Goal: Task Accomplishment & Management: Complete application form

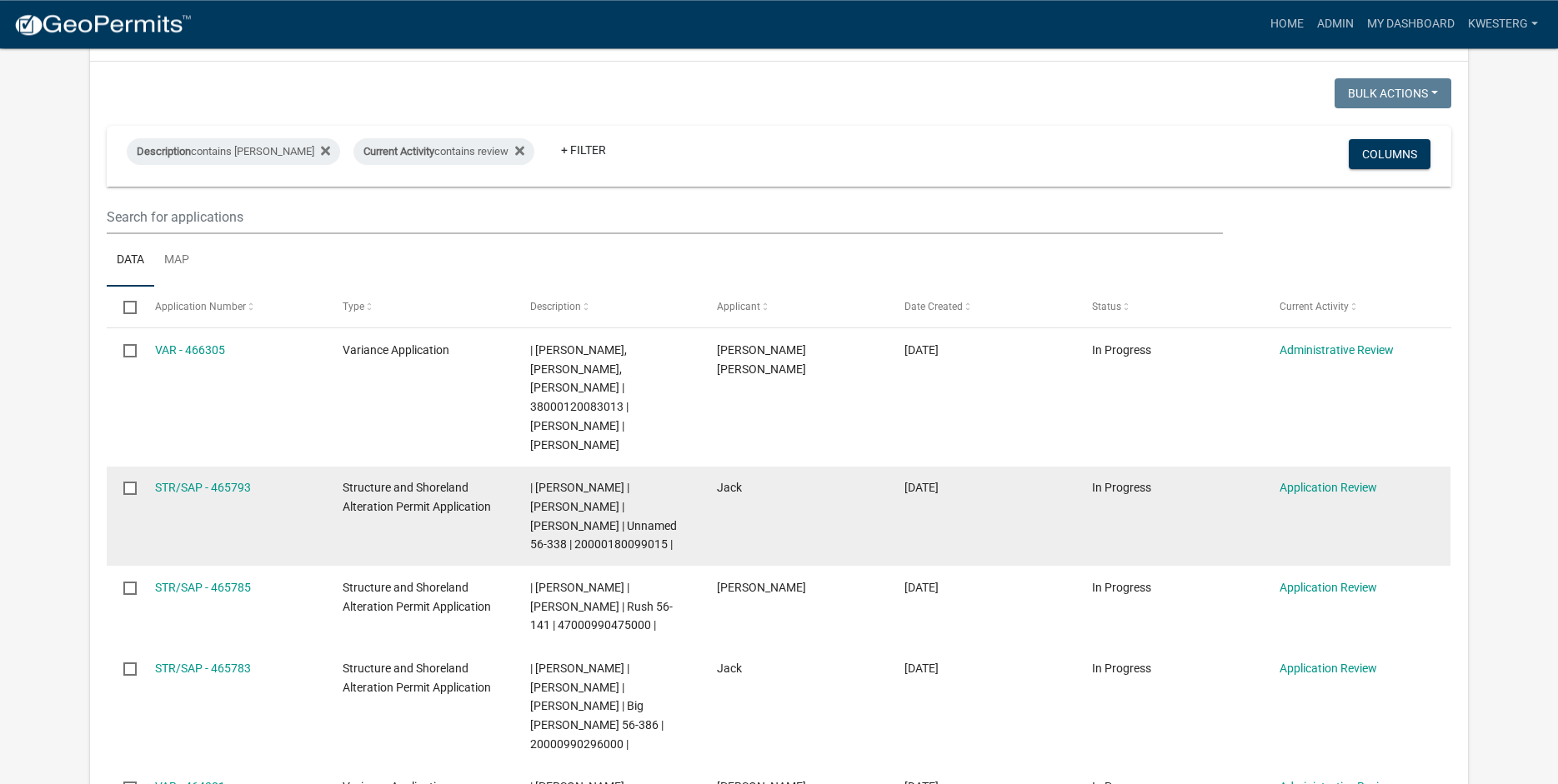
scroll to position [297, 0]
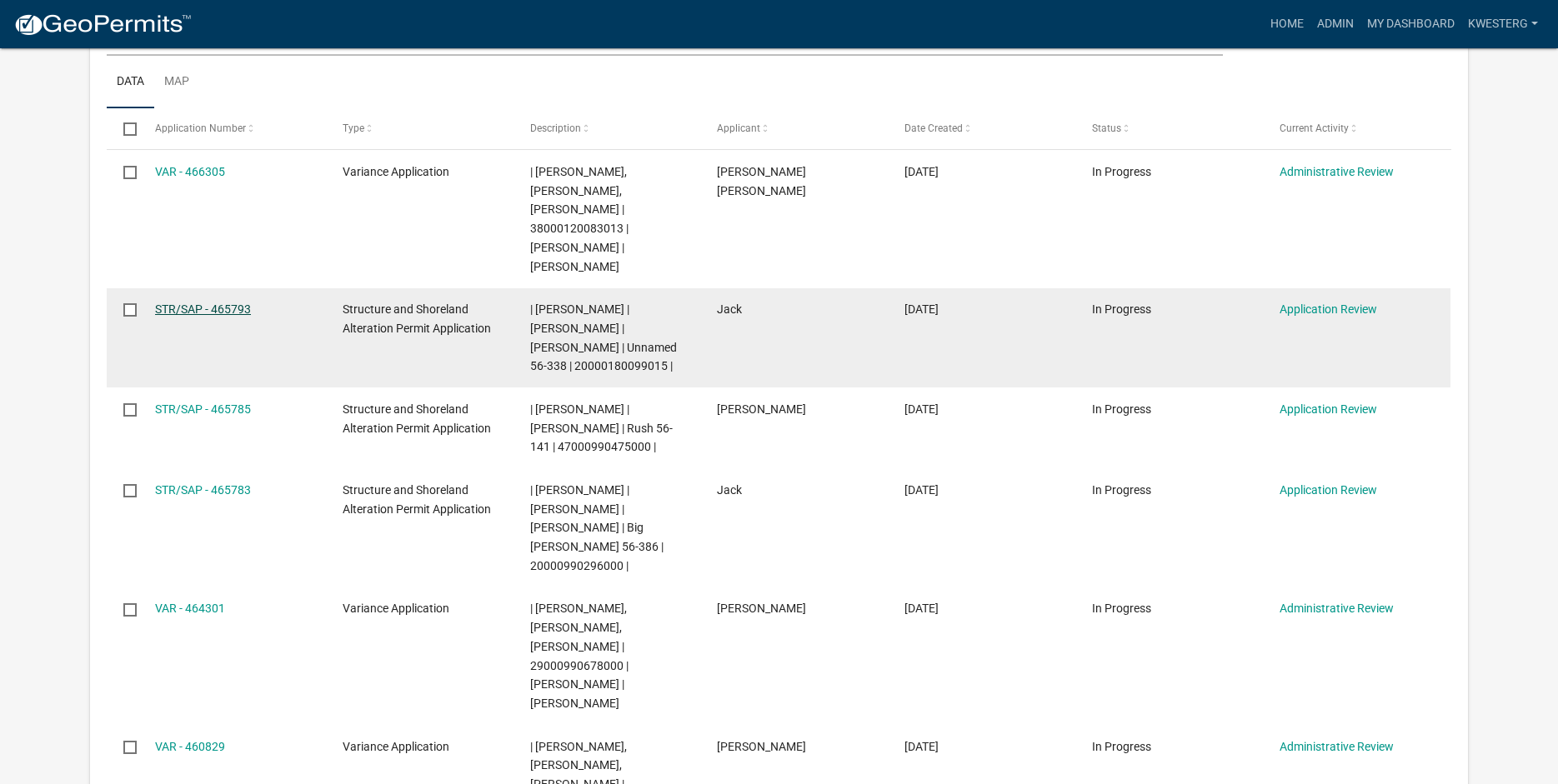
click at [179, 303] on link "STR/SAP - 465793" at bounding box center [202, 309] width 96 height 13
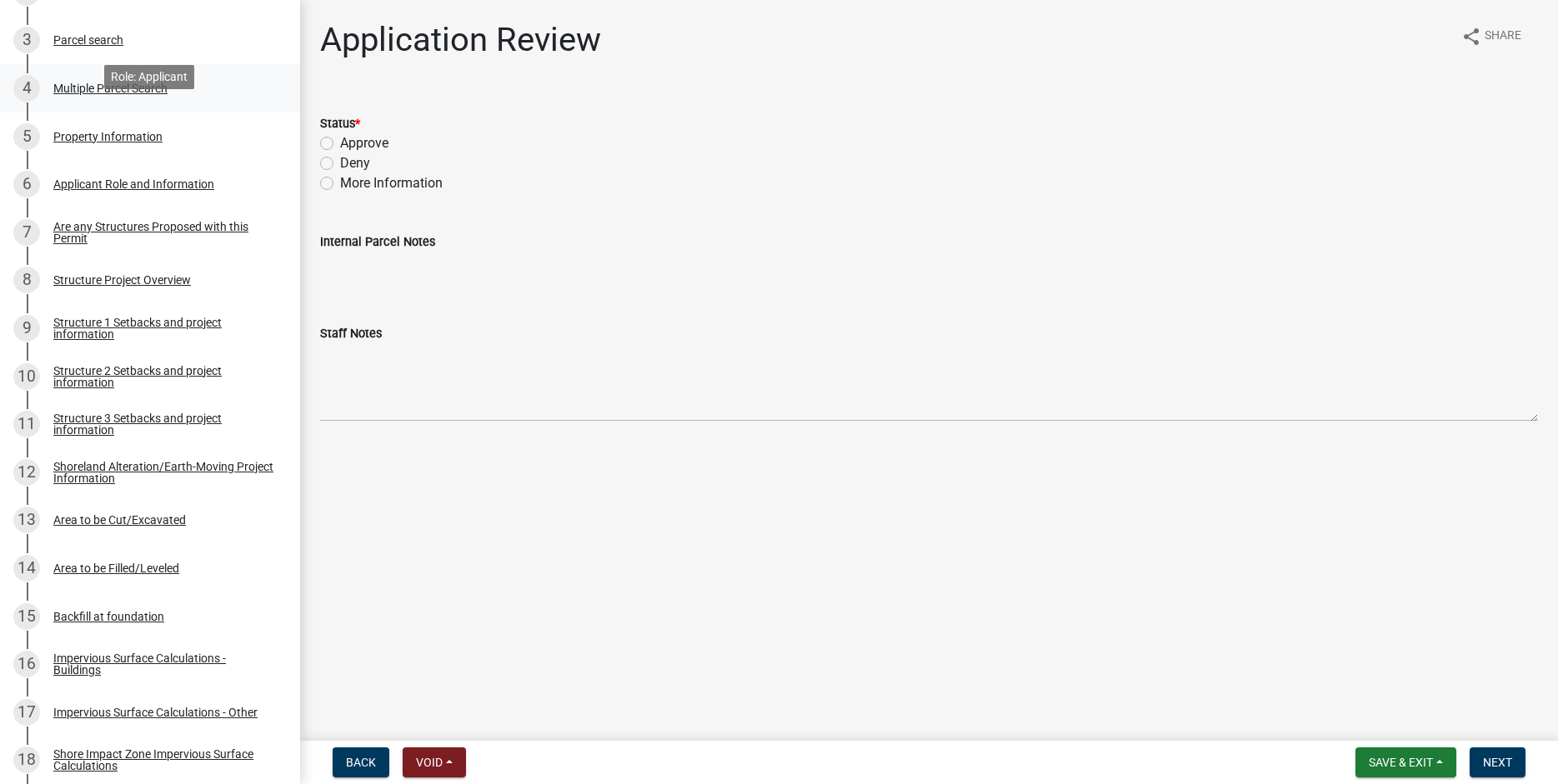
scroll to position [489, 0]
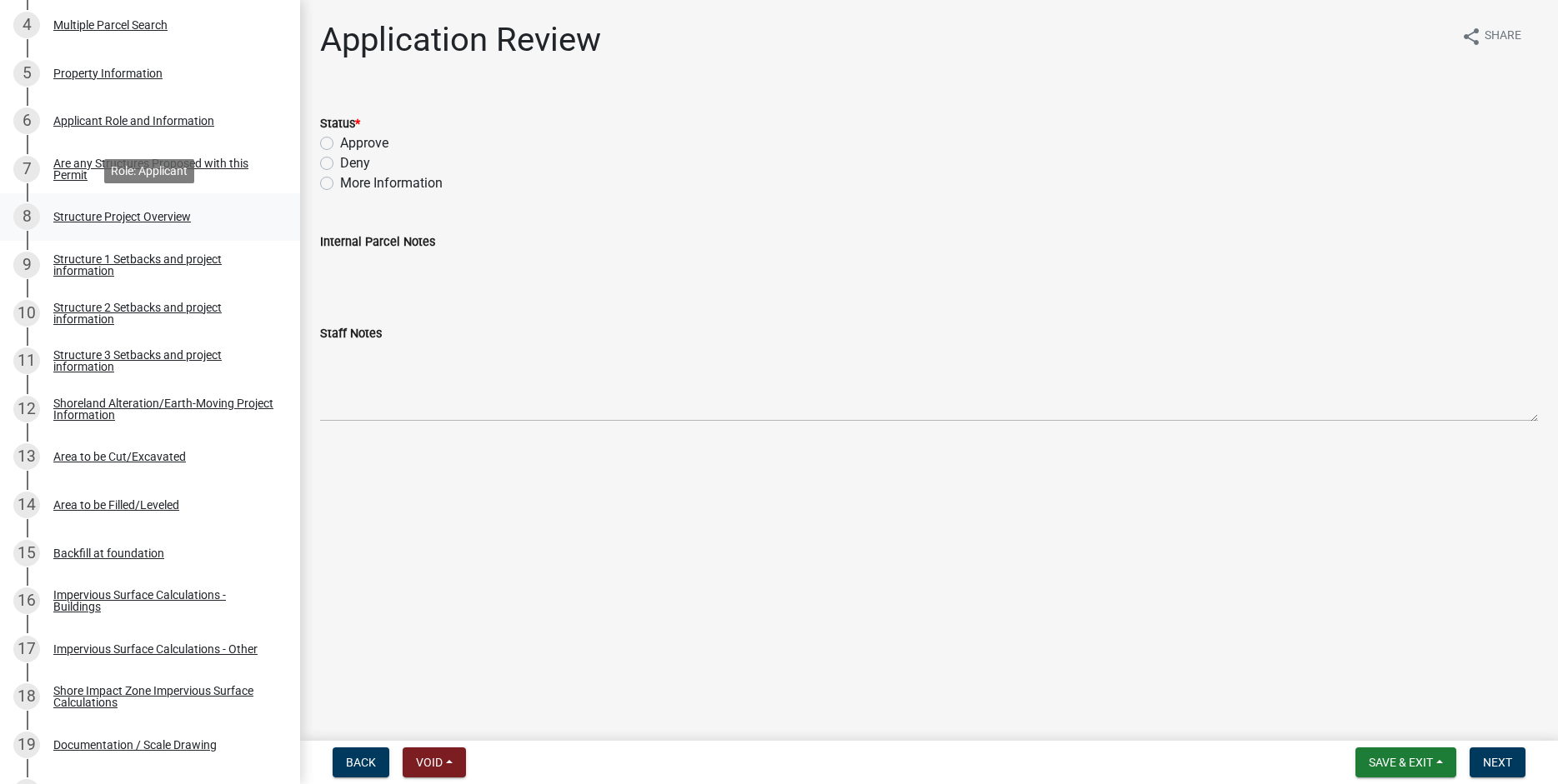
click at [92, 216] on div "Structure Project Overview" at bounding box center [122, 216] width 137 height 11
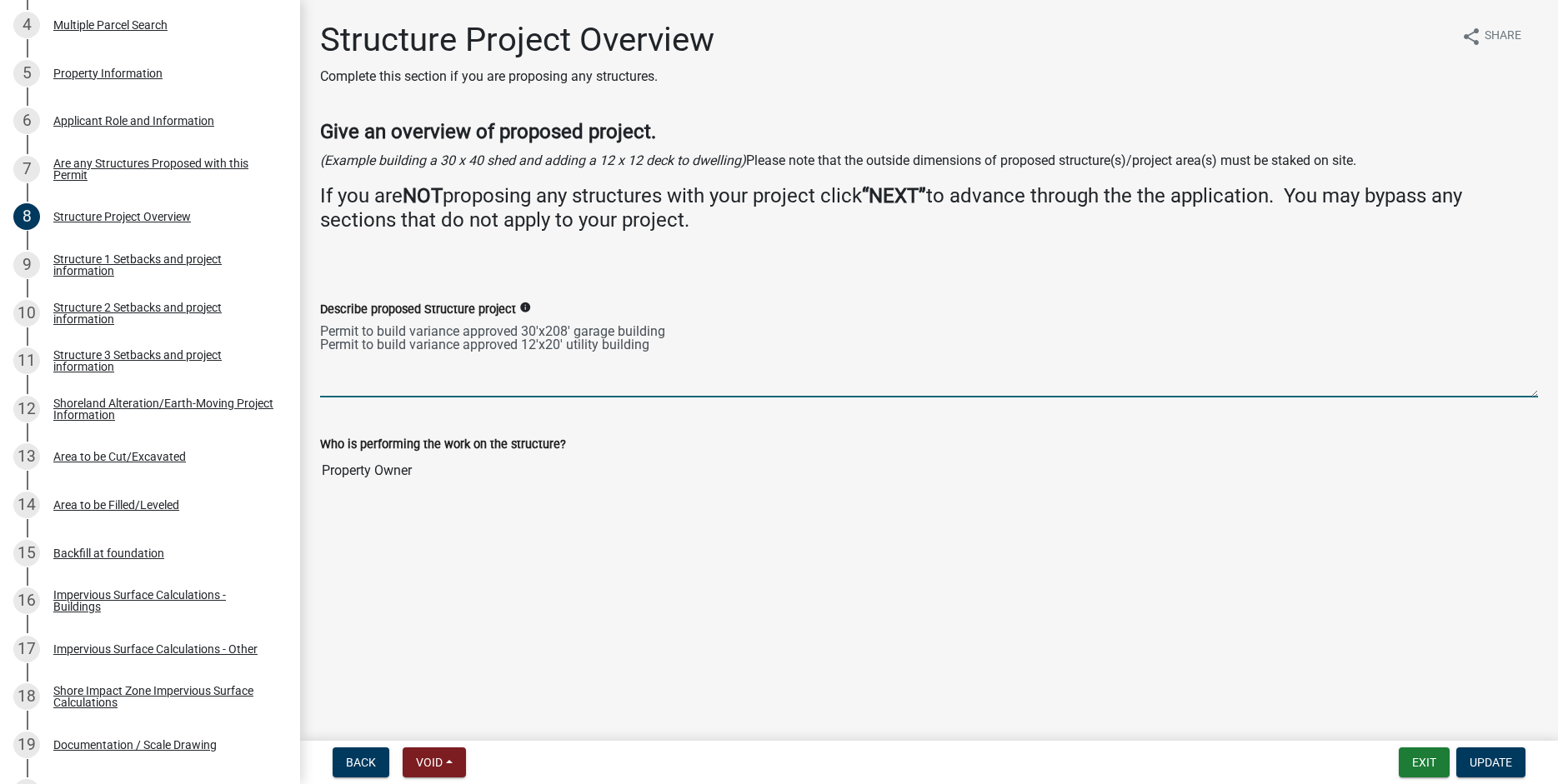
drag, startPoint x: 323, startPoint y: 326, endPoint x: 662, endPoint y: 345, distance: 339.5
click at [662, 345] on textarea "Permit to build variance approved 30'x208' garage building Permit to build vari…" at bounding box center [930, 358] width 1218 height 78
click at [700, 561] on main "Structure Project Overview Complete this section if you are proposing any struc…" at bounding box center [929, 367] width 1258 height 734
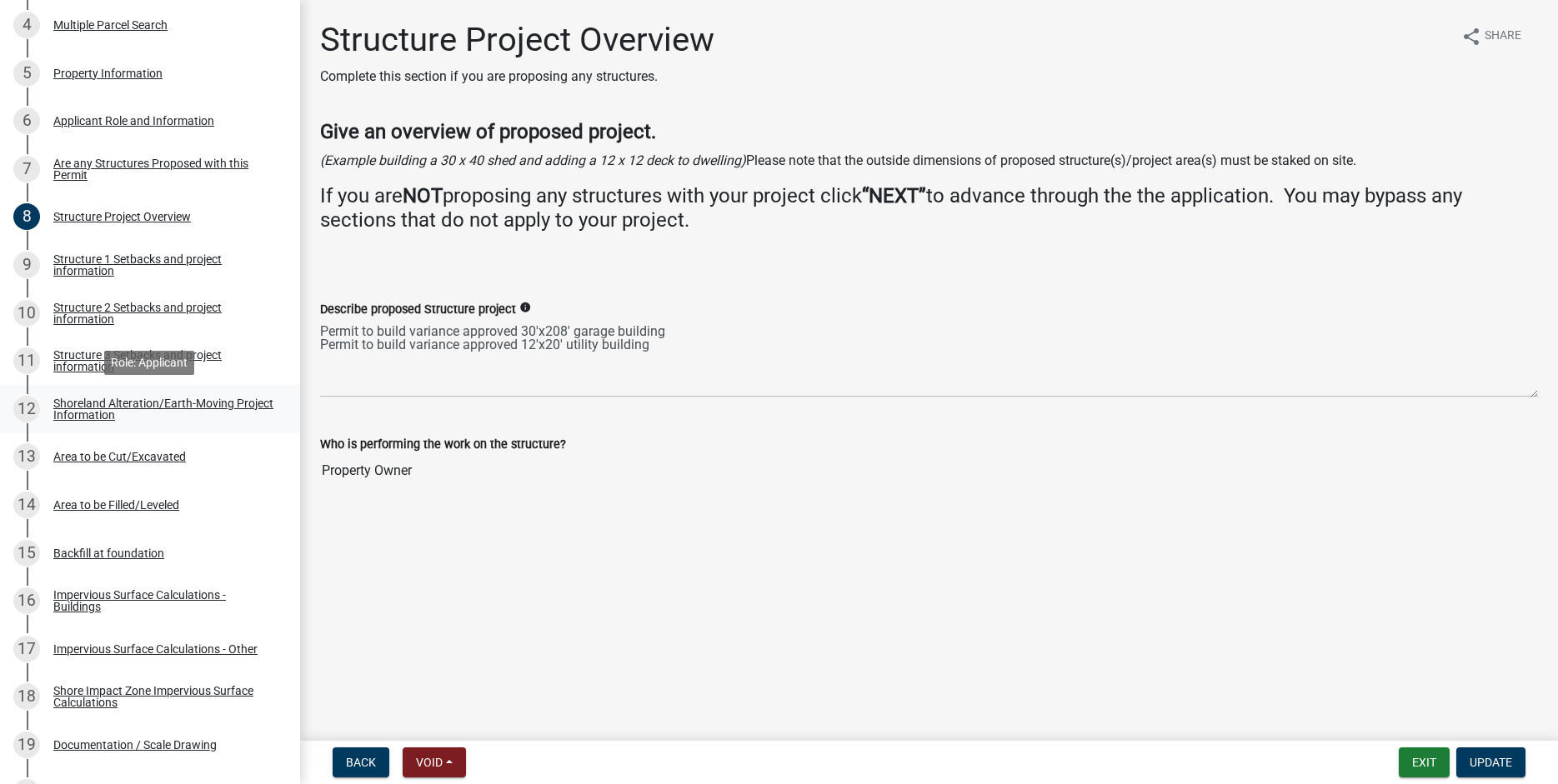
click at [98, 407] on div "Shoreland Alteration/Earth-Moving Project Information" at bounding box center [164, 409] width 220 height 24
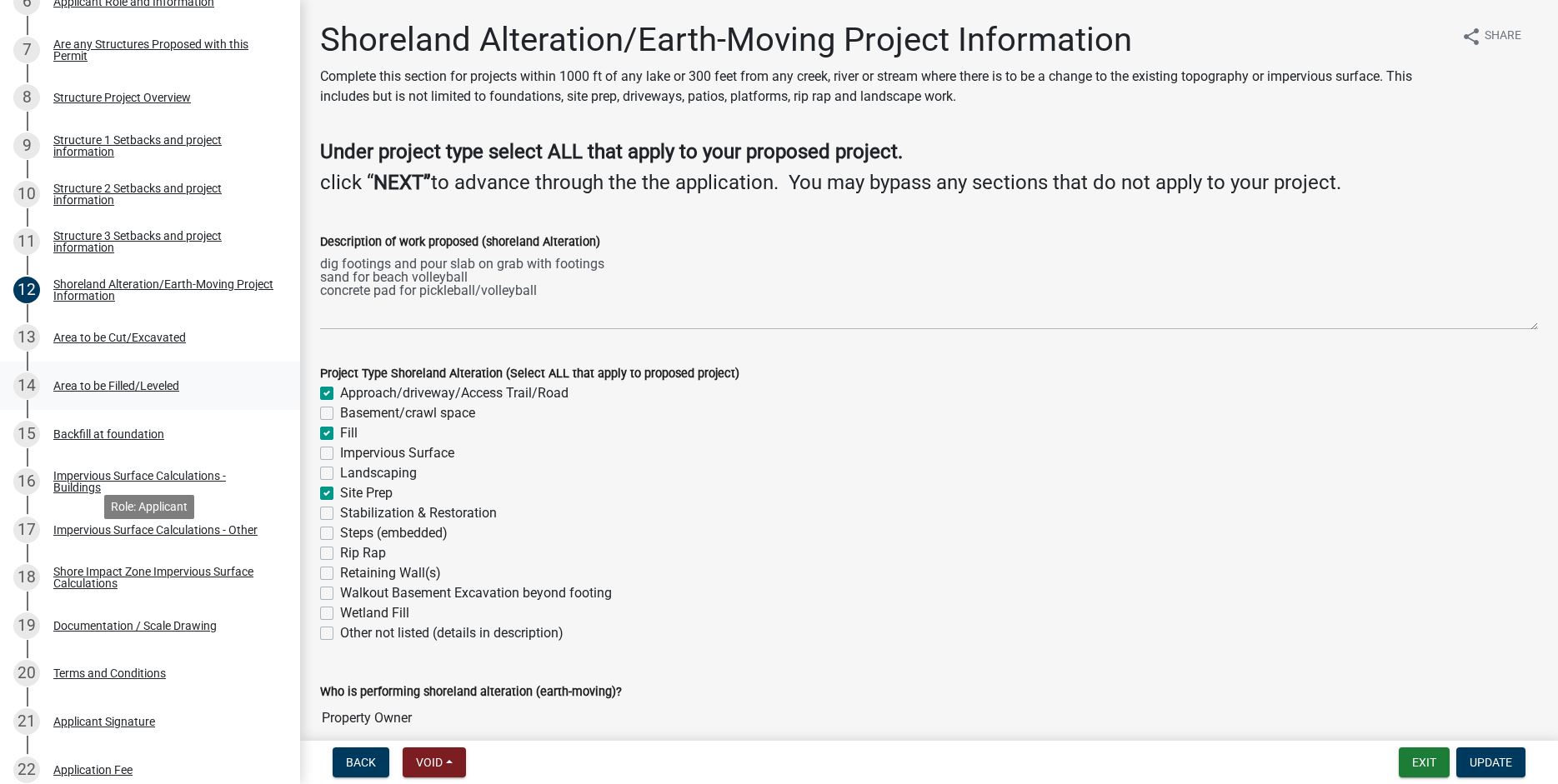
scroll to position [617, 0]
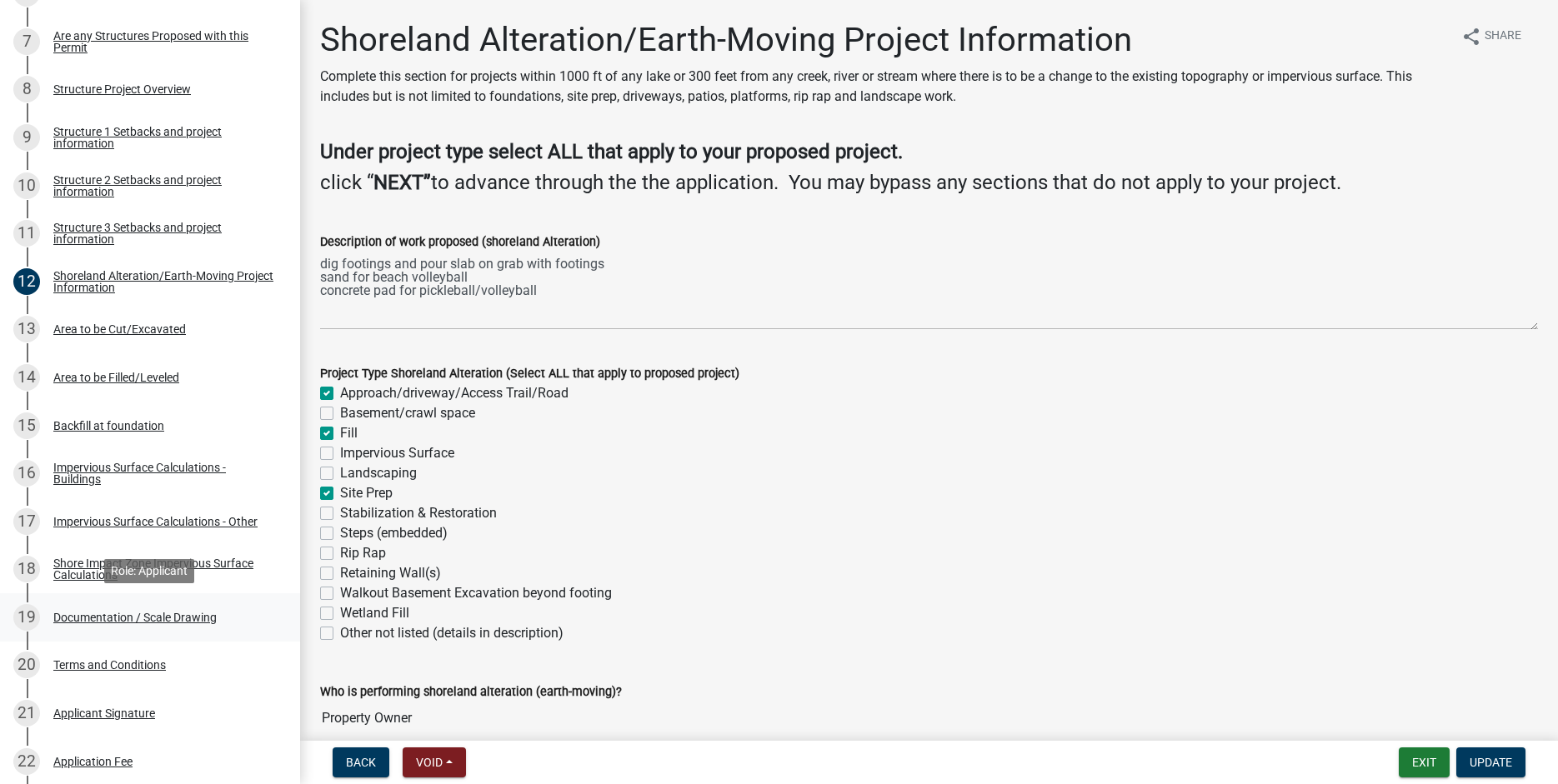
click at [104, 619] on div "Documentation / Scale Drawing" at bounding box center [136, 617] width 164 height 11
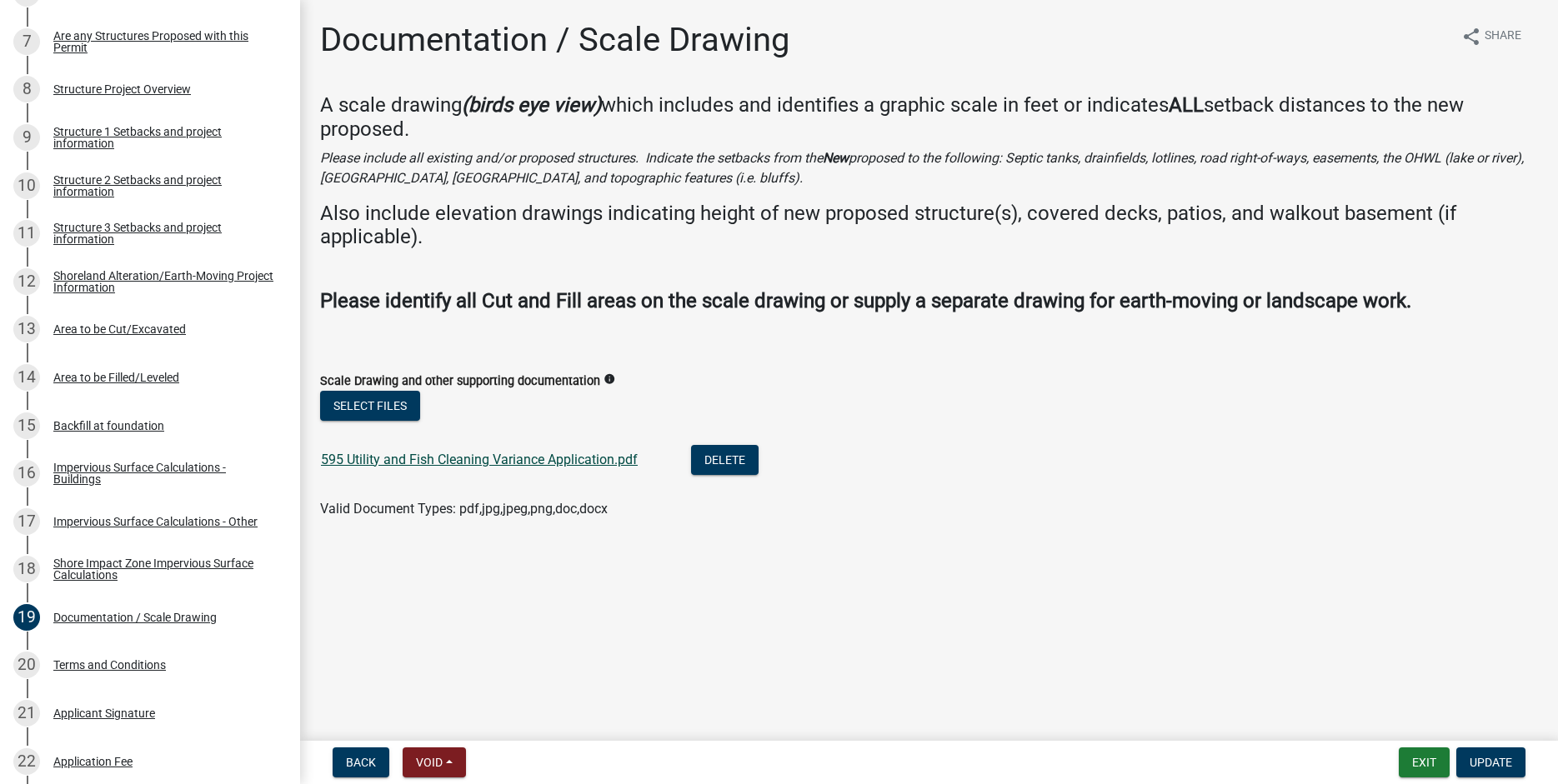
click at [415, 460] on link "595 Utility and Fish Cleaning Variance Application.pdf" at bounding box center [480, 459] width 317 height 16
click at [98, 374] on div "Area to be Filled/Leveled" at bounding box center [116, 377] width 126 height 11
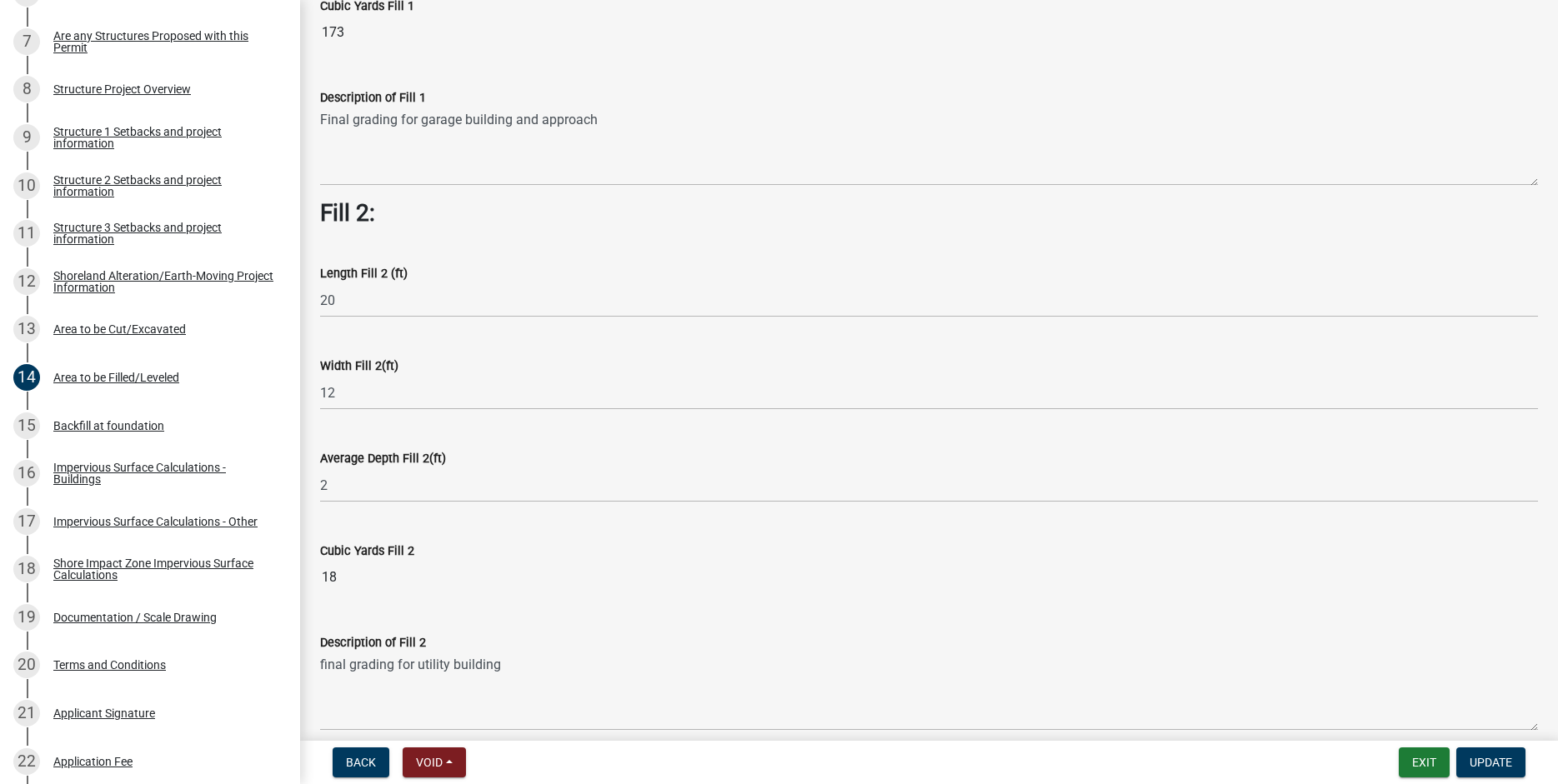
scroll to position [0, 0]
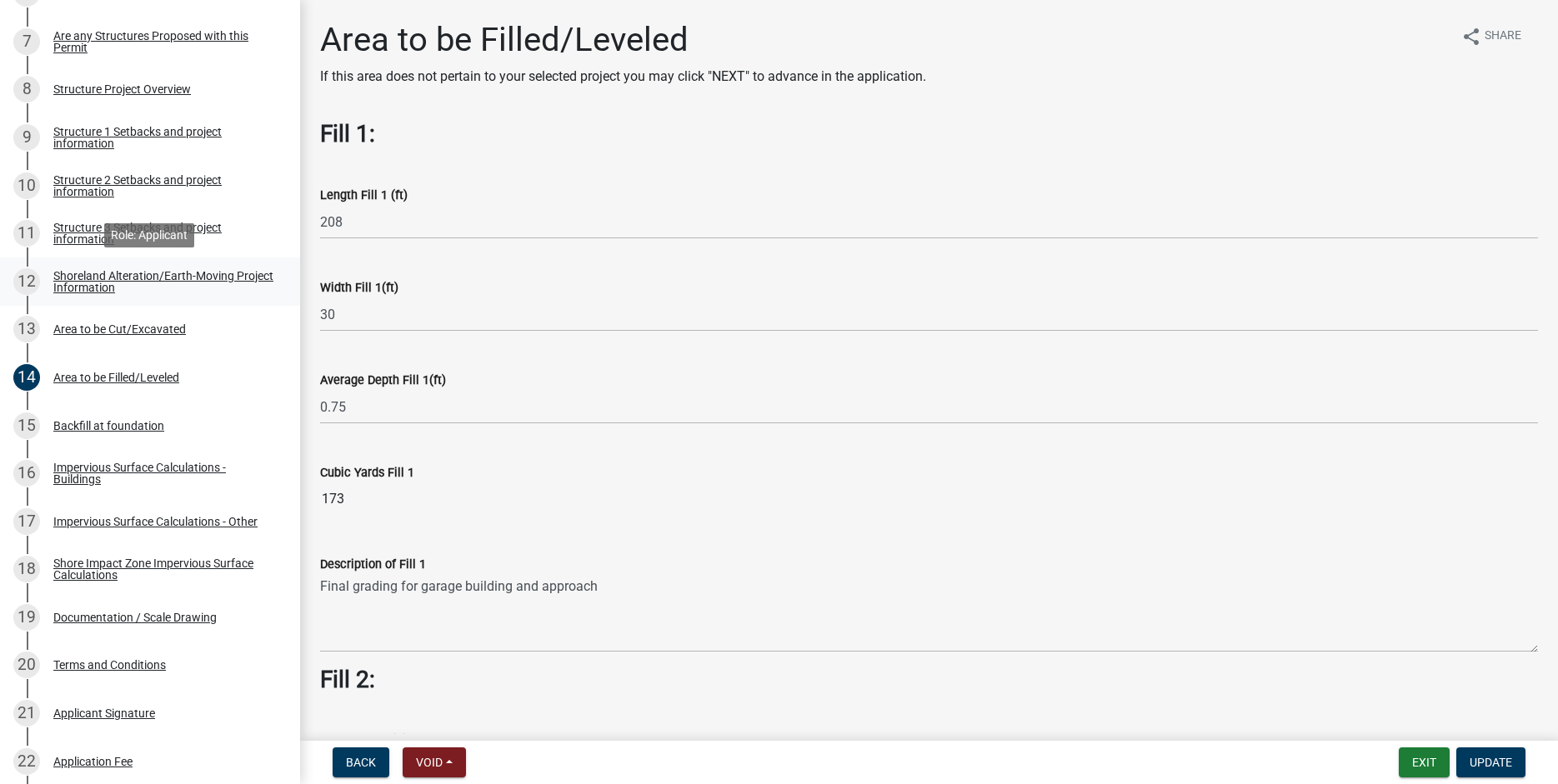
click at [76, 273] on div "Shoreland Alteration/Earth-Moving Project Information" at bounding box center [164, 282] width 220 height 24
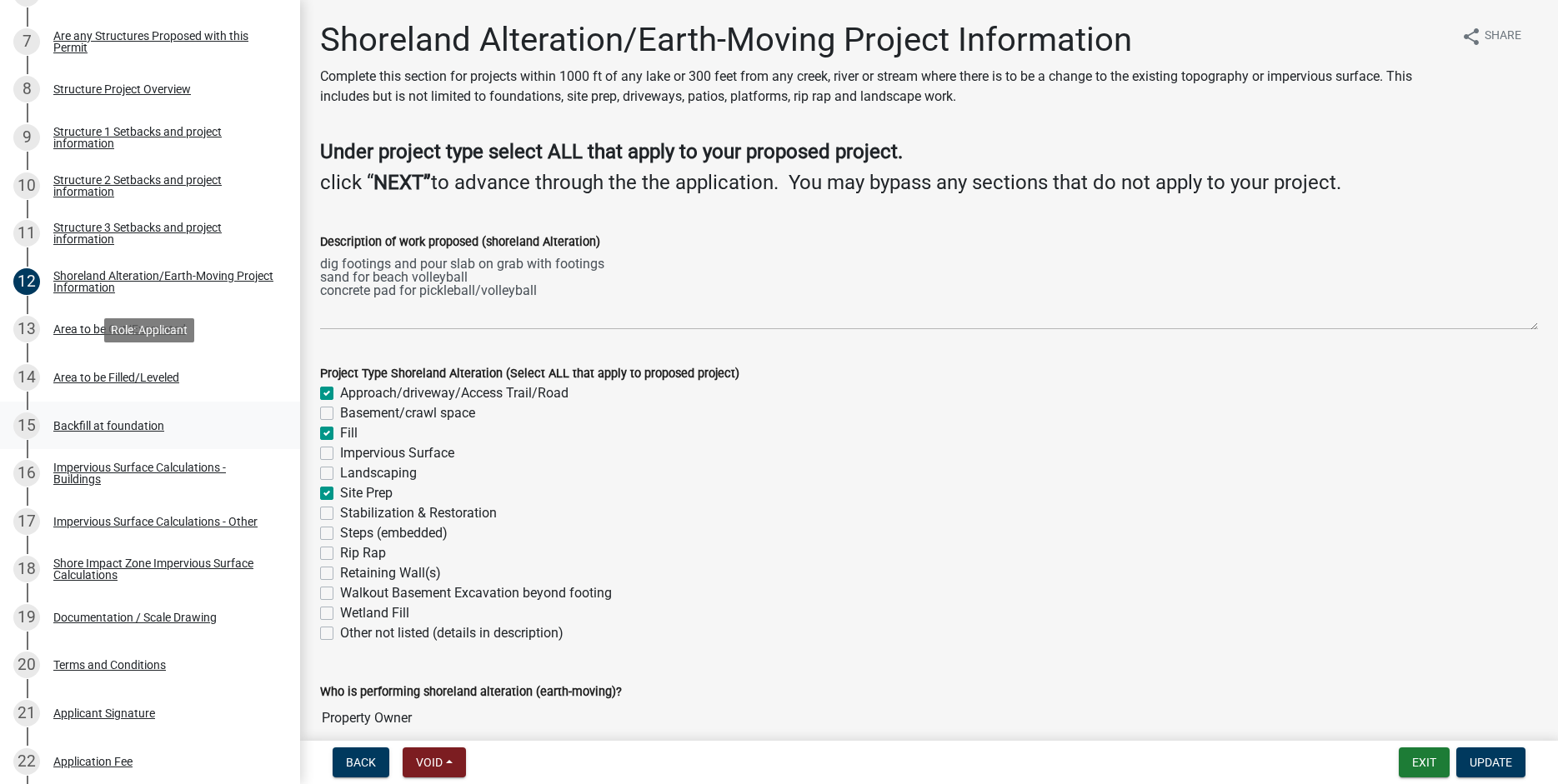
scroll to position [965, 0]
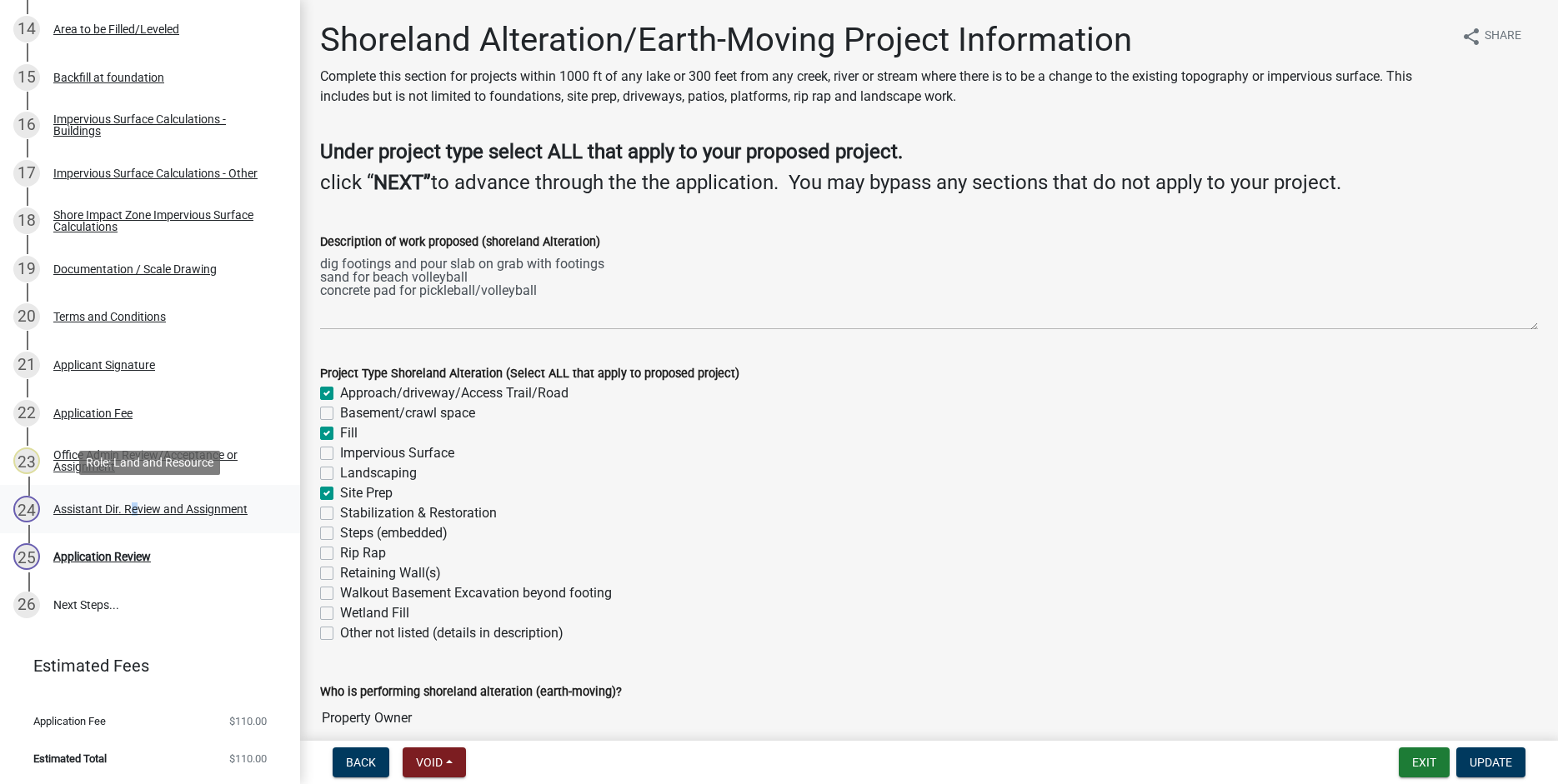
click at [130, 509] on div "Assistant Dir. Review and Assignment" at bounding box center [151, 509] width 195 height 11
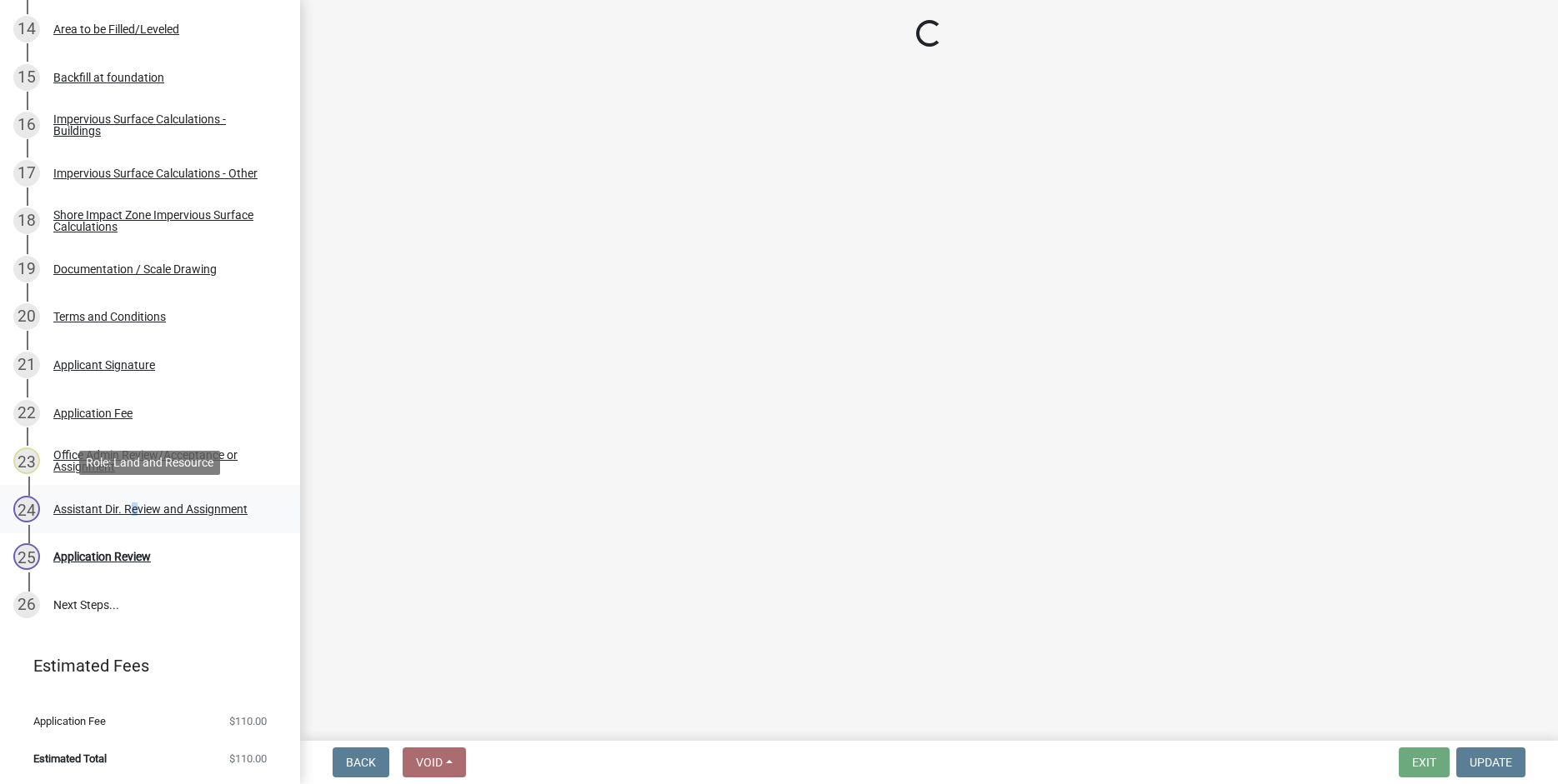
select select "587f38f5-c90e-4c12-9e10-d3e23909bbca"
select select "b1ab52ec-9759-48a2-a5bb-a8b7da6cd639"
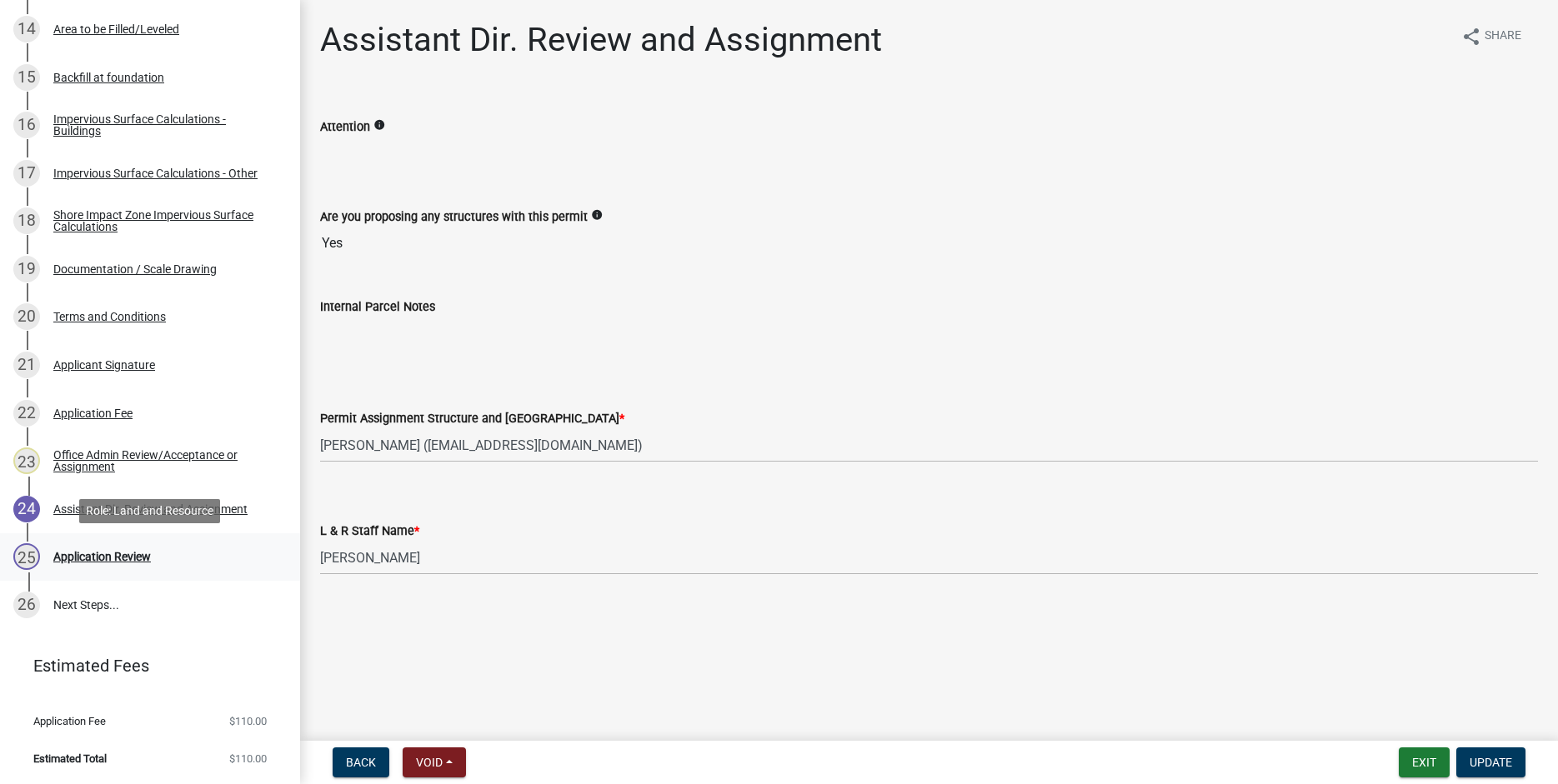
click at [125, 556] on div "Application Review" at bounding box center [102, 556] width 98 height 11
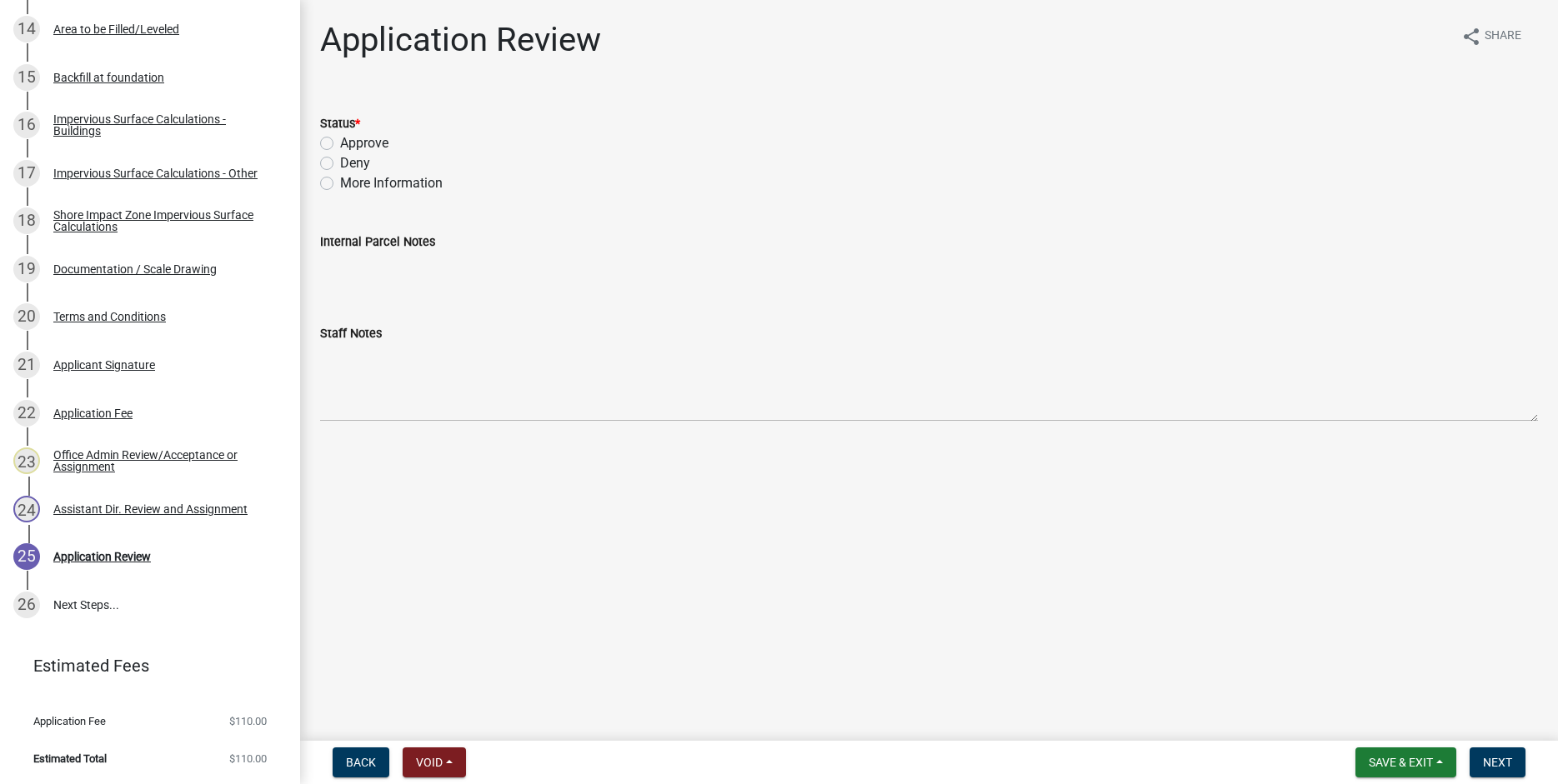
click at [340, 143] on label "Approve" at bounding box center [364, 143] width 48 height 20
click at [340, 143] on input "Approve" at bounding box center [345, 139] width 11 height 11
radio input "true"
click at [1501, 764] on span "Next" at bounding box center [1497, 762] width 29 height 13
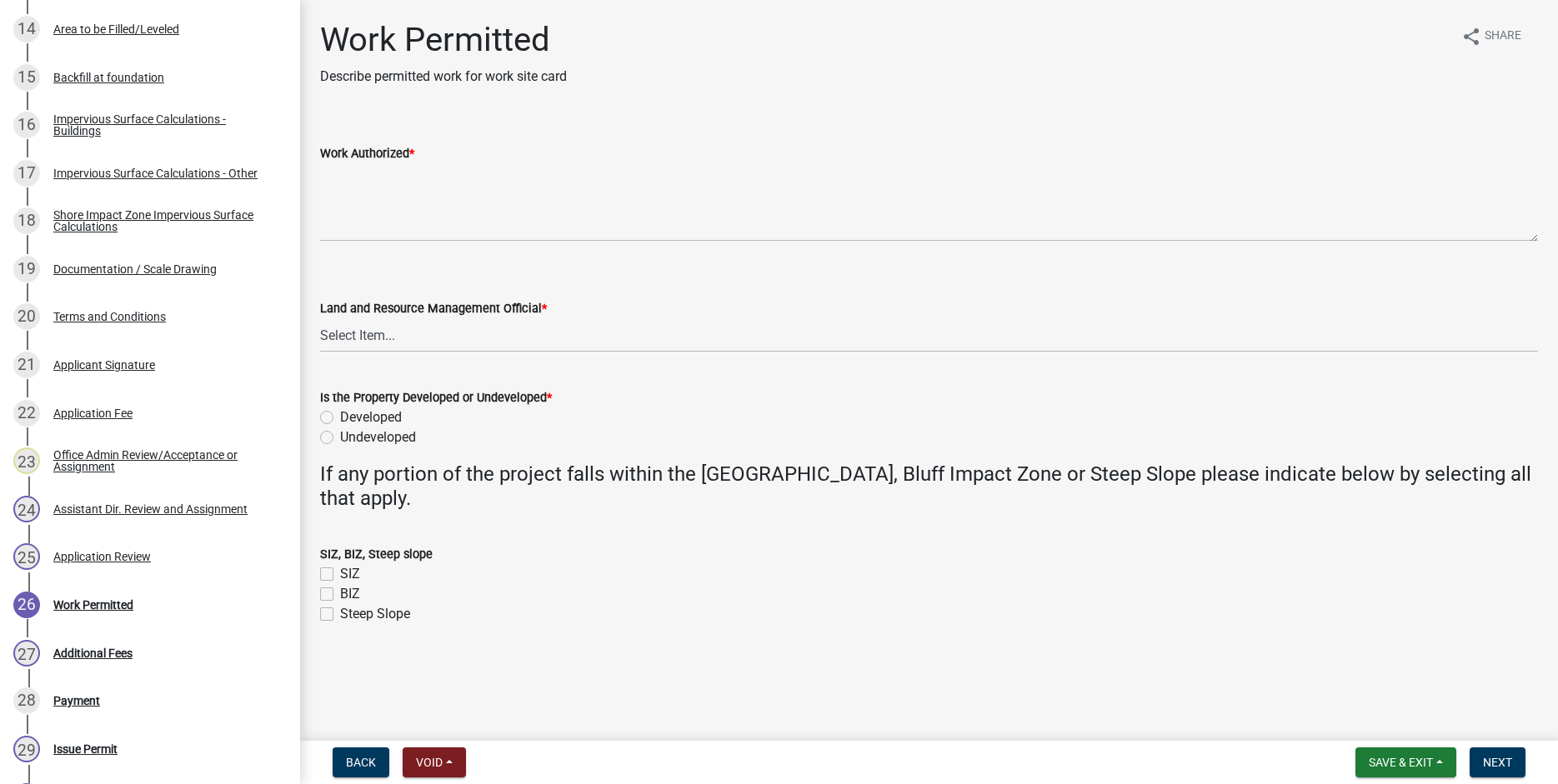
scroll to position [1301, 0]
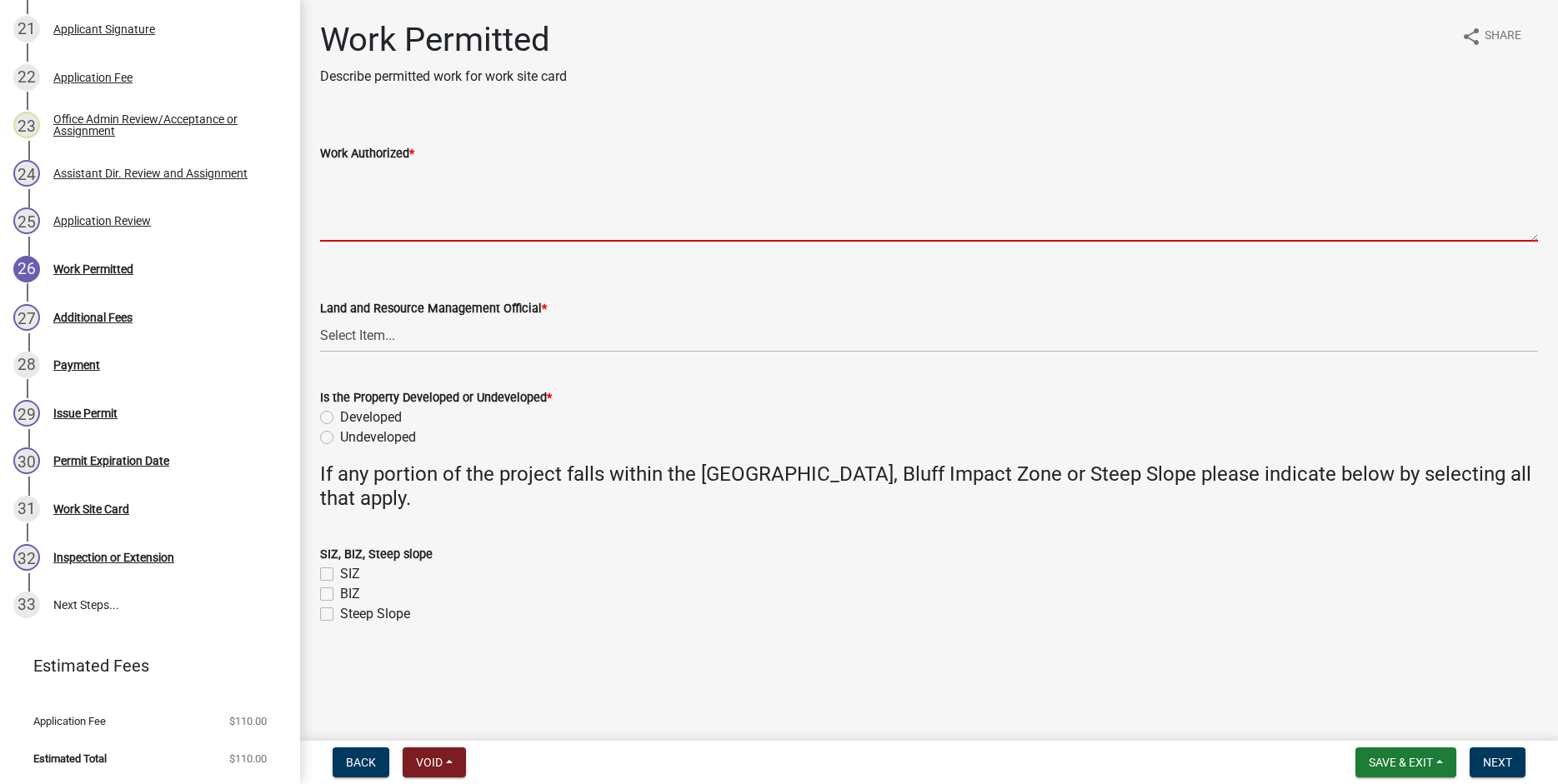
click at [336, 172] on textarea "Work Authorized *" at bounding box center [930, 202] width 1218 height 78
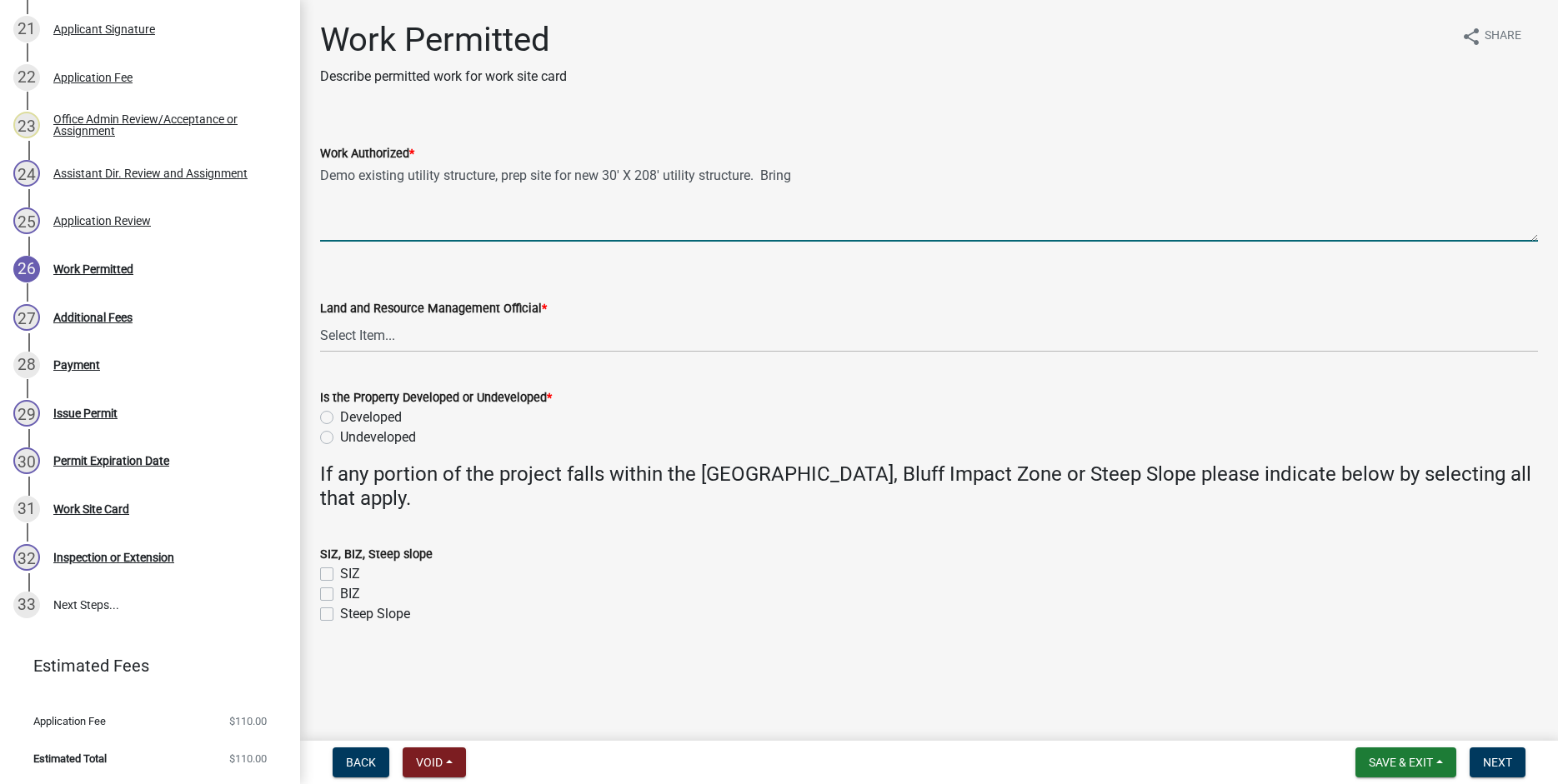
click at [504, 173] on textarea "Demo existing utility structure, prep site for new 30' X 208' utility structure…" at bounding box center [930, 202] width 1218 height 78
drag, startPoint x: 875, startPoint y: 180, endPoint x: 880, endPoint y: 213, distance: 33.4
click at [876, 180] on textarea "Demo existing utility structure, bring in fill to prep site for new 30' X 208' …" at bounding box center [930, 202] width 1218 height 78
click at [658, 181] on textarea "Demo existing utility structure, bring in fill to prep site for new 30' X 208' …" at bounding box center [930, 202] width 1218 height 78
click at [1005, 179] on textarea "Demo existing utility structure, bring in fill to prep site for construction of…" at bounding box center [930, 202] width 1218 height 78
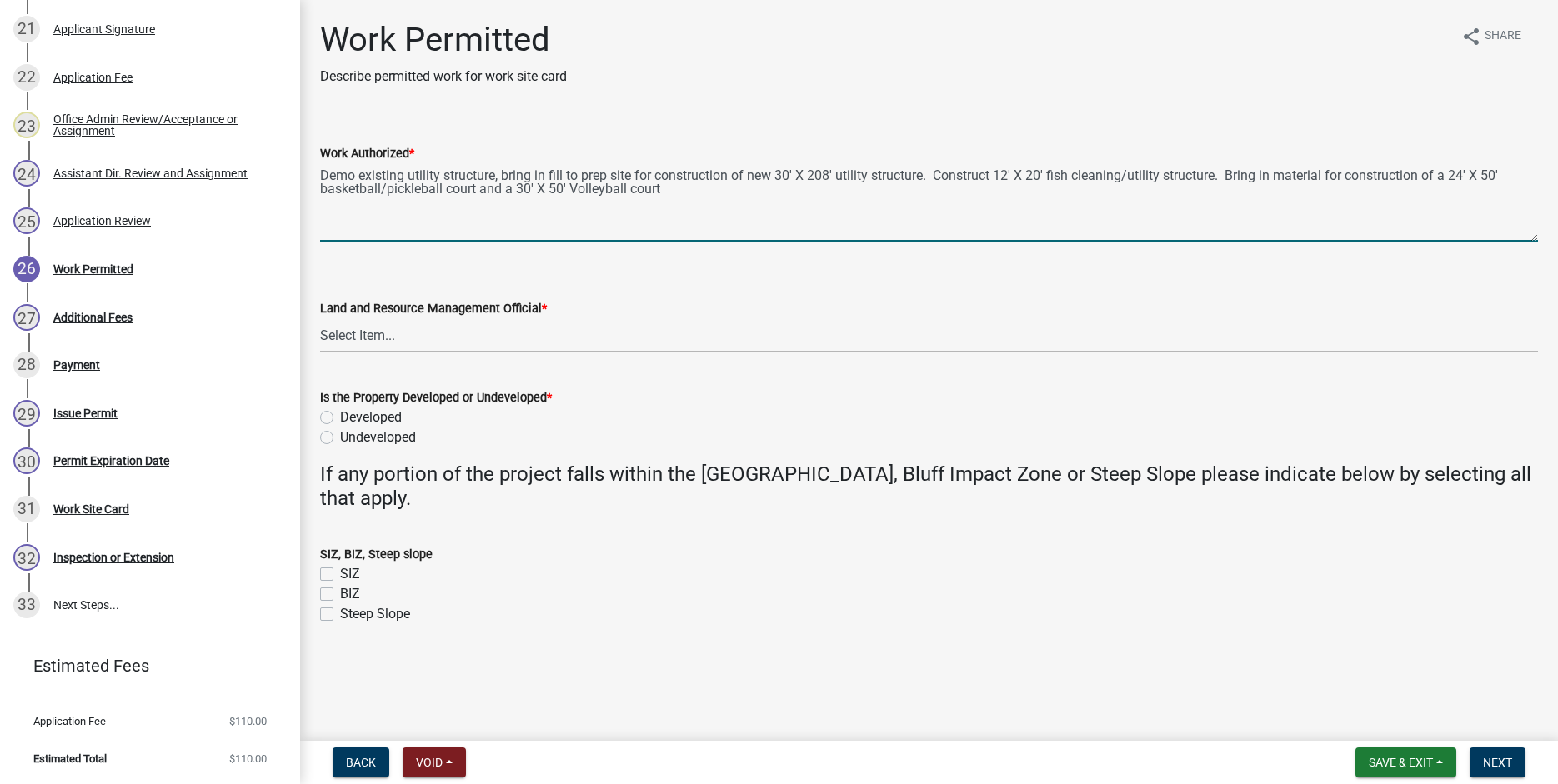
click at [326, 188] on textarea "Demo existing utility structure, bring in fill to prep site for construction of…" at bounding box center [930, 202] width 1218 height 78
click at [577, 191] on textarea "Demo existing utility structure, bring in fill to prep site for construction of…" at bounding box center [930, 202] width 1218 height 78
click at [658, 190] on textarea "Demo existing utility structure, bring in fill to prep site for construction of…" at bounding box center [930, 202] width 1218 height 78
click at [805, 305] on div "Land and Resource Management Official *" at bounding box center [930, 308] width 1218 height 20
drag, startPoint x: 670, startPoint y: 192, endPoint x: 679, endPoint y: 205, distance: 15.8
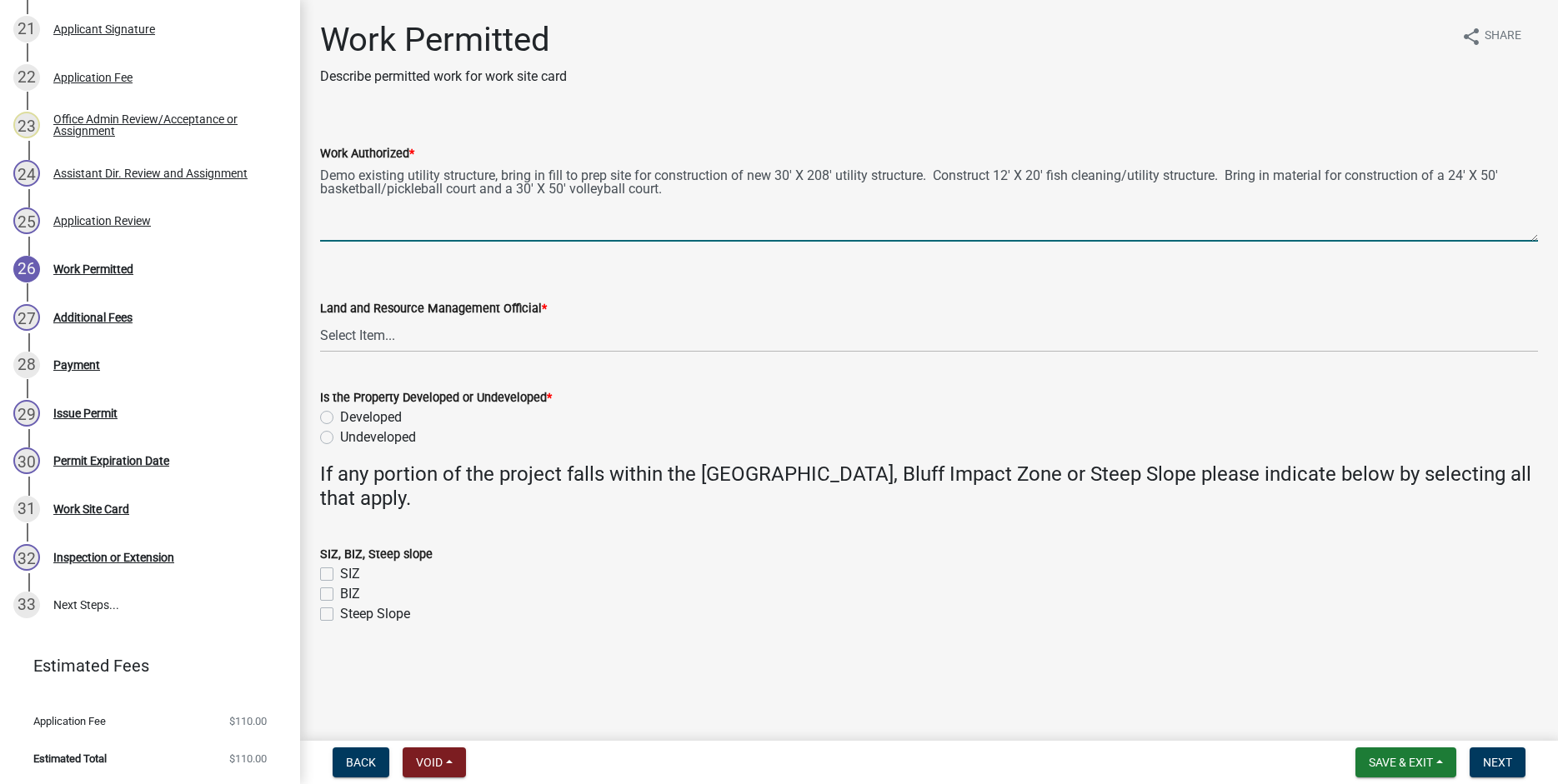
click at [670, 193] on textarea "Demo existing utility structure, bring in fill to prep site for construction of…" at bounding box center [930, 202] width 1218 height 78
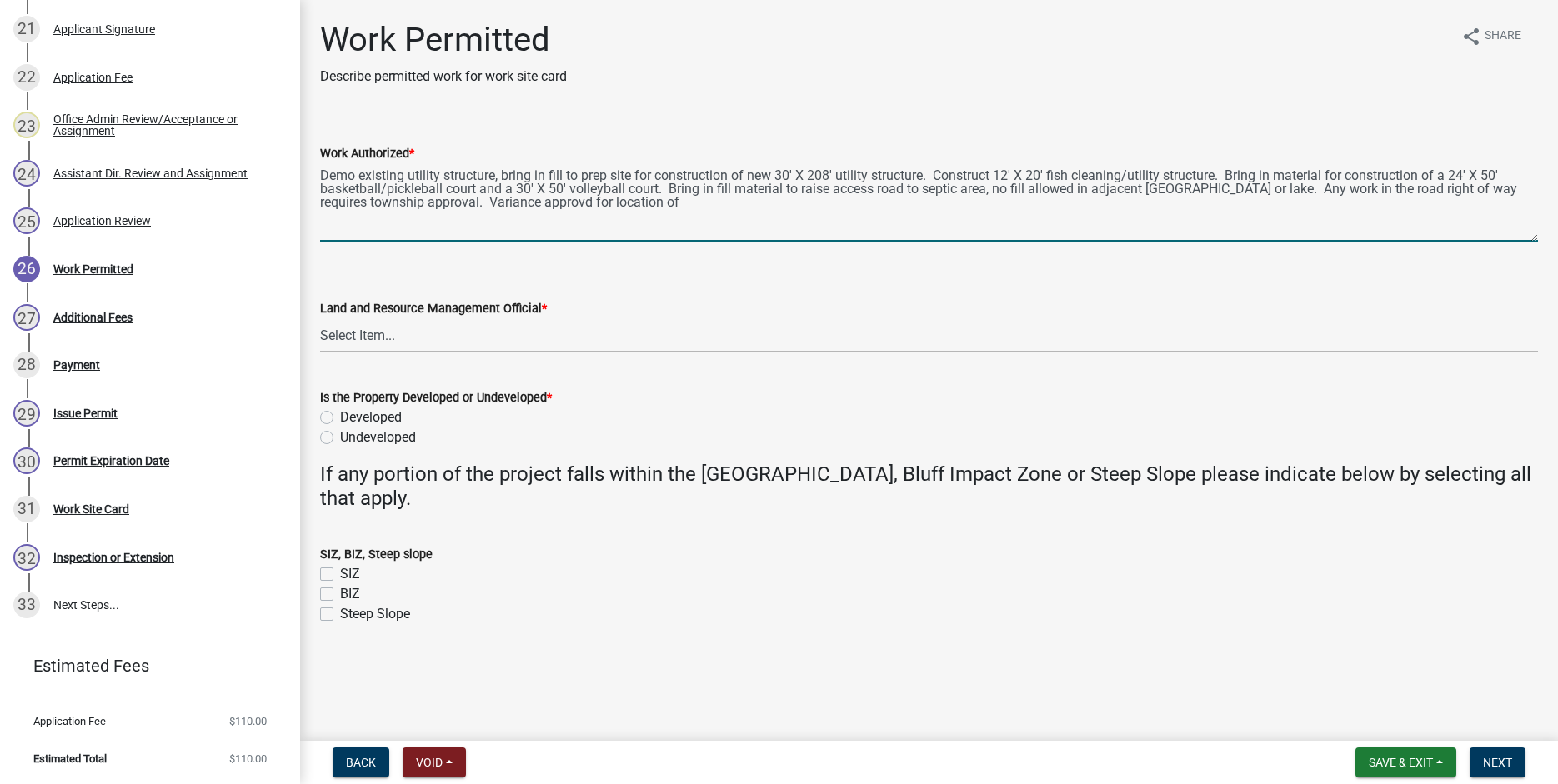
click at [537, 198] on textarea "Demo existing utility structure, bring in fill to prep site for construction of…" at bounding box center [930, 202] width 1218 height 78
drag, startPoint x: 643, startPoint y: 200, endPoint x: 650, endPoint y: 254, distance: 54.5
click at [643, 202] on textarea "Demo existing utility structure, bring in fill to prep site for construction of…" at bounding box center [930, 202] width 1218 height 78
type textarea "Demo existing utility structure, bring in fill to prep site for construction of…"
click at [320, 319] on select "Select Item... [PERSON_NAME] [PERSON_NAME] [PERSON_NAME] [PERSON_NAME] [PERSON_…" at bounding box center [930, 335] width 1218 height 34
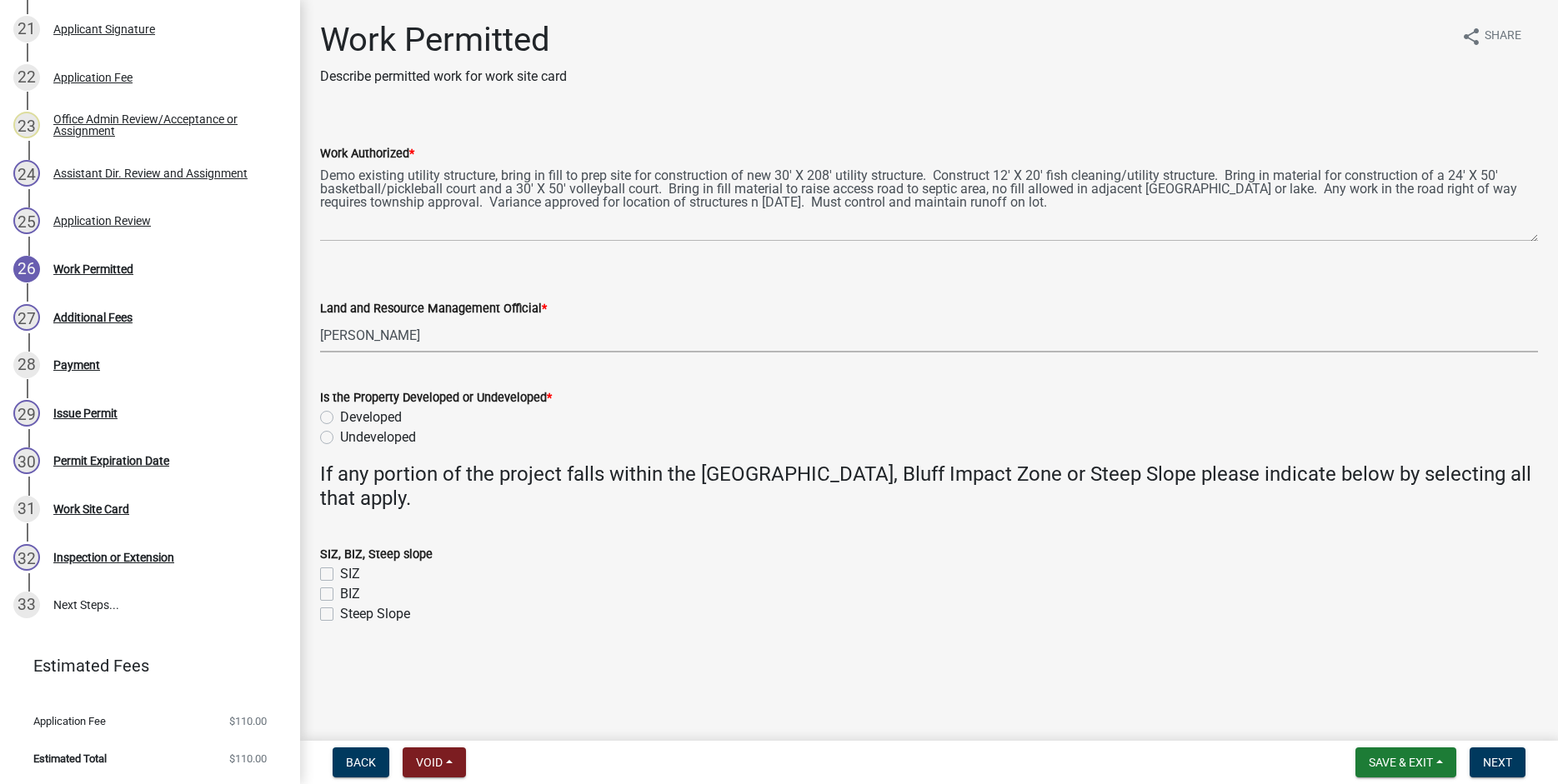
click option "[PERSON_NAME]" at bounding box center [0, 0] width 0 height 0
select select "b1ab52ec-9759-48a2-a5bb-a8b7da6cd639"
click at [340, 417] on label "Developed" at bounding box center [371, 417] width 62 height 20
click at [340, 417] on input "Developed" at bounding box center [345, 413] width 11 height 11
radio input "true"
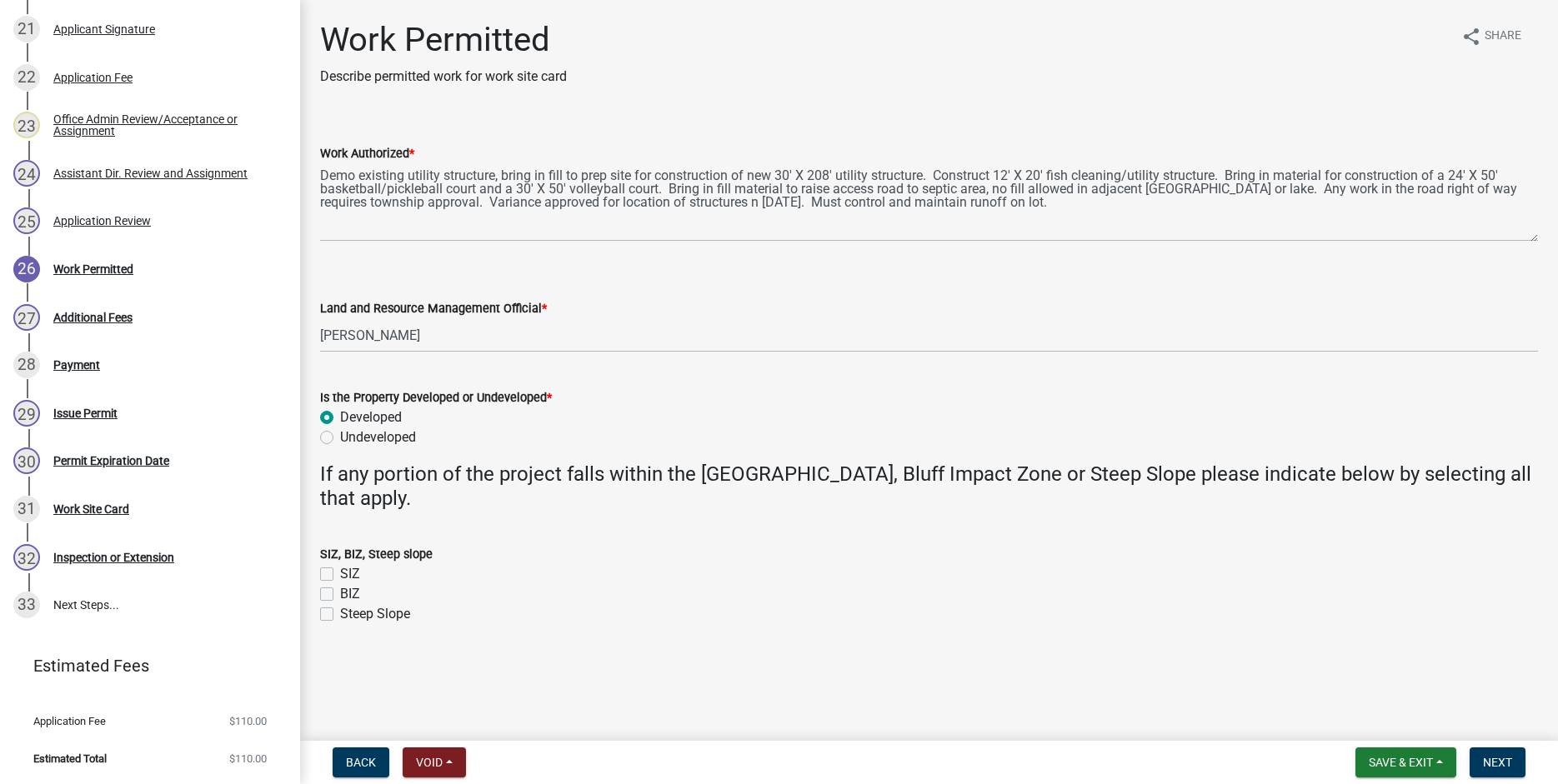
click at [340, 568] on label "SIZ" at bounding box center [349, 574] width 20 height 20
click at [340, 568] on input "SIZ" at bounding box center [345, 569] width 11 height 11
checkbox input "true"
checkbox input "false"
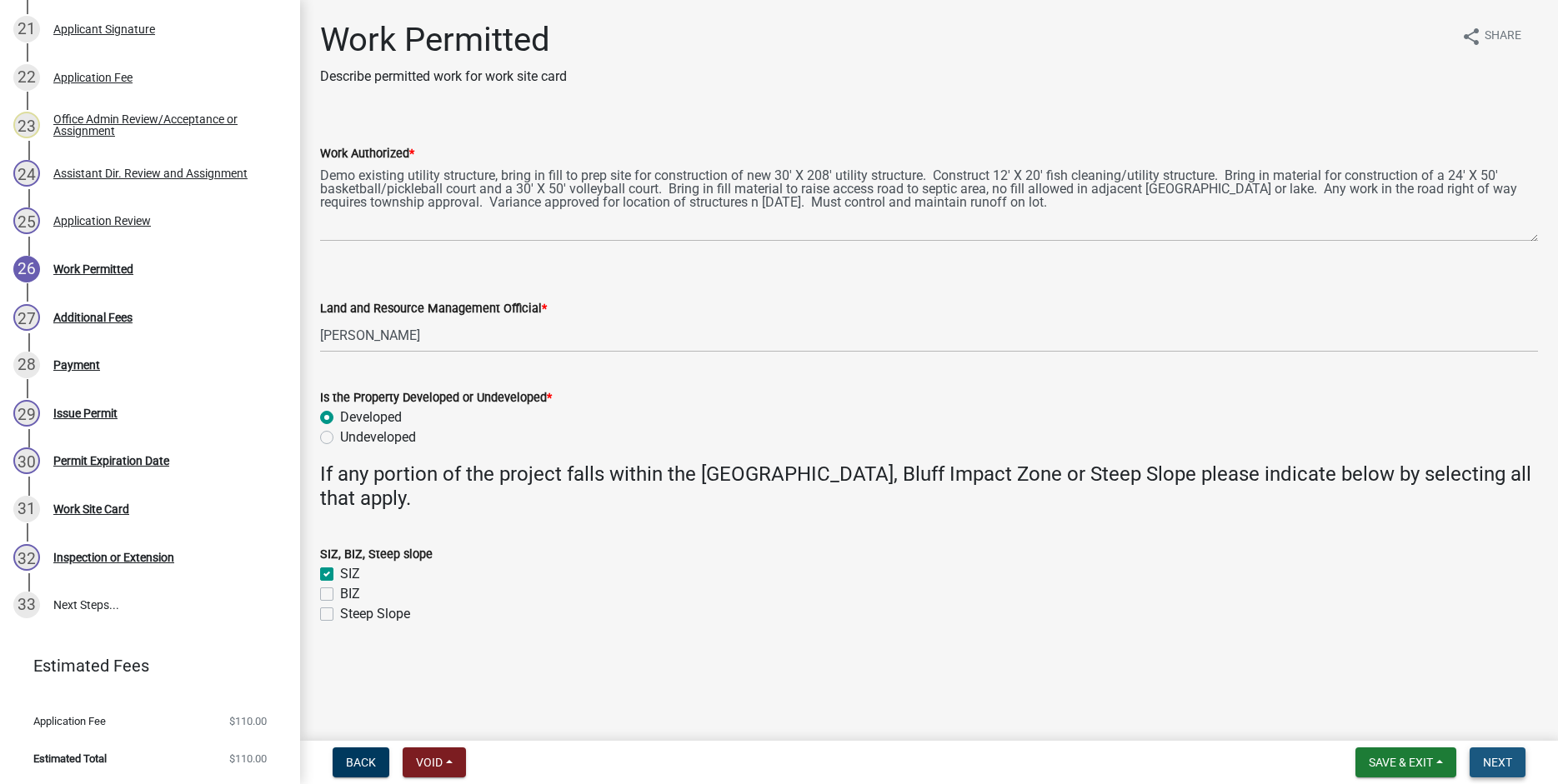
click at [1503, 764] on span "Next" at bounding box center [1497, 762] width 29 height 13
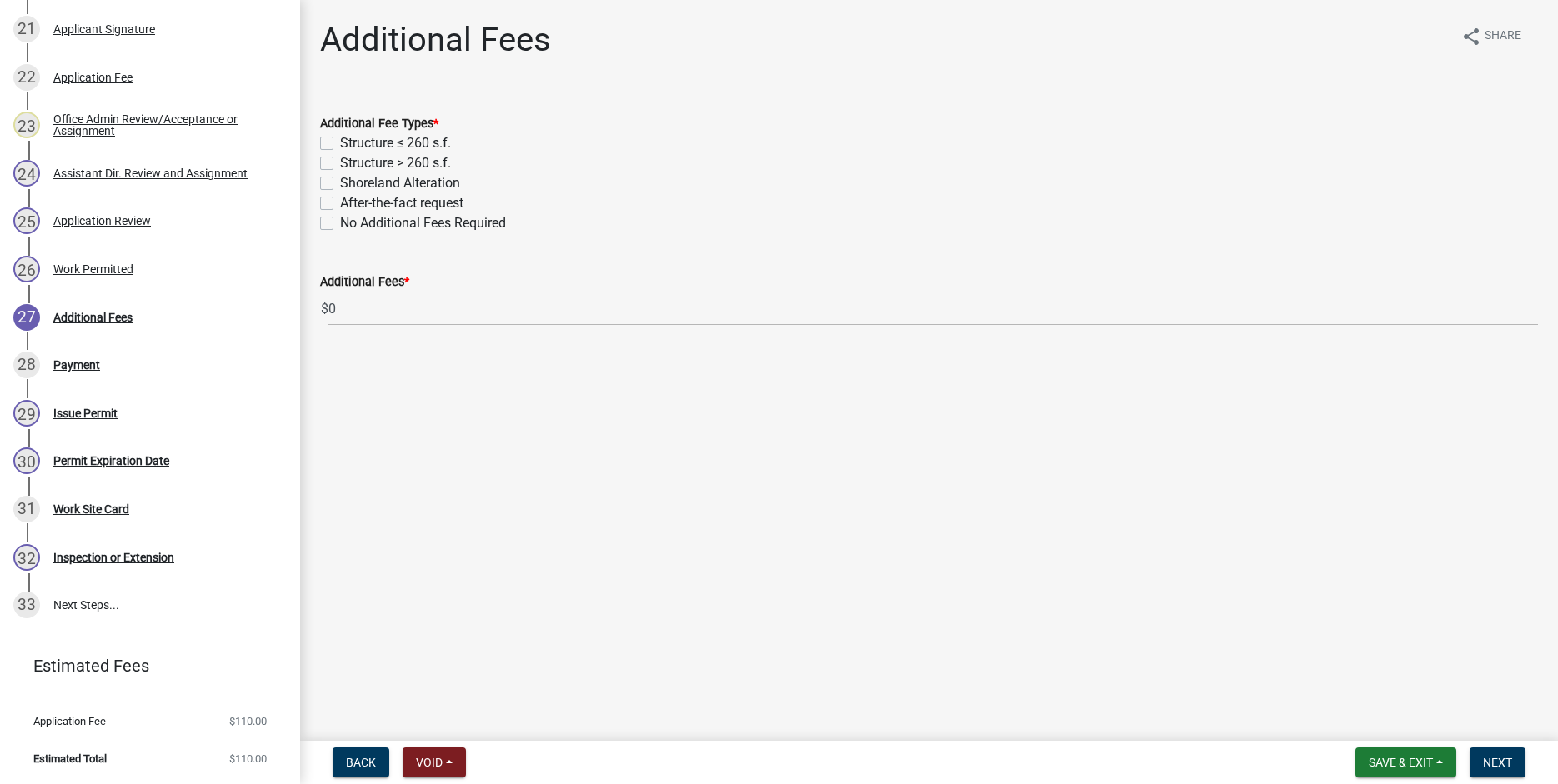
click at [340, 142] on label "Structure ≤ 260 s.f." at bounding box center [395, 143] width 111 height 20
click at [340, 142] on input "Structure ≤ 260 s.f." at bounding box center [345, 139] width 11 height 11
checkbox input "true"
checkbox input "false"
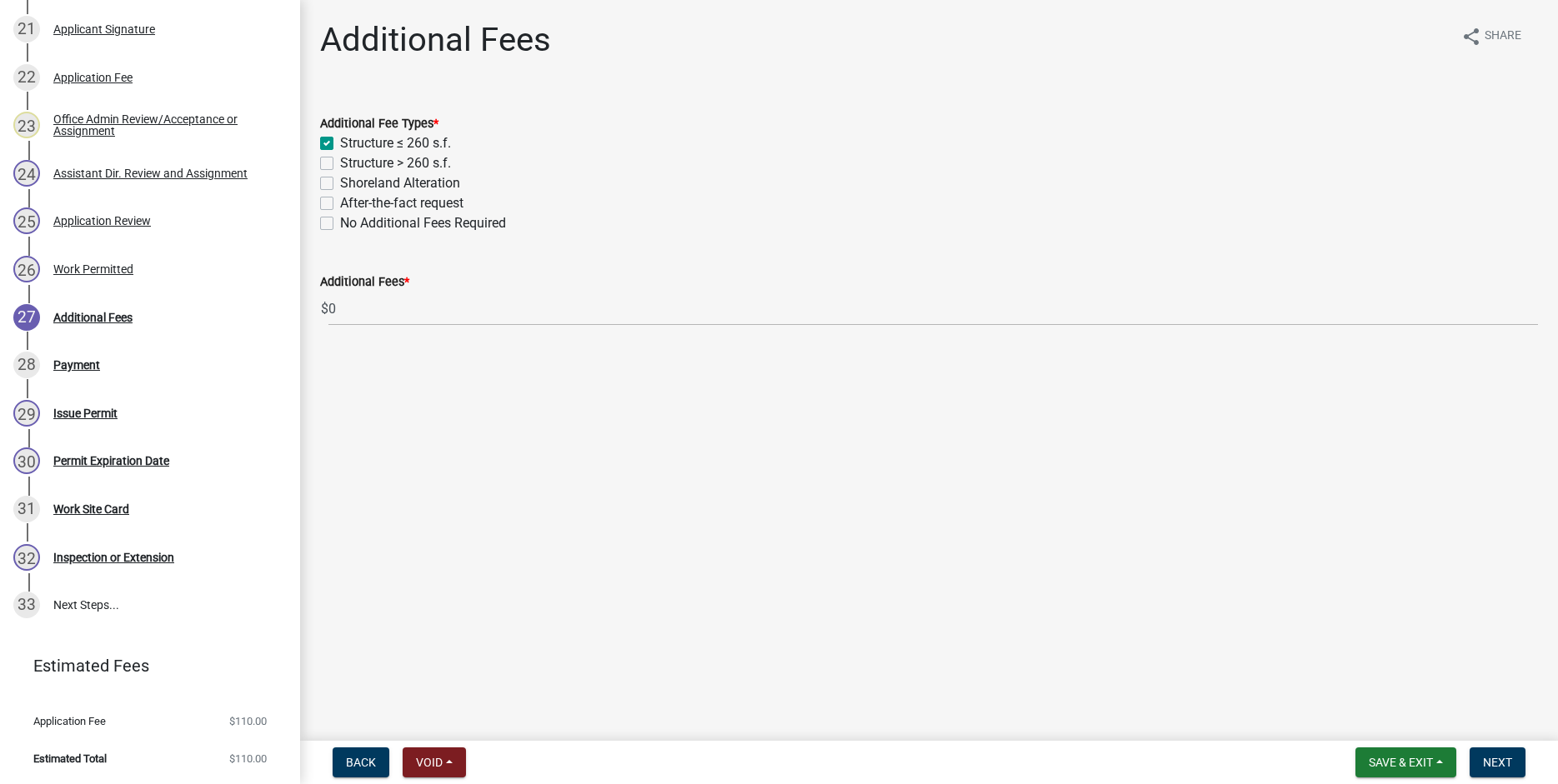
checkbox input "false"
click at [340, 165] on label "Structure > 260 s.f." at bounding box center [395, 163] width 111 height 20
click at [340, 165] on input "Structure > 260 s.f." at bounding box center [345, 158] width 11 height 11
checkbox input "true"
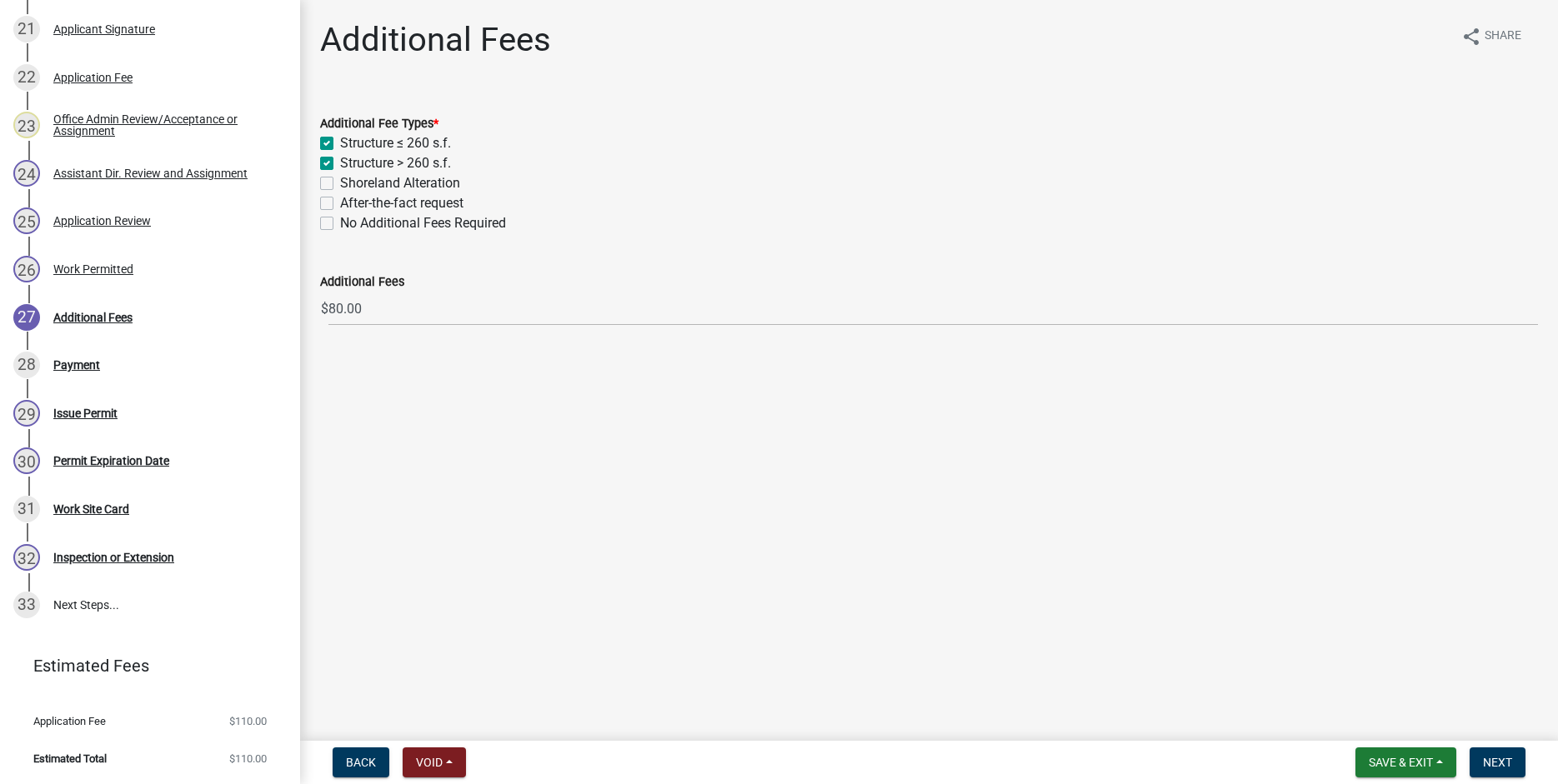
checkbox input "true"
checkbox input "false"
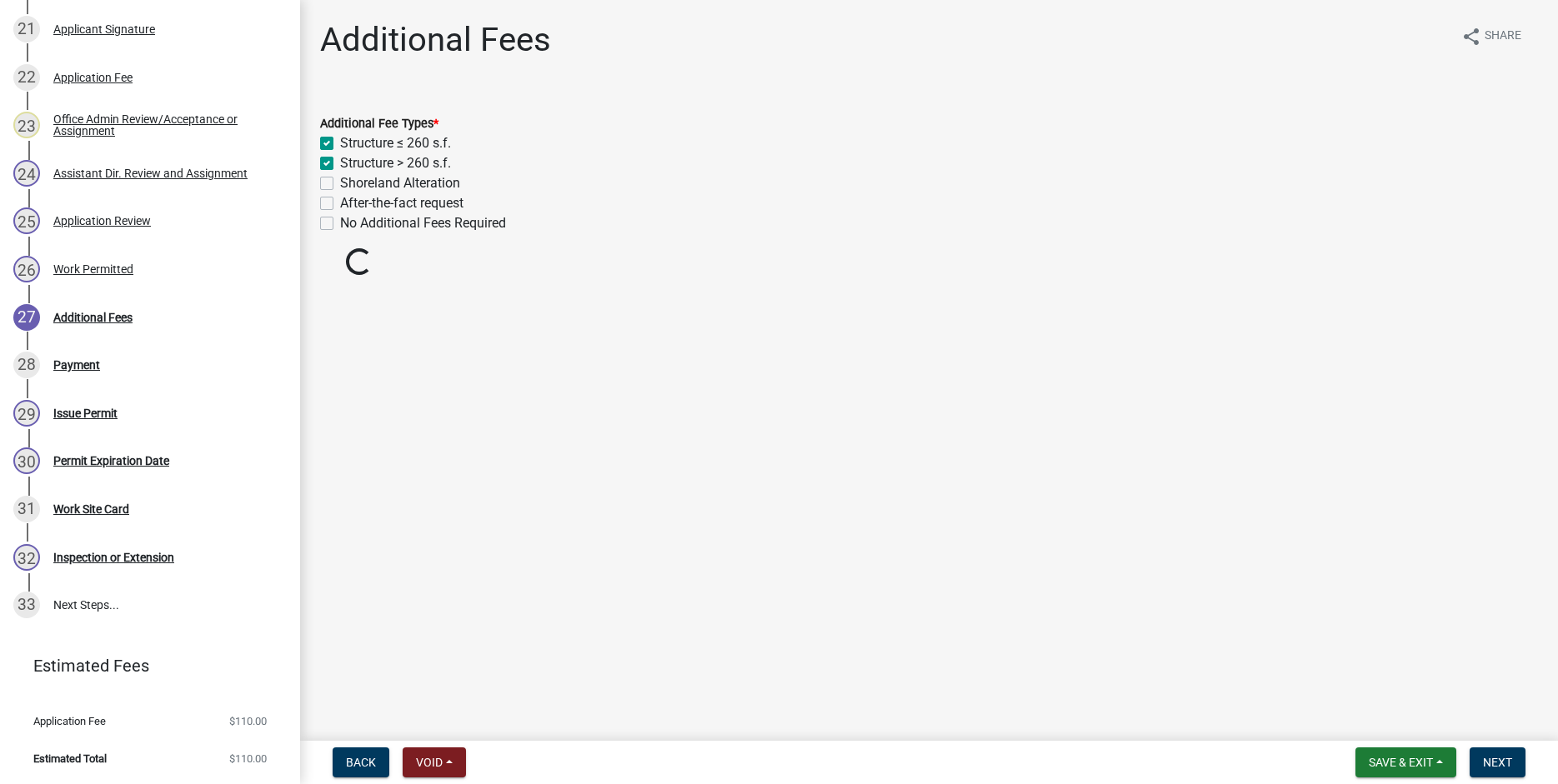
click at [340, 141] on label "Structure ≤ 260 s.f." at bounding box center [395, 143] width 111 height 20
click at [340, 141] on input "Structure ≤ 260 s.f." at bounding box center [345, 139] width 11 height 11
checkbox input "false"
checkbox input "true"
checkbox input "false"
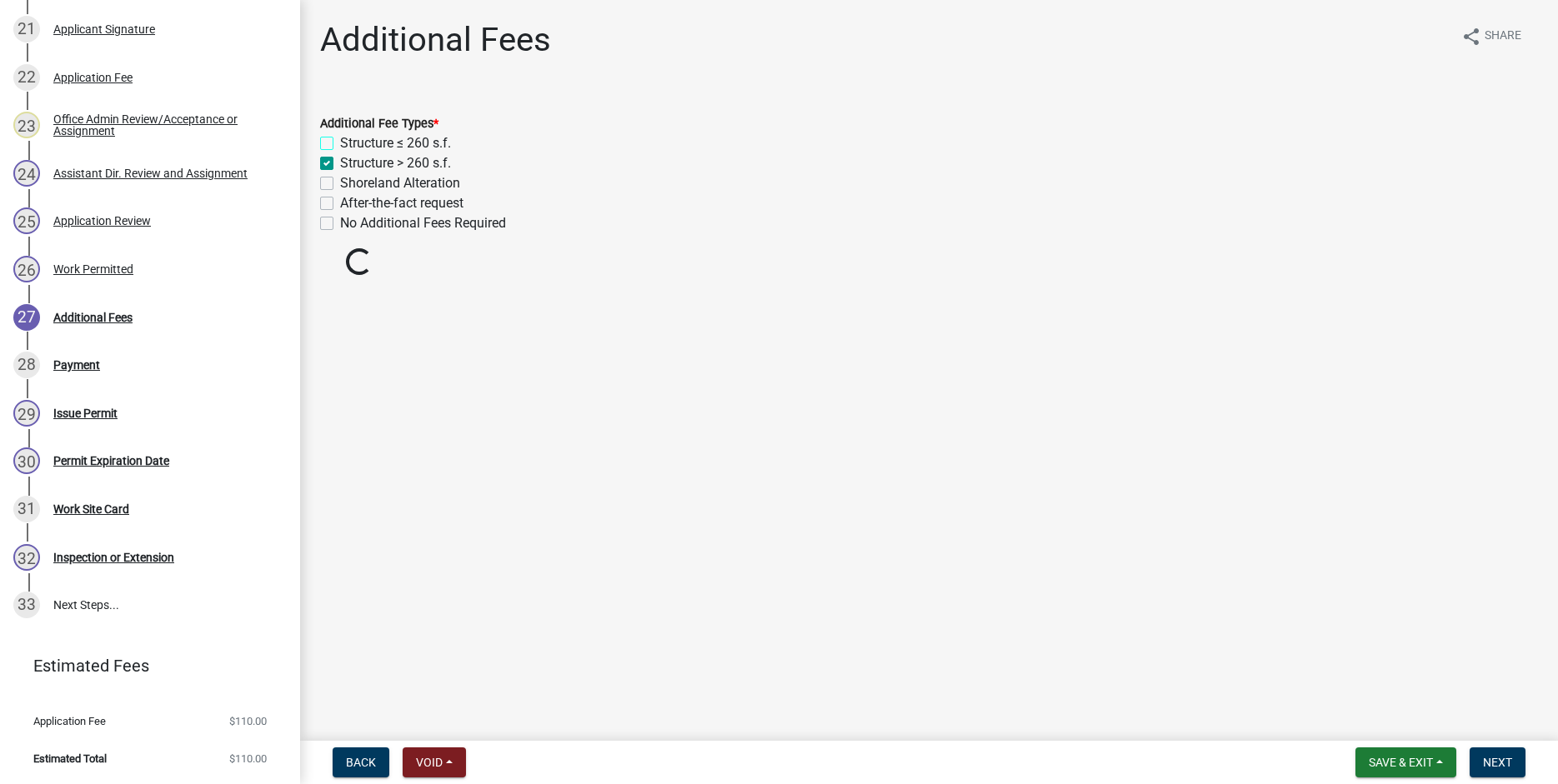
checkbox input "false"
click at [340, 180] on label "Shoreland Alteration" at bounding box center [400, 183] width 120 height 20
click at [340, 180] on input "Shoreland Alteration" at bounding box center [345, 179] width 11 height 11
checkbox input "true"
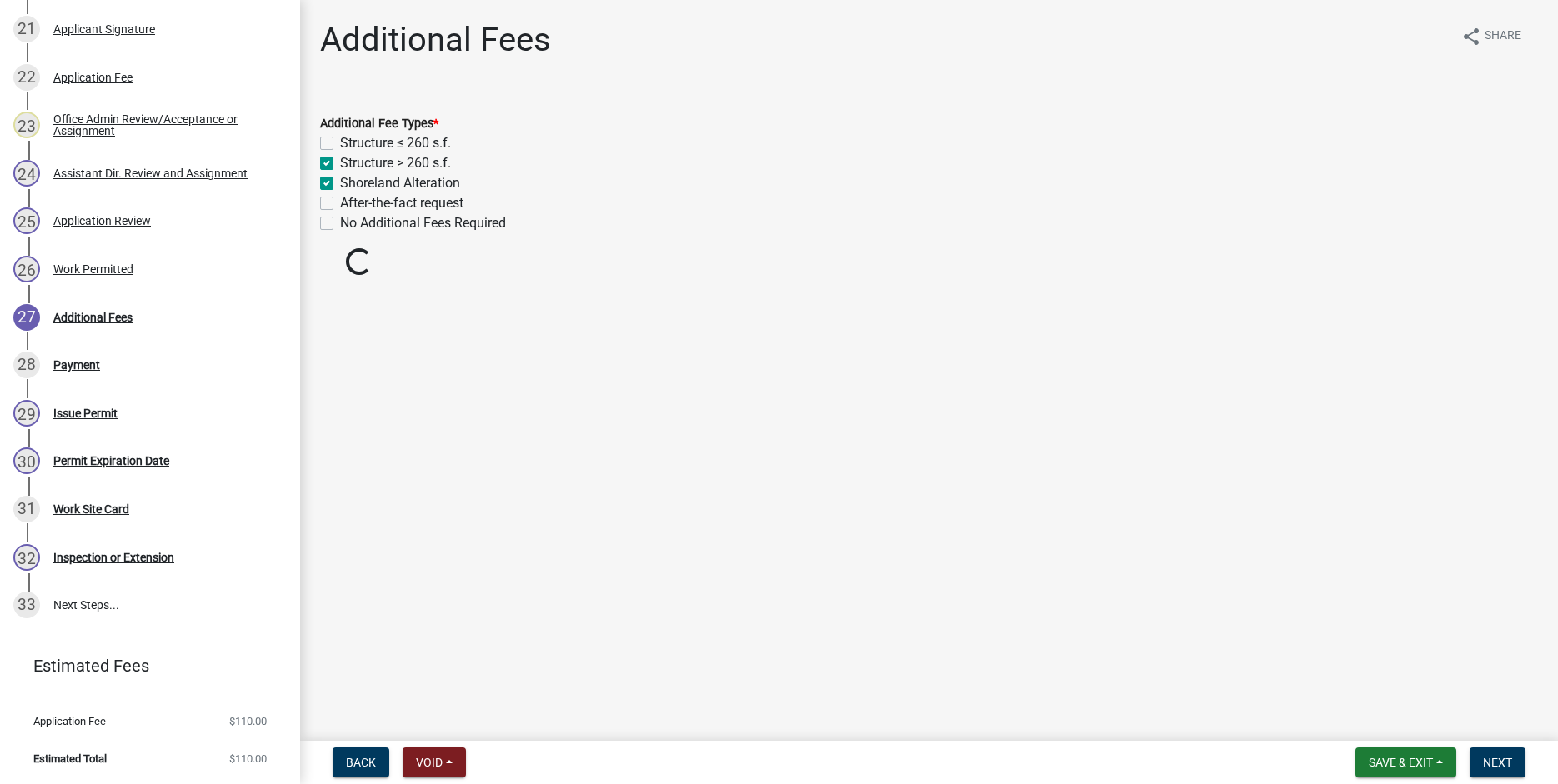
checkbox input "false"
checkbox input "true"
checkbox input "false"
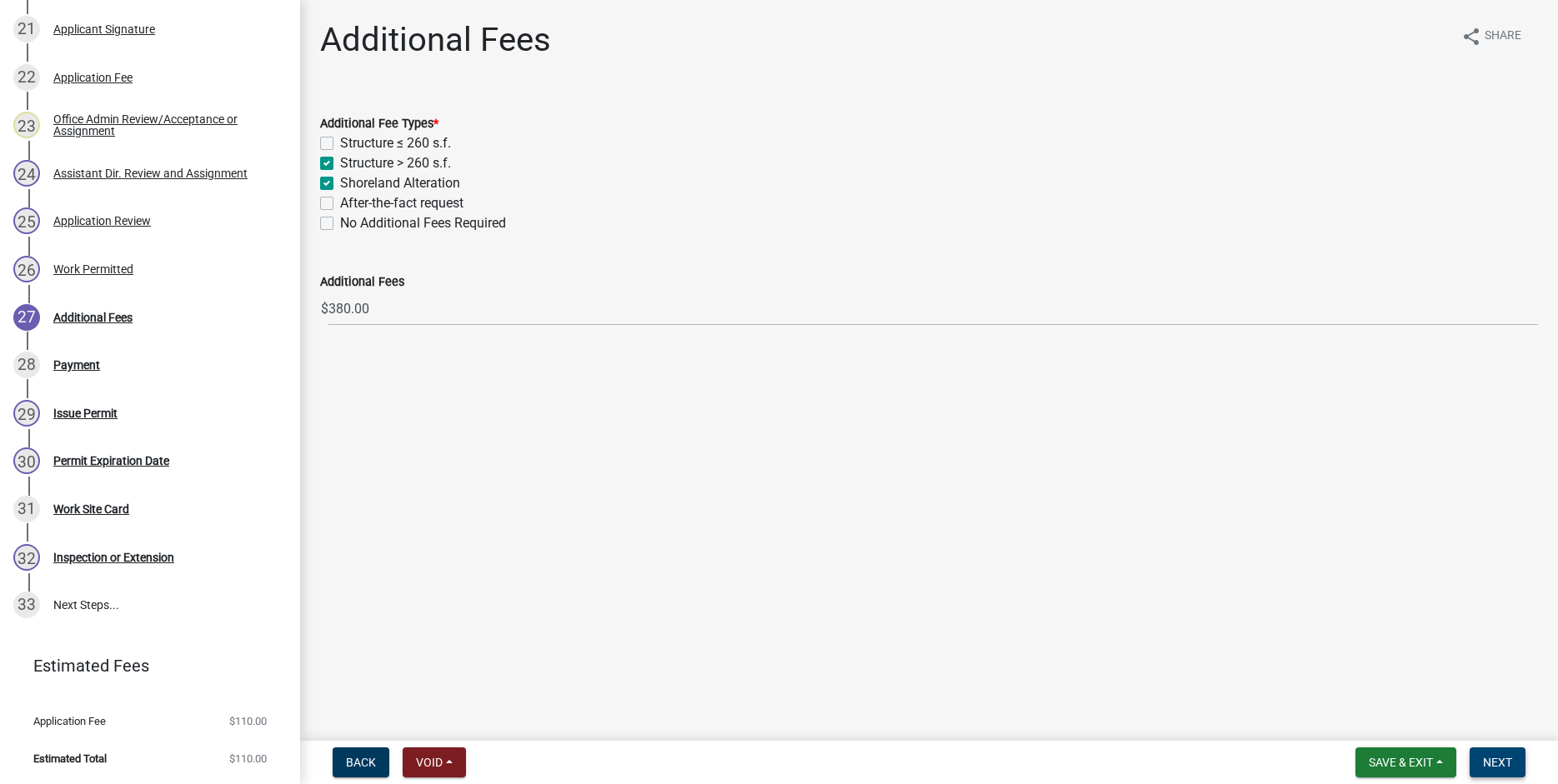
click at [1499, 765] on span "Next" at bounding box center [1497, 762] width 29 height 13
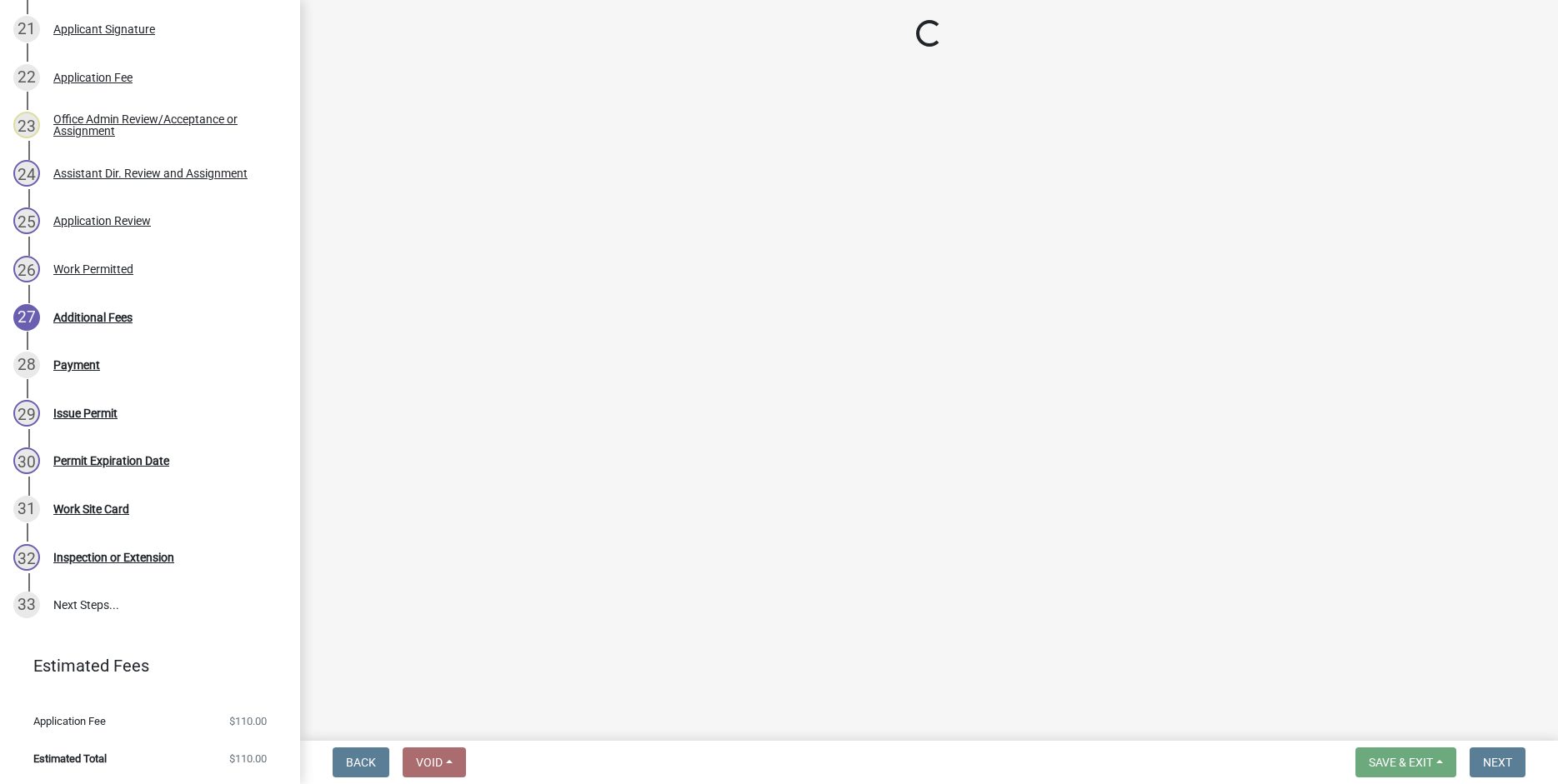
select select "3: 3"
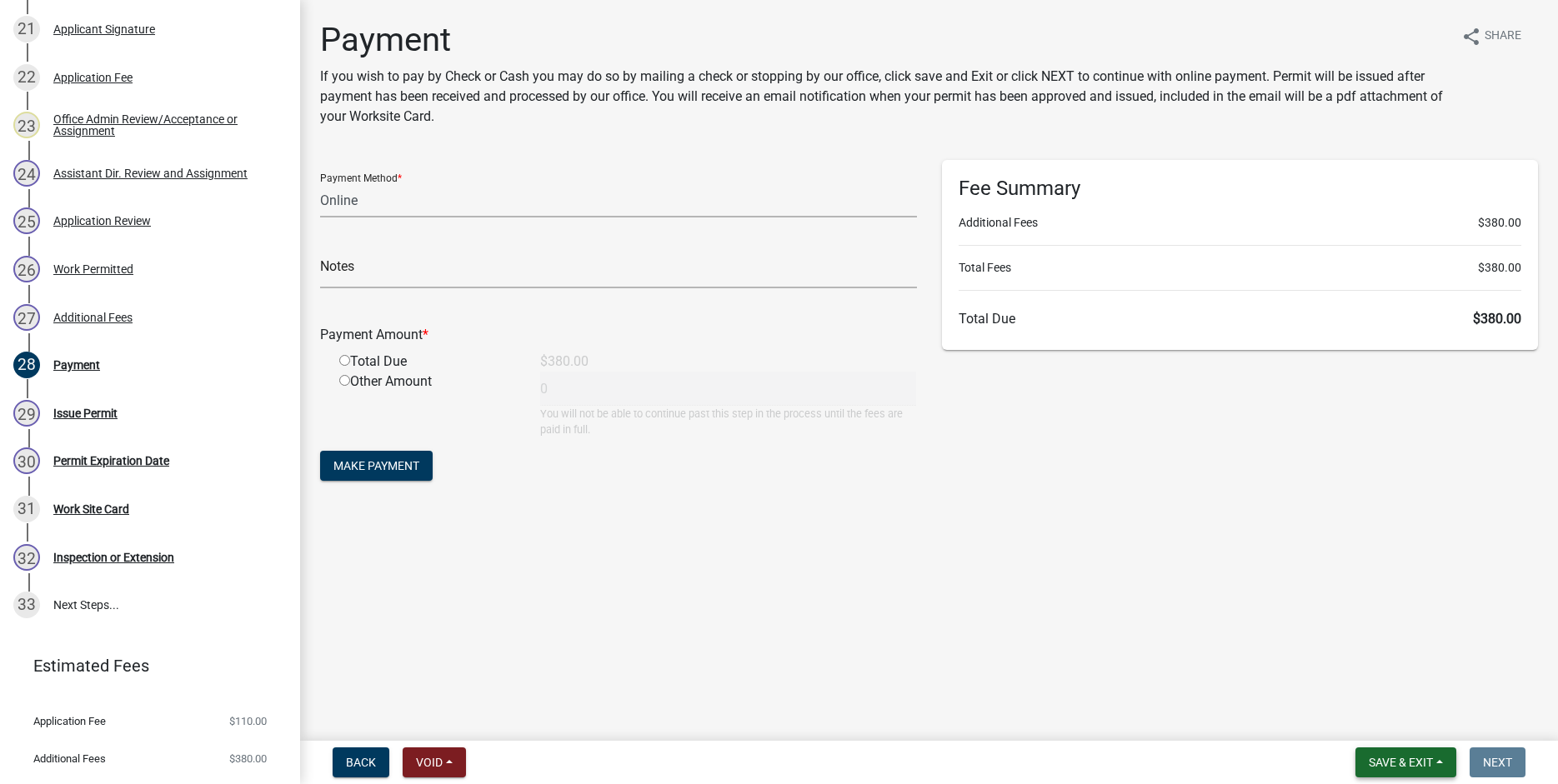
click at [1407, 761] on span "Save & Exit" at bounding box center [1400, 762] width 64 height 13
click at [1380, 722] on button "Save & Exit" at bounding box center [1390, 719] width 134 height 40
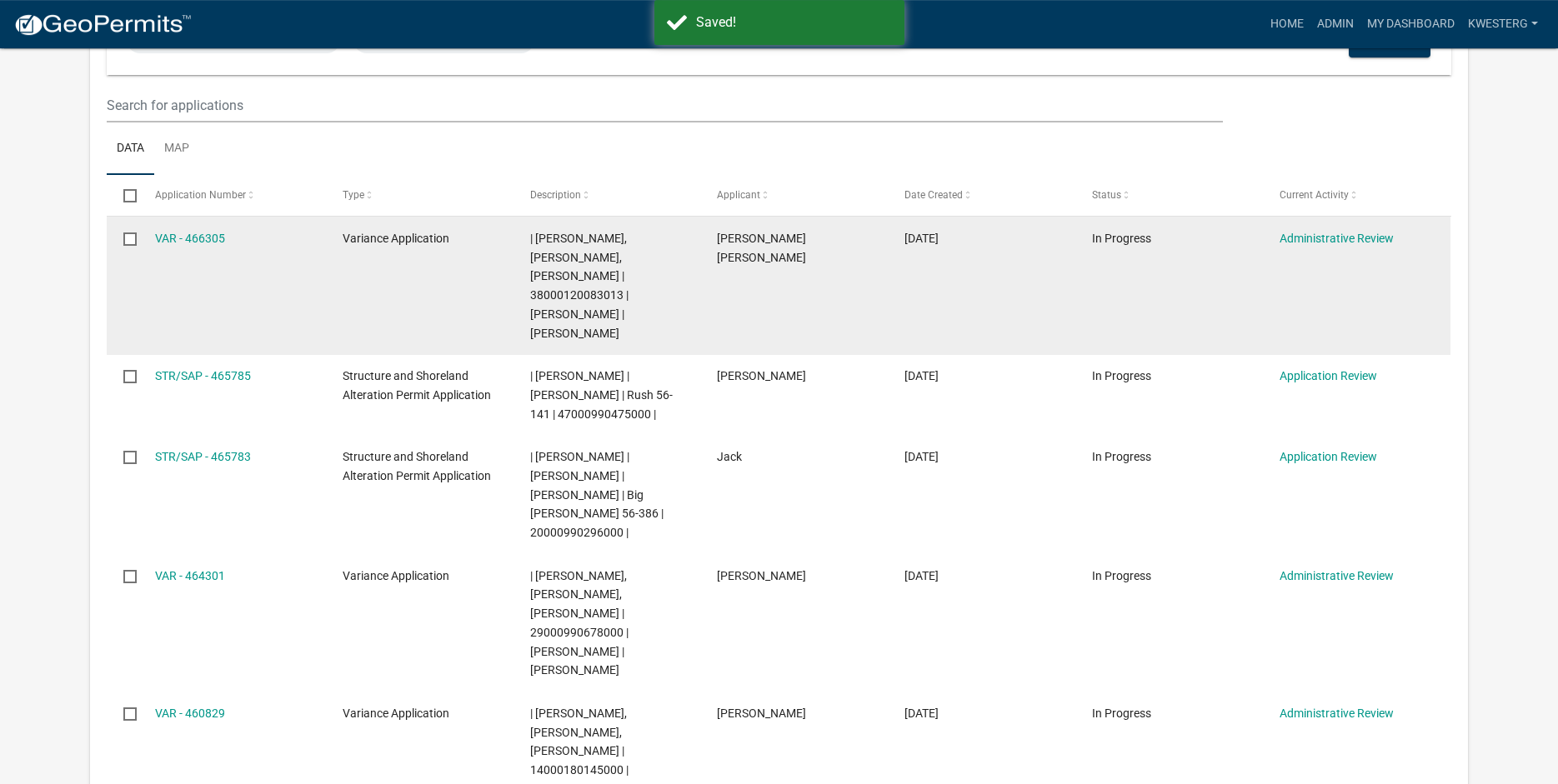
scroll to position [319, 0]
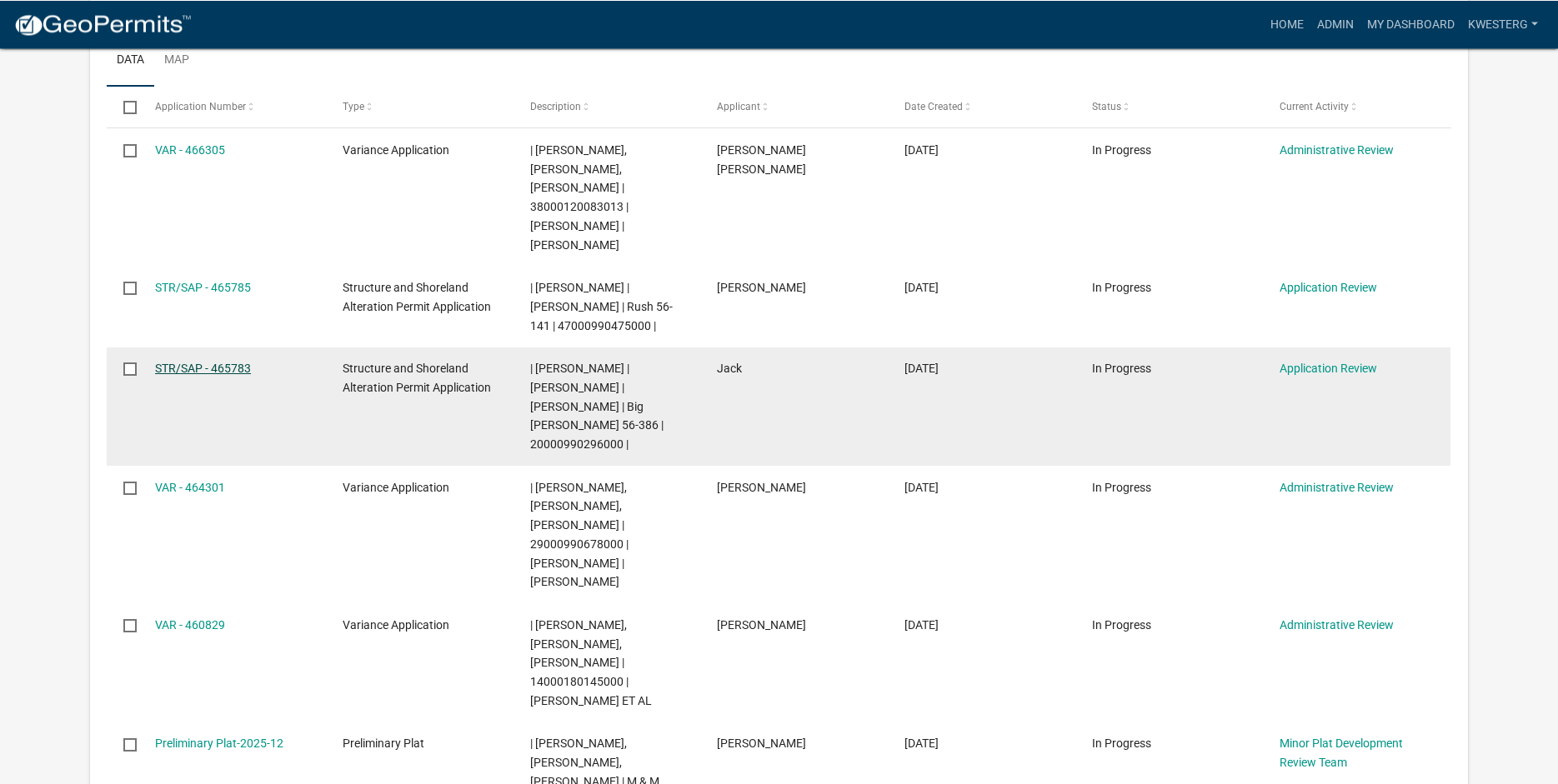
click at [192, 362] on link "STR/SAP - 465783" at bounding box center [202, 368] width 96 height 13
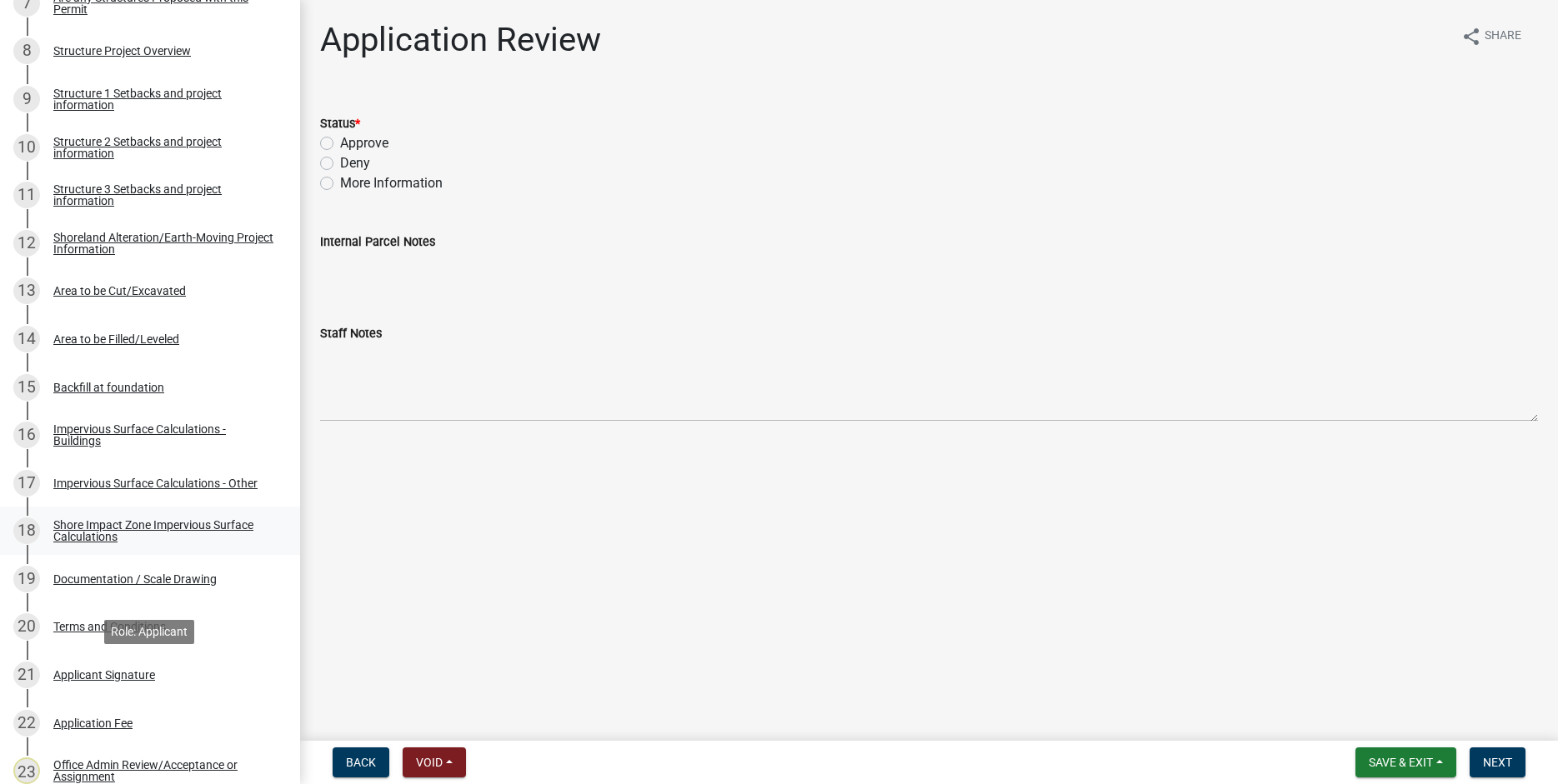
scroll to position [701, 0]
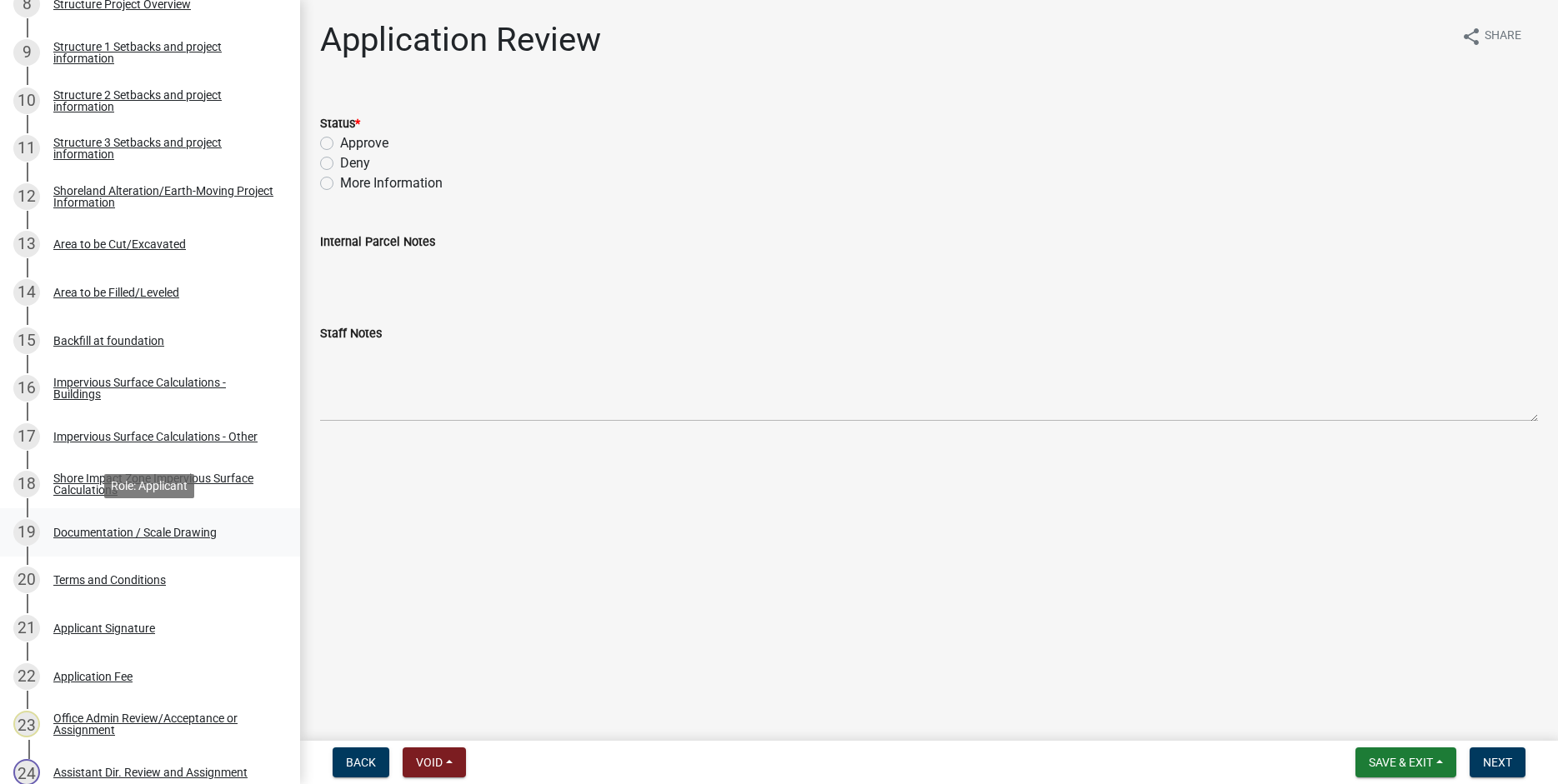
click at [92, 531] on div "Documentation / Scale Drawing" at bounding box center [136, 532] width 164 height 11
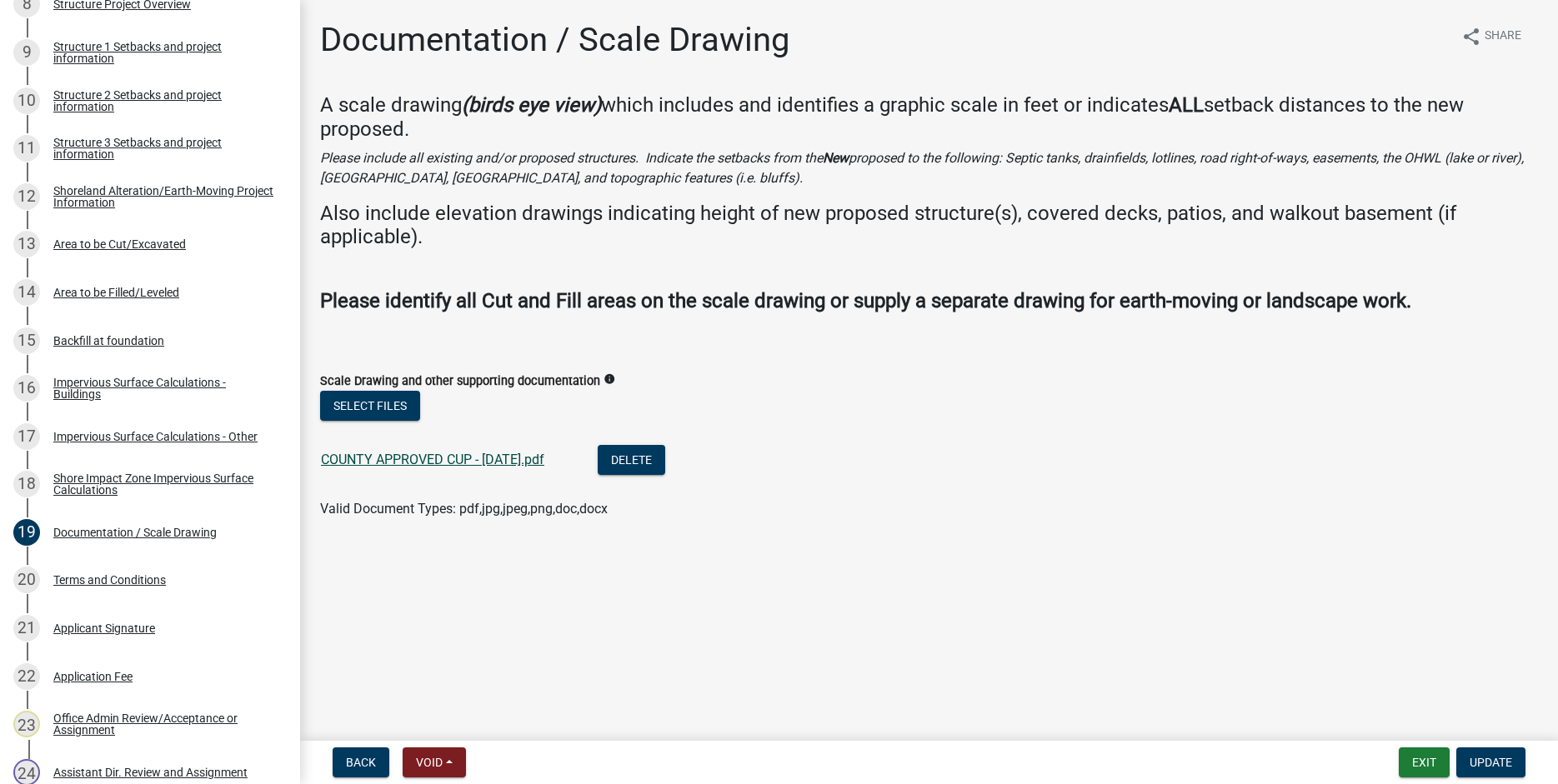
click at [398, 454] on link "COUNTY APPROVED CUP - [DATE].pdf" at bounding box center [433, 459] width 224 height 16
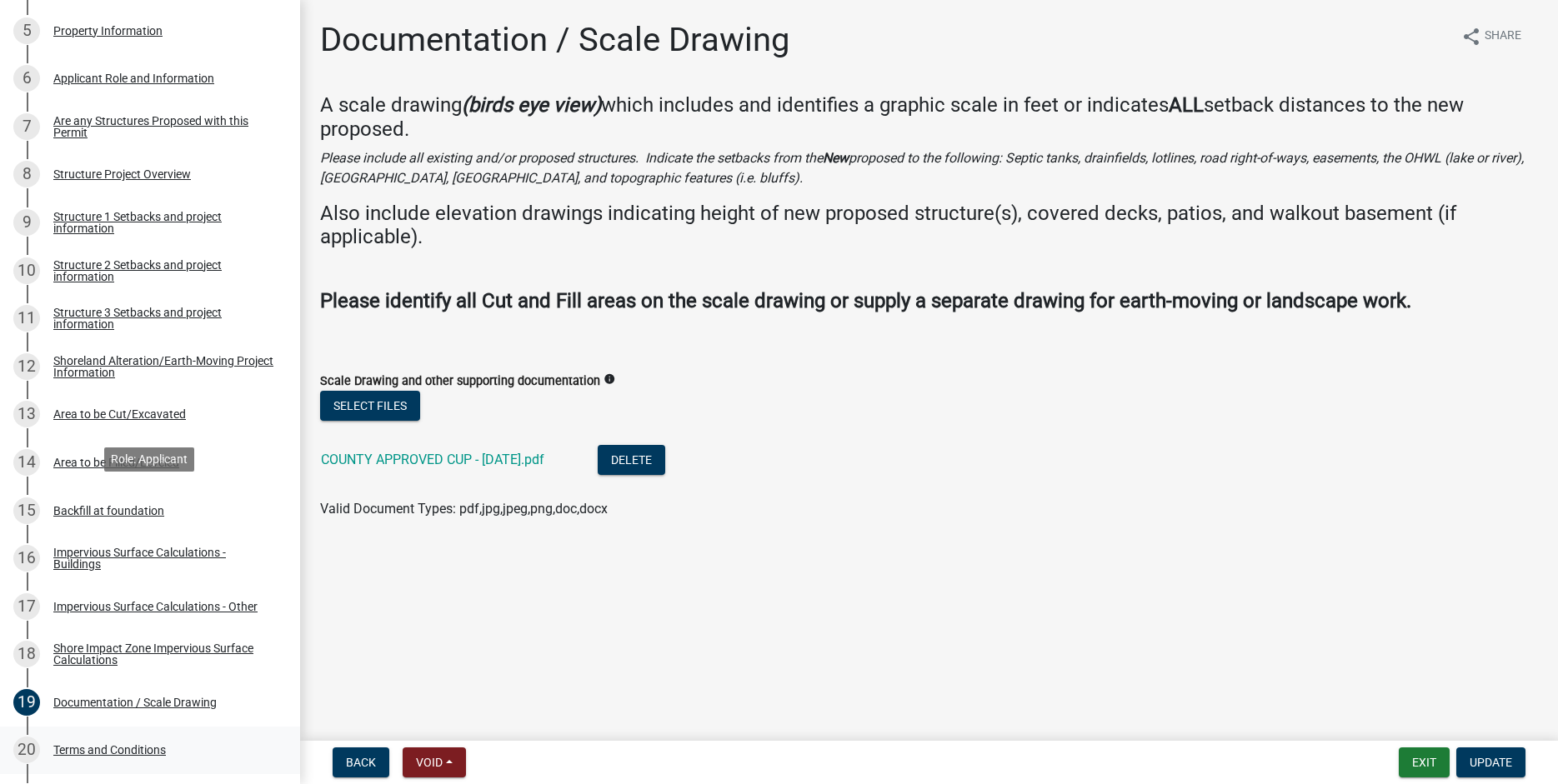
scroll to position [892, 0]
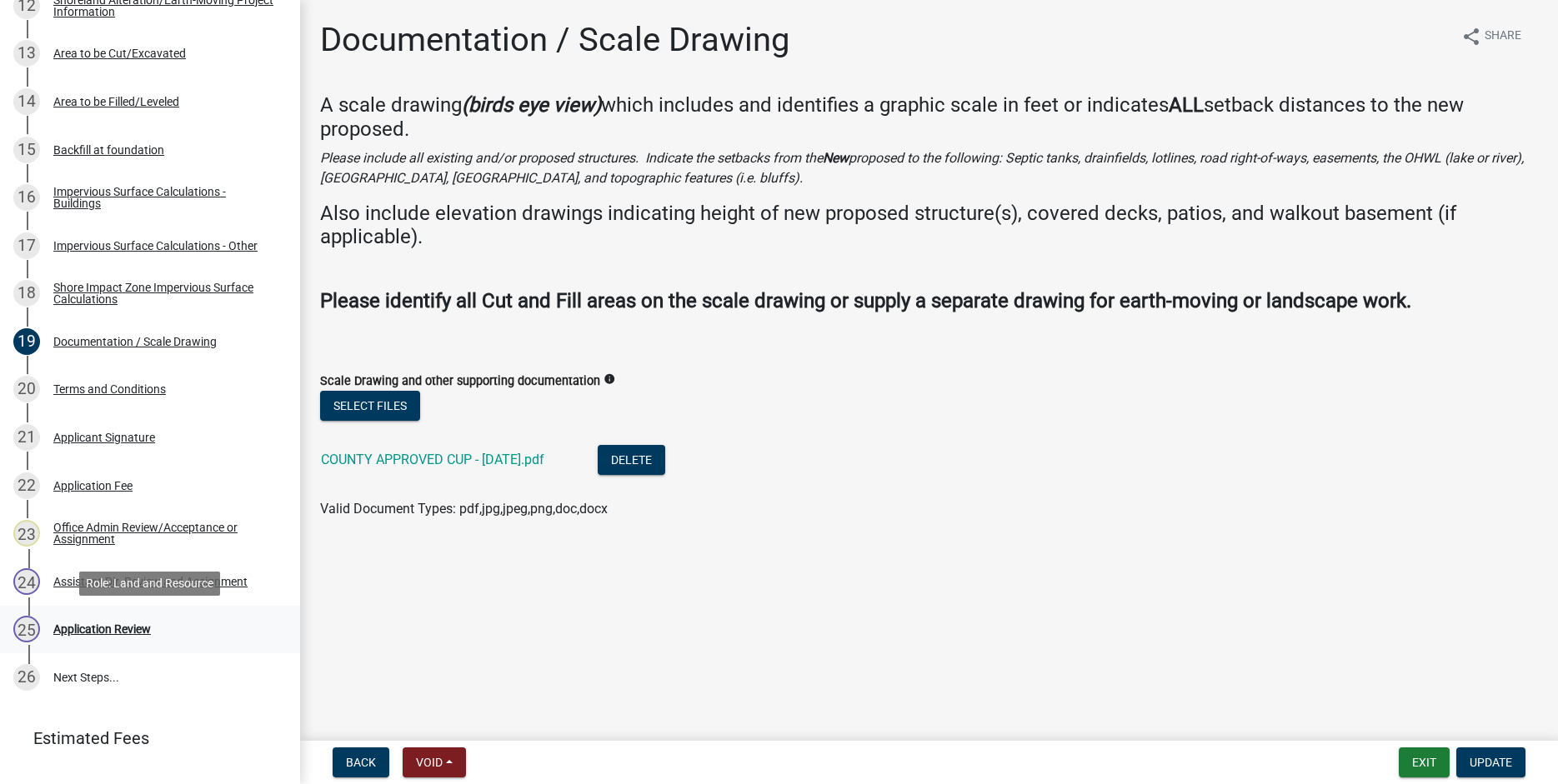
click at [124, 631] on div "Application Review" at bounding box center [102, 628] width 98 height 11
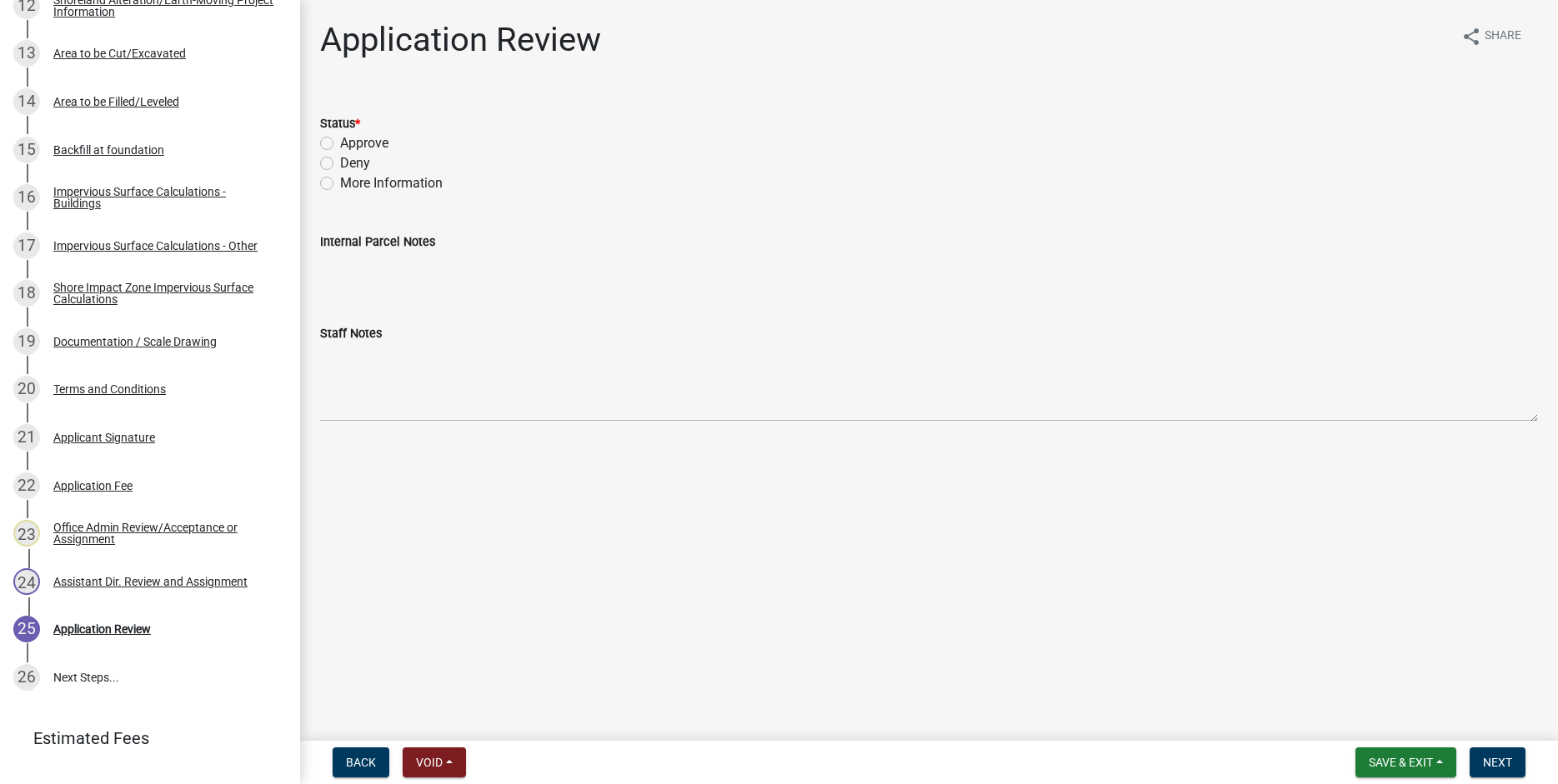
click at [340, 139] on label "Approve" at bounding box center [364, 143] width 48 height 20
click at [340, 139] on input "Approve" at bounding box center [345, 139] width 11 height 11
radio input "true"
click at [1504, 764] on span "Next" at bounding box center [1497, 762] width 29 height 13
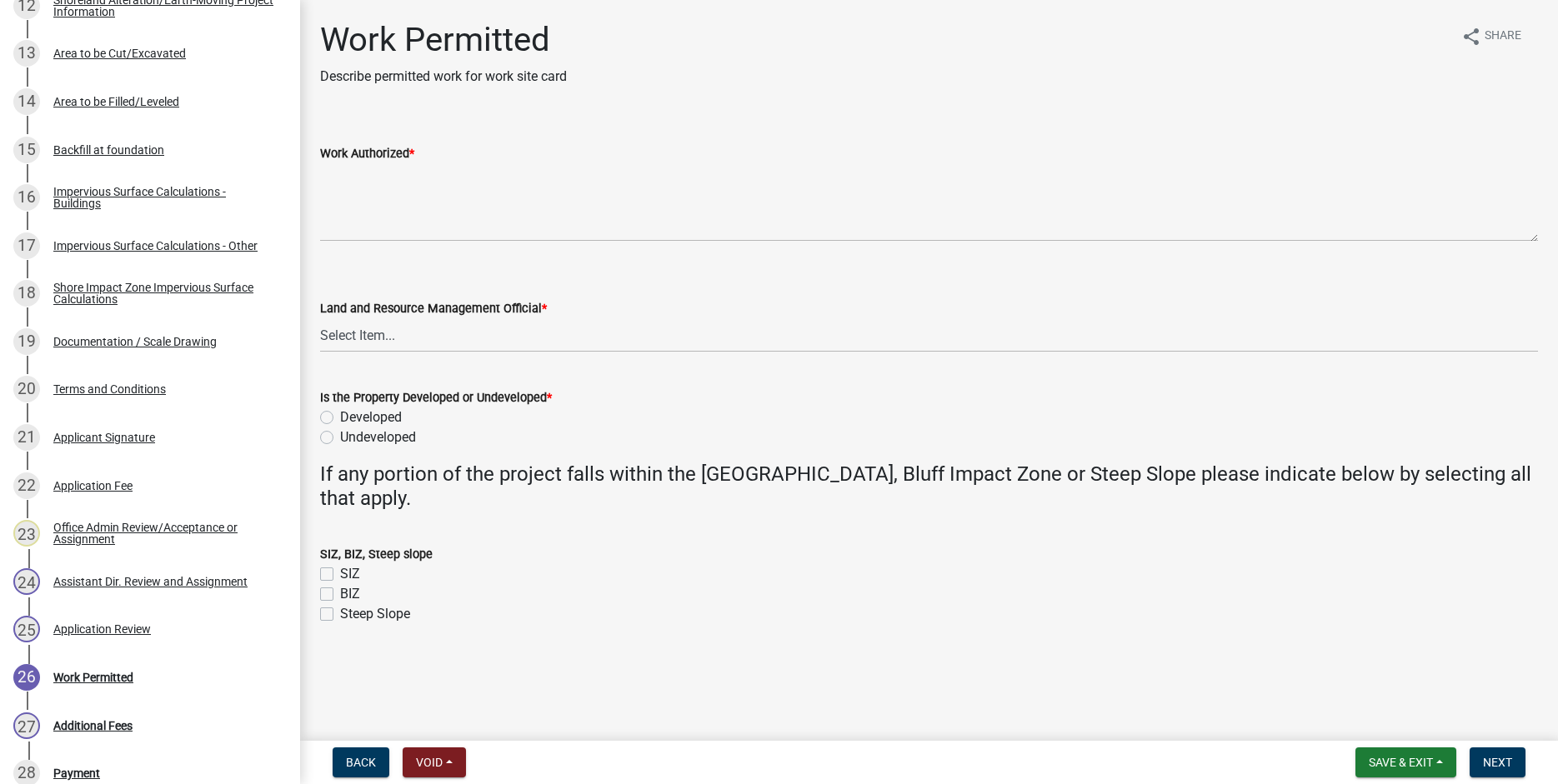
scroll to position [1228, 0]
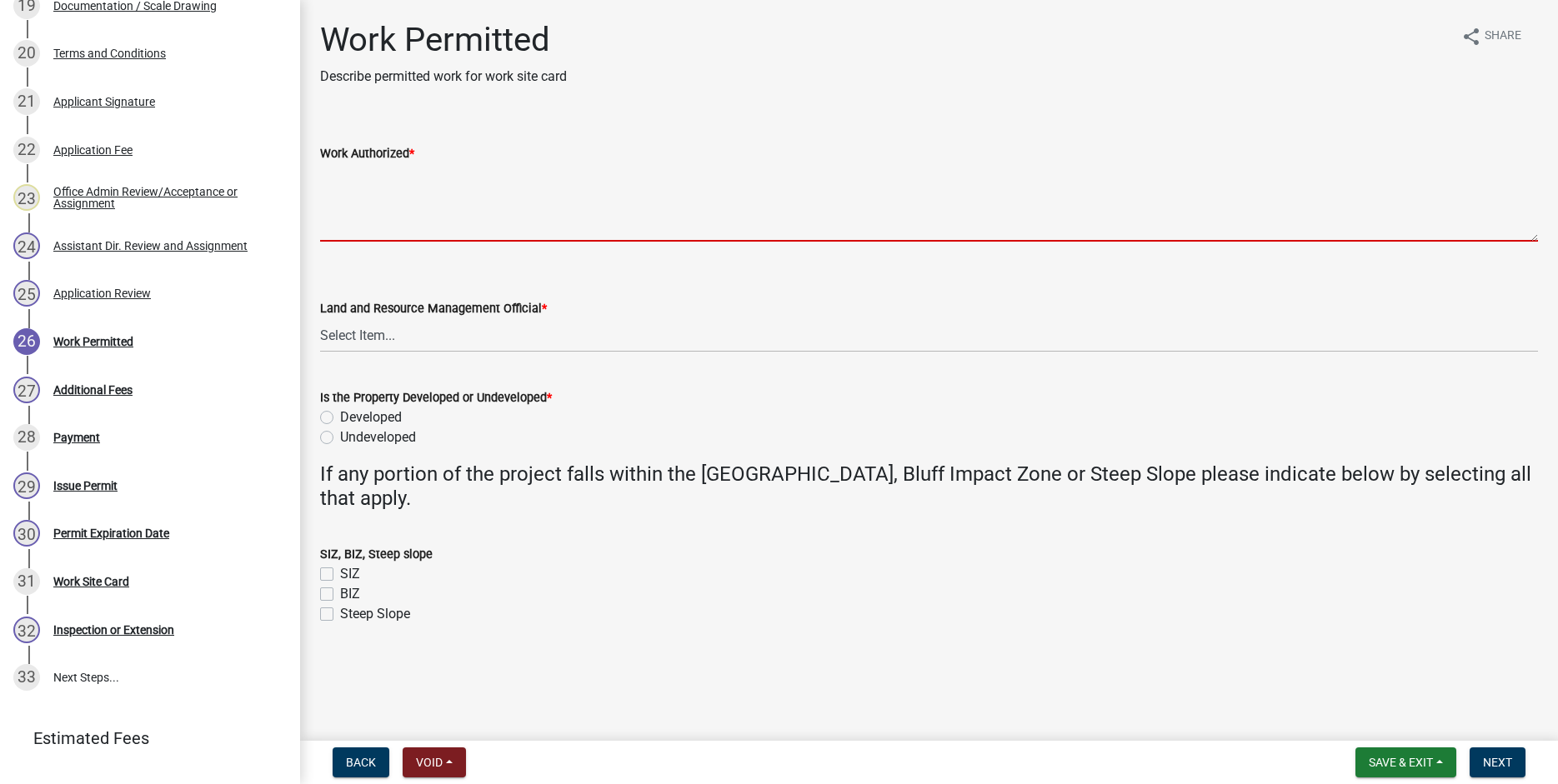
click at [331, 172] on textarea "Work Authorized *" at bounding box center [930, 202] width 1218 height 78
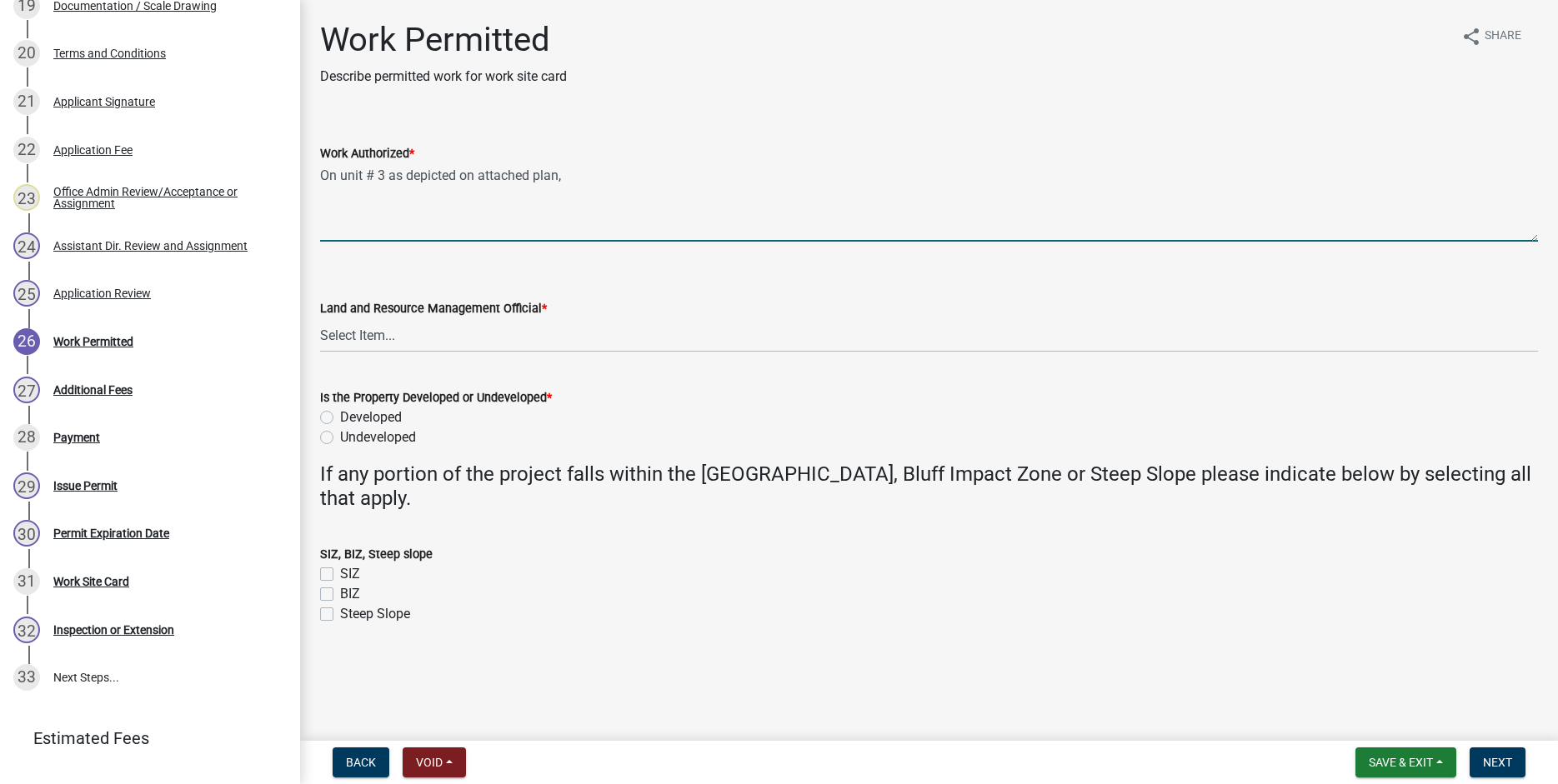
click at [371, 177] on textarea "On unit # 3 as depicted on attached plan," at bounding box center [930, 202] width 1218 height 78
click at [568, 177] on textarea "On unit #3 as depicted on attached plan," at bounding box center [930, 202] width 1218 height 78
click at [658, 174] on textarea "On unit #3 as depicted on attached plan, replace portions of existing roof with…" at bounding box center [930, 202] width 1218 height 78
click at [1018, 177] on textarea "On unit #3 as depicted on attached plan, replace portions(garage and fish clean…" at bounding box center [930, 202] width 1218 height 78
drag, startPoint x: 1021, startPoint y: 173, endPoint x: 1025, endPoint y: 187, distance: 14.6
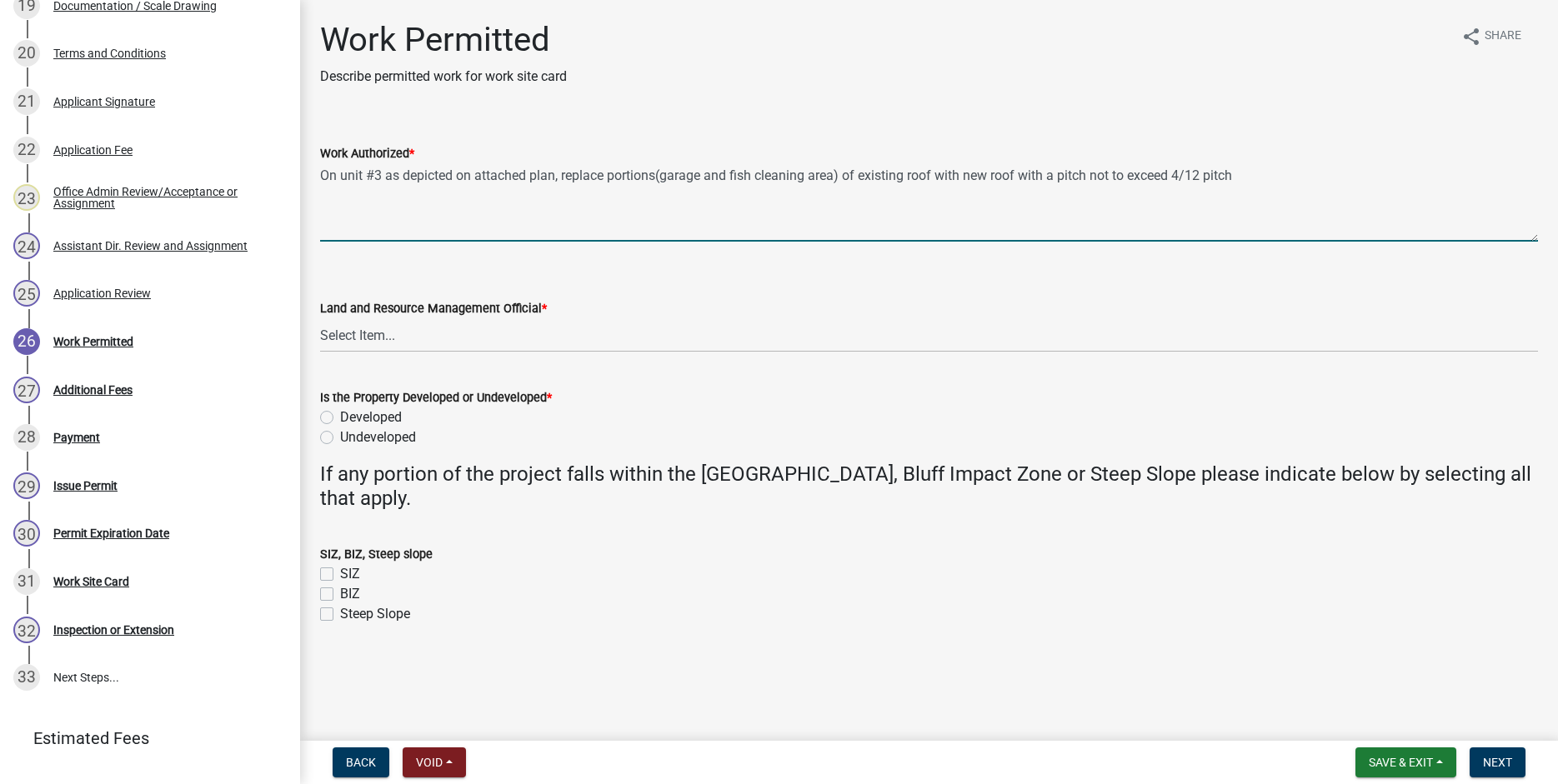
click at [1021, 175] on textarea "On unit #3 as depicted on attached plan, replace portions(garage and fish clean…" at bounding box center [930, 202] width 1218 height 78
drag, startPoint x: 1097, startPoint y: 175, endPoint x: 1099, endPoint y: 220, distance: 45.0
click at [1098, 180] on textarea "On unit #3 as depicted on attached plan, replace portions(garage and fish clean…" at bounding box center [930, 202] width 1218 height 78
drag, startPoint x: 1348, startPoint y: 177, endPoint x: 1360, endPoint y: 285, distance: 108.7
click at [1348, 180] on textarea "On unit #3 as depicted on attached plan, replace portions(garage and fish clean…" at bounding box center [930, 202] width 1218 height 78
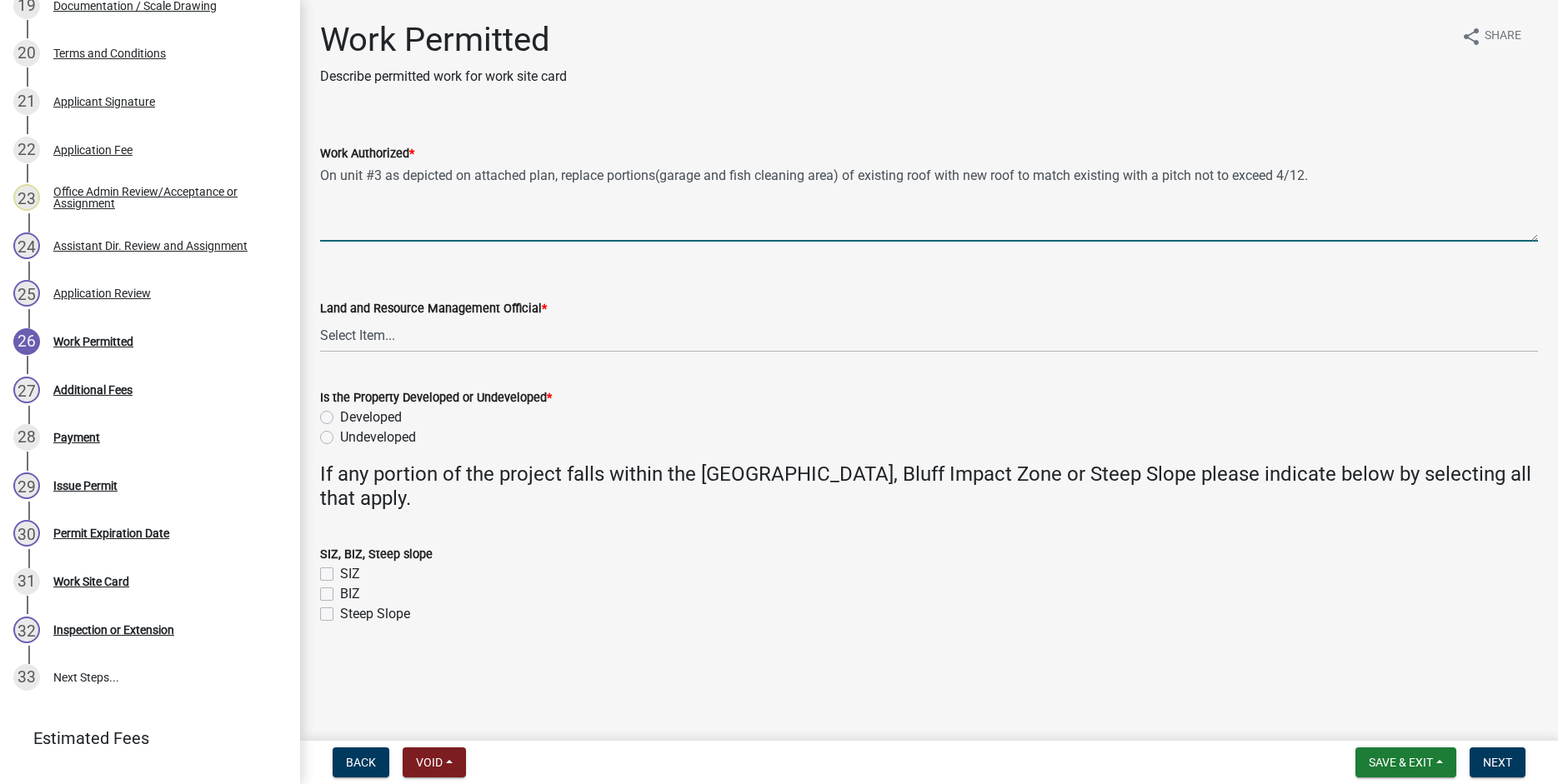
type textarea "On unit #3 as depicted on attached plan, replace portions(garage and fish clean…"
click at [320, 319] on select "Select Item... [PERSON_NAME] [PERSON_NAME] [PERSON_NAME] [PERSON_NAME] [PERSON_…" at bounding box center [930, 335] width 1218 height 34
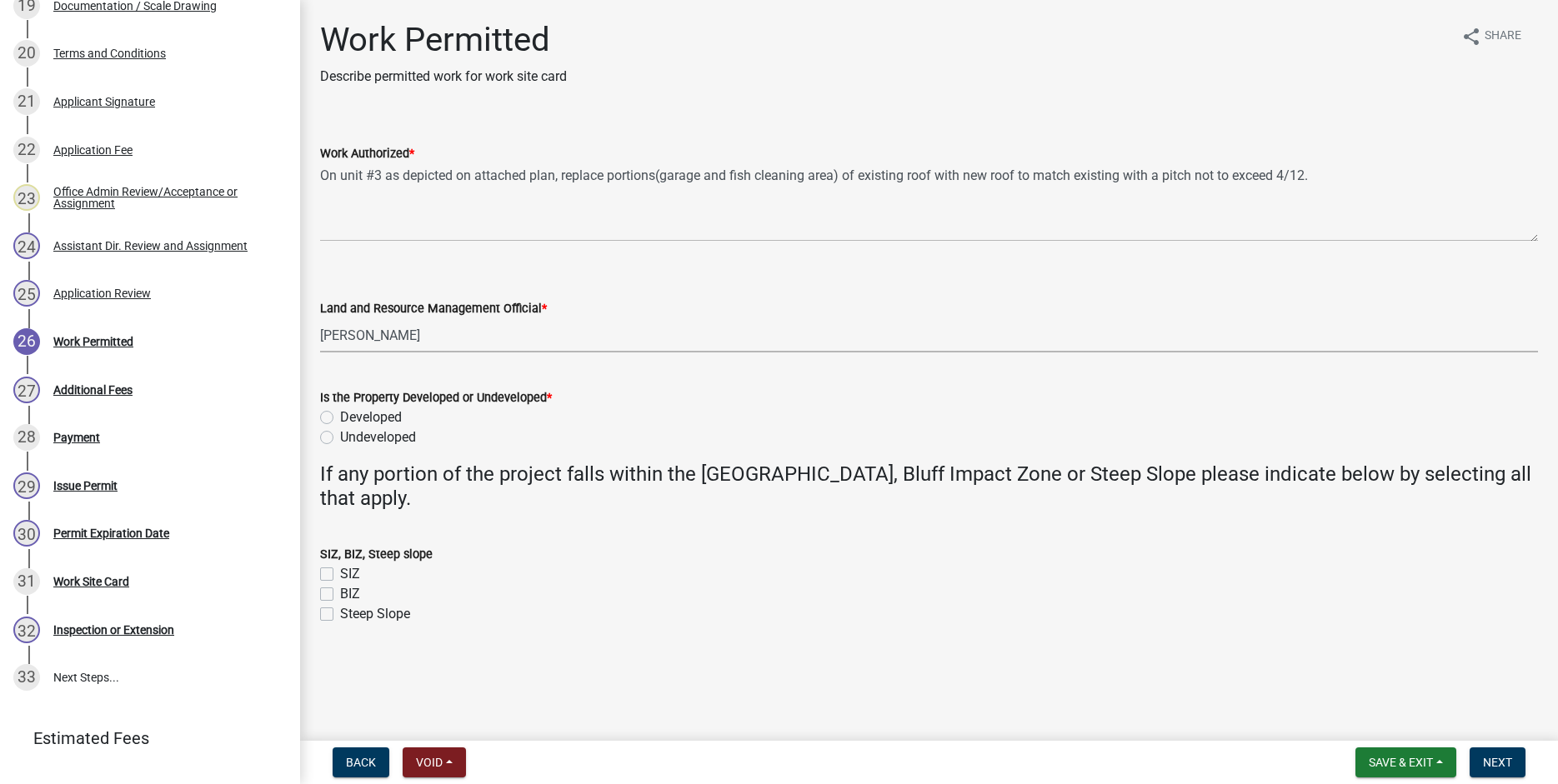
click option "[PERSON_NAME]" at bounding box center [0, 0] width 0 height 0
select select "b1ab52ec-9759-48a2-a5bb-a8b7da6cd639"
click at [340, 416] on label "Developed" at bounding box center [371, 417] width 62 height 20
click at [340, 416] on input "Developed" at bounding box center [345, 413] width 11 height 11
radio input "true"
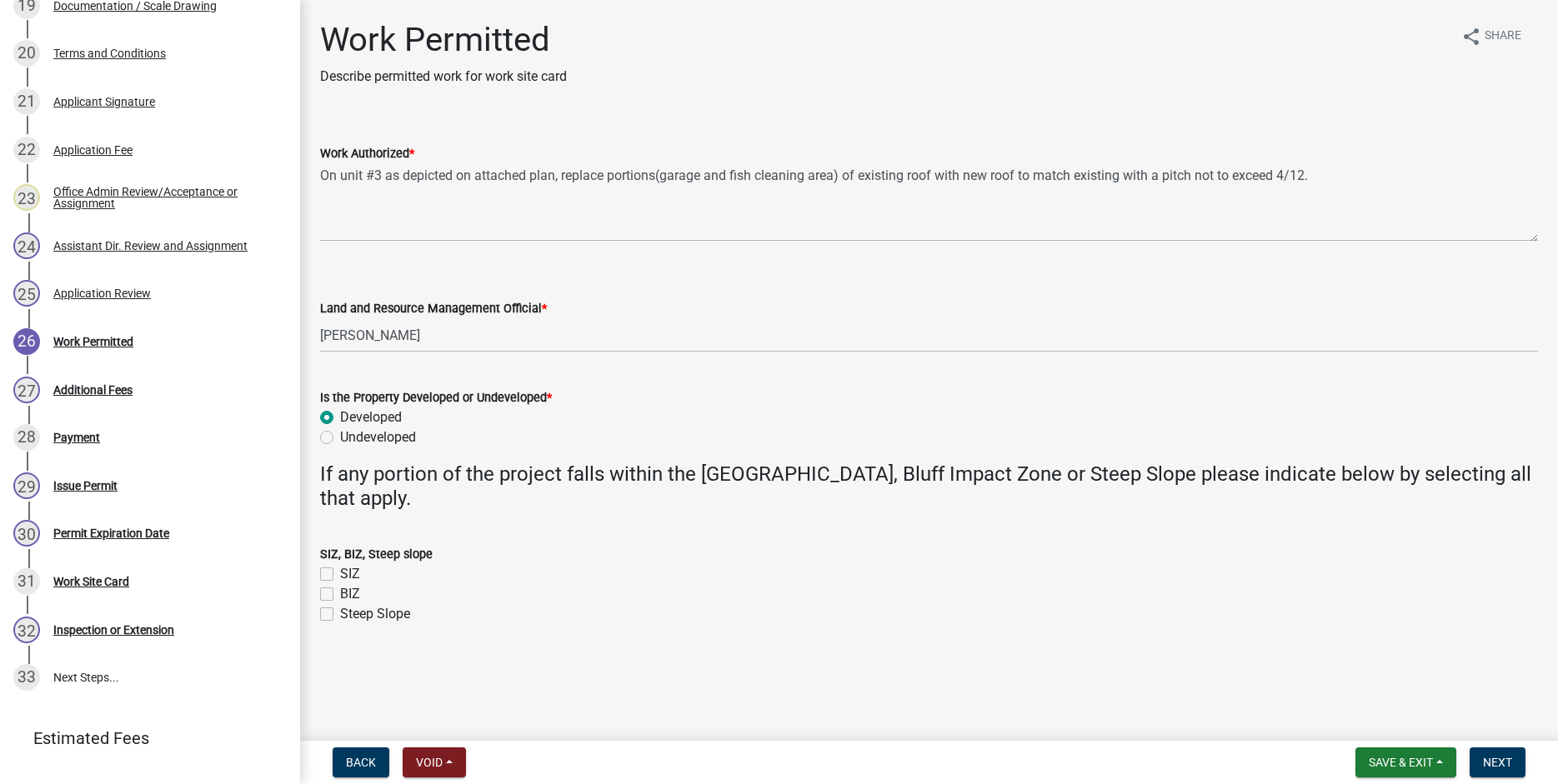
click at [340, 575] on label "SIZ" at bounding box center [349, 574] width 20 height 20
click at [340, 575] on input "SIZ" at bounding box center [345, 569] width 11 height 11
checkbox input "true"
checkbox input "false"
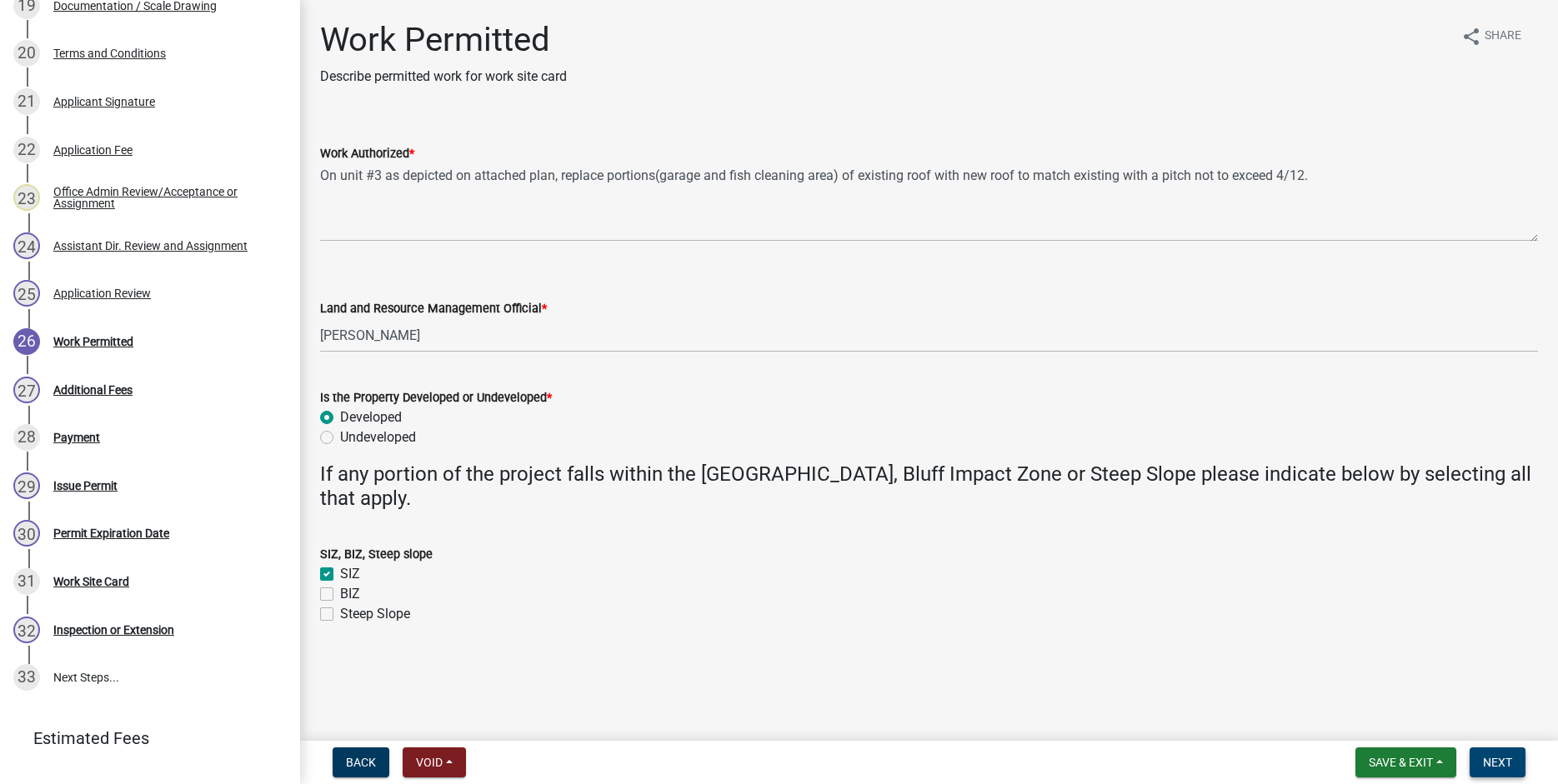
click at [1502, 766] on span "Next" at bounding box center [1497, 762] width 29 height 13
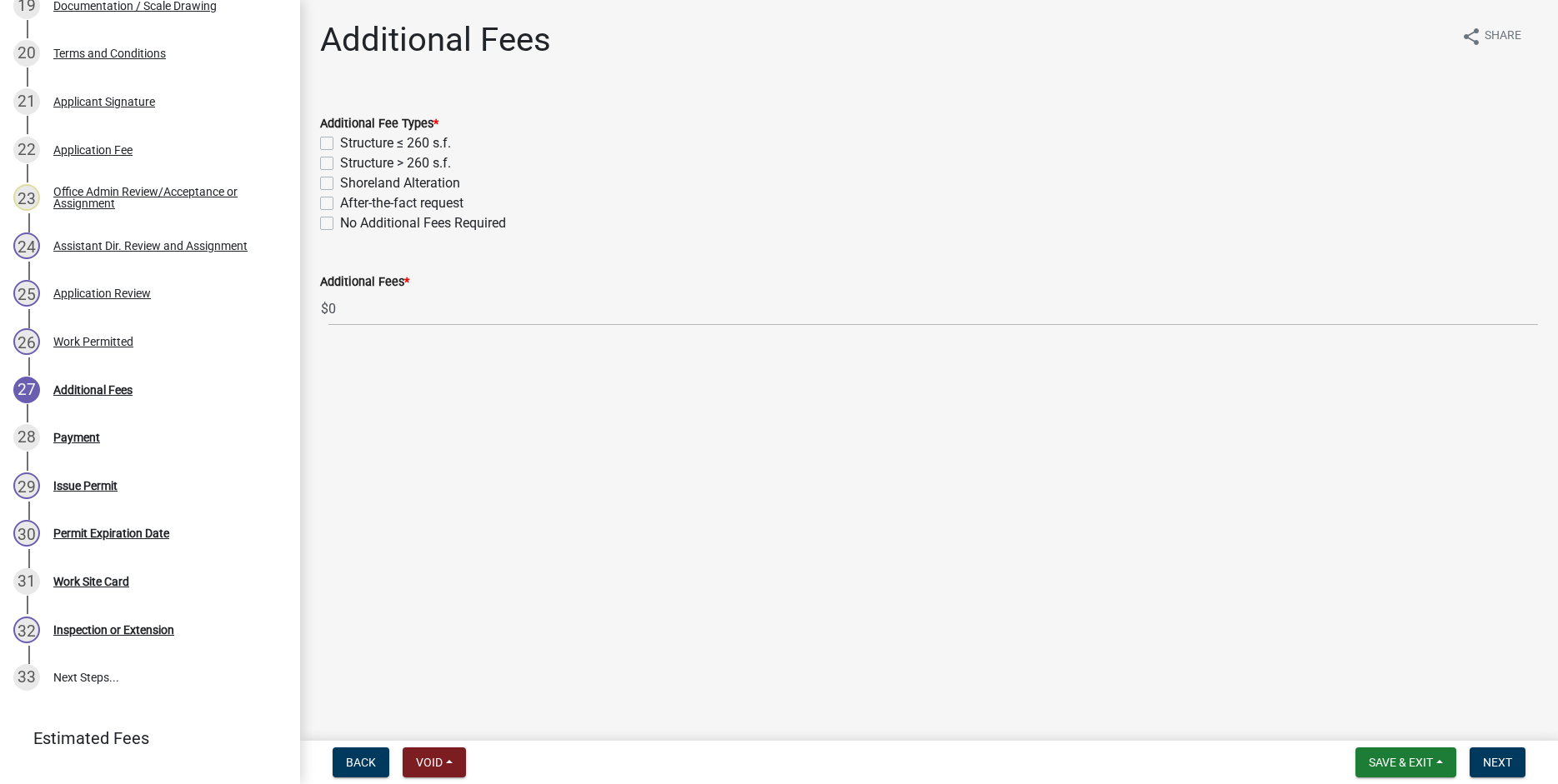
click at [340, 160] on label "Structure > 260 s.f." at bounding box center [395, 163] width 111 height 20
click at [340, 160] on input "Structure > 260 s.f." at bounding box center [345, 158] width 11 height 11
checkbox input "true"
checkbox input "false"
checkbox input "true"
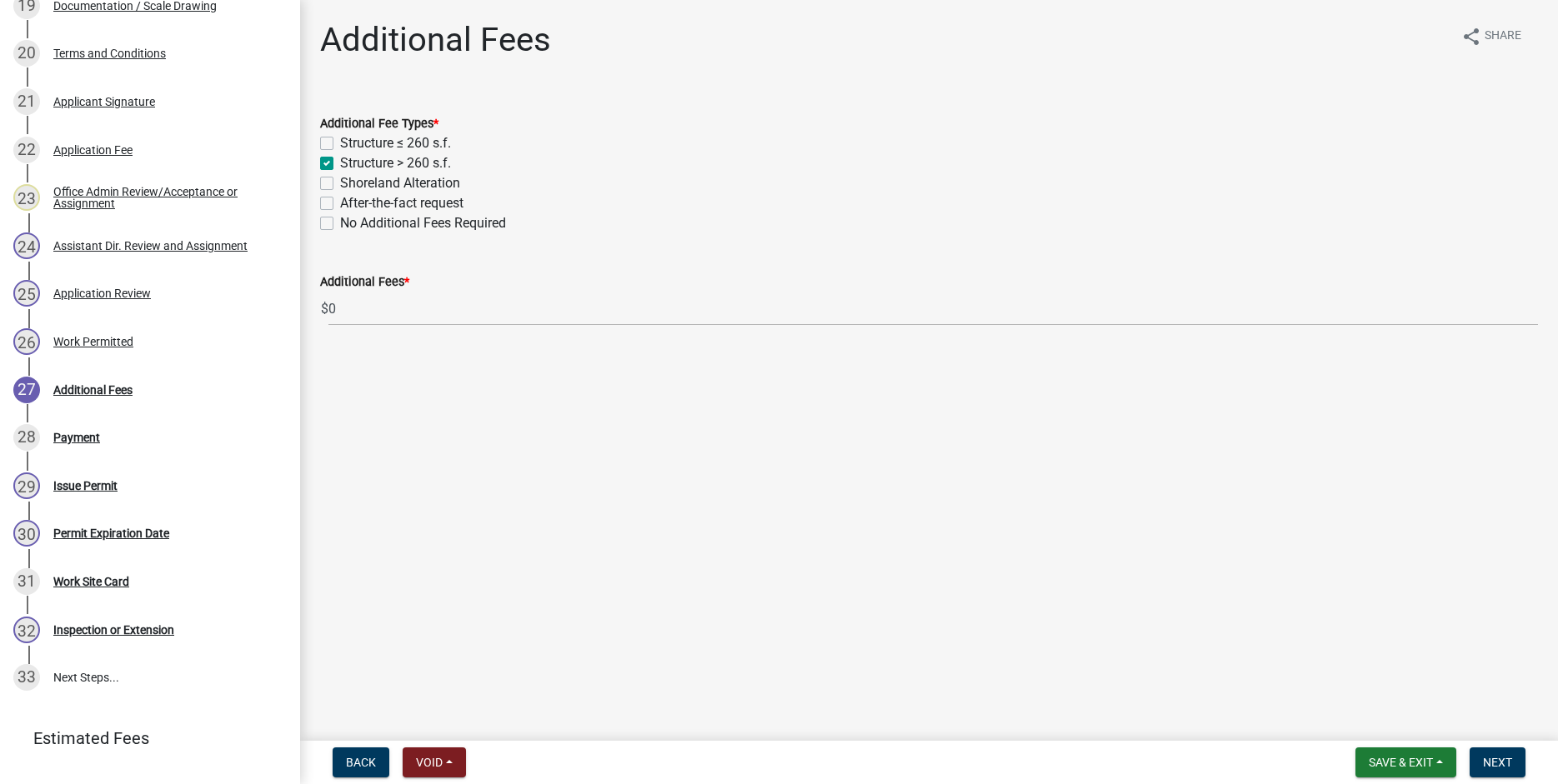
checkbox input "false"
click at [1502, 766] on span "Next" at bounding box center [1497, 762] width 29 height 13
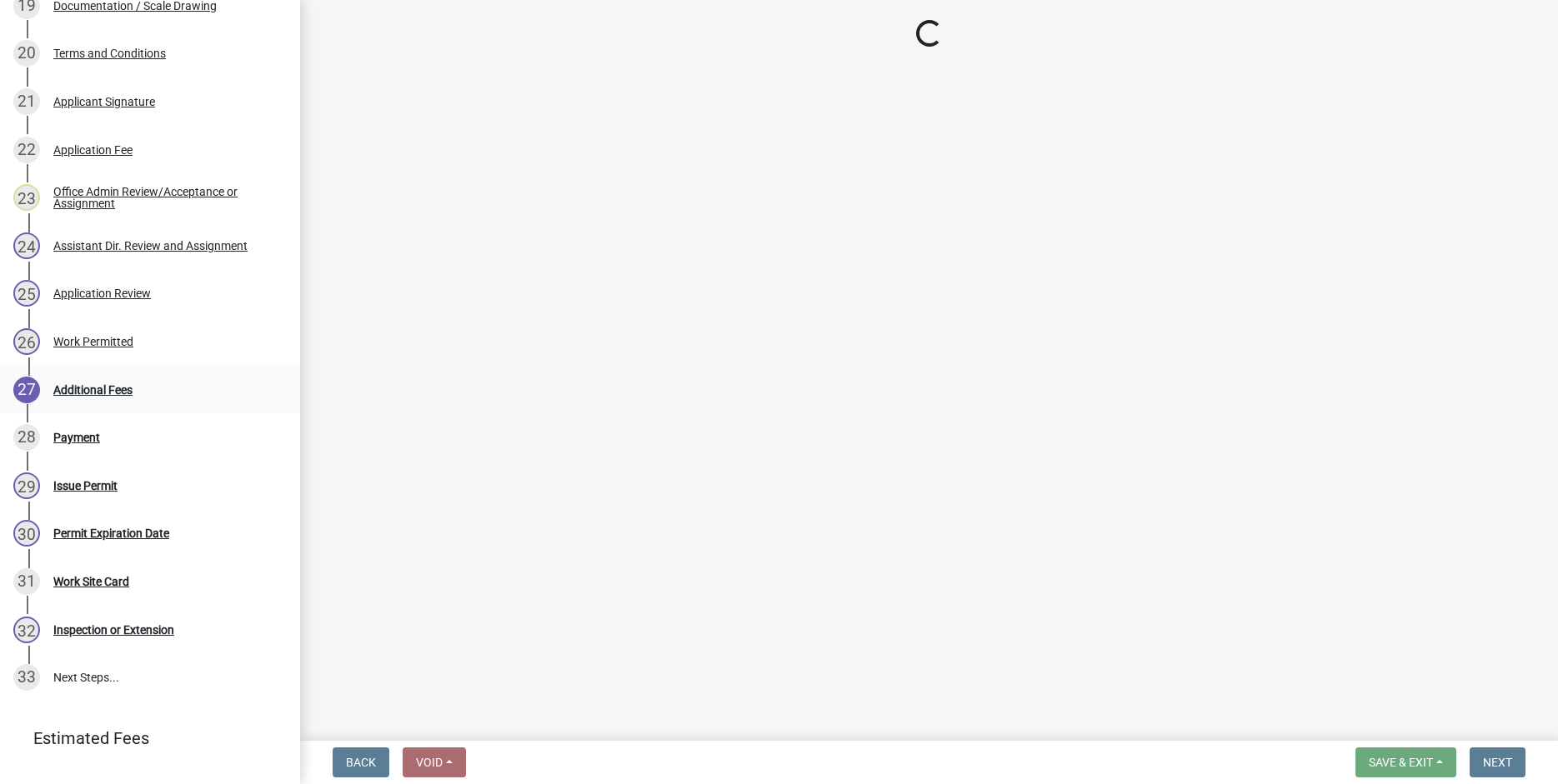
select select "3: 3"
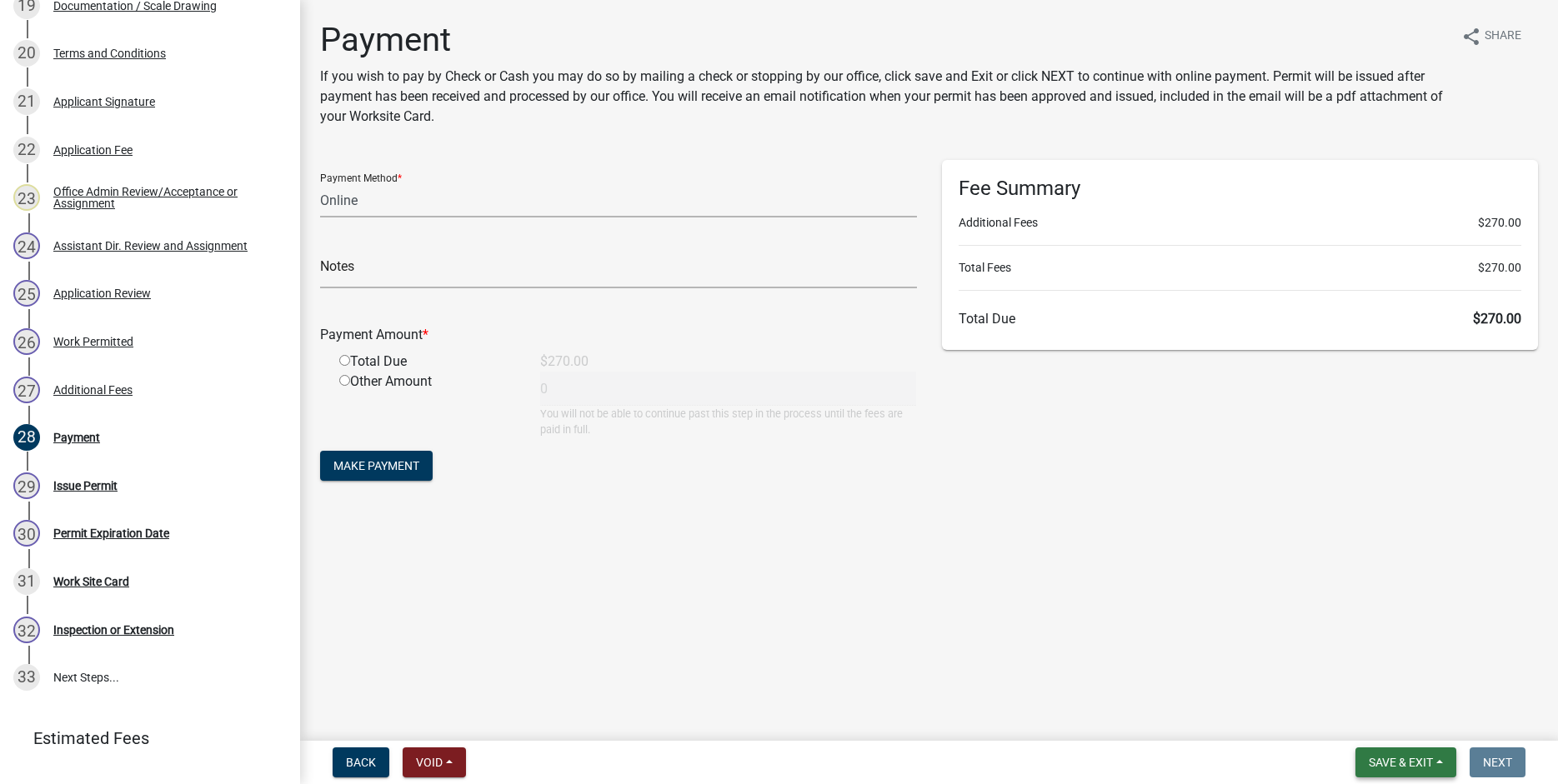
click at [1391, 753] on button "Save & Exit" at bounding box center [1406, 763] width 101 height 30
click at [1380, 722] on button "Save & Exit" at bounding box center [1390, 719] width 134 height 40
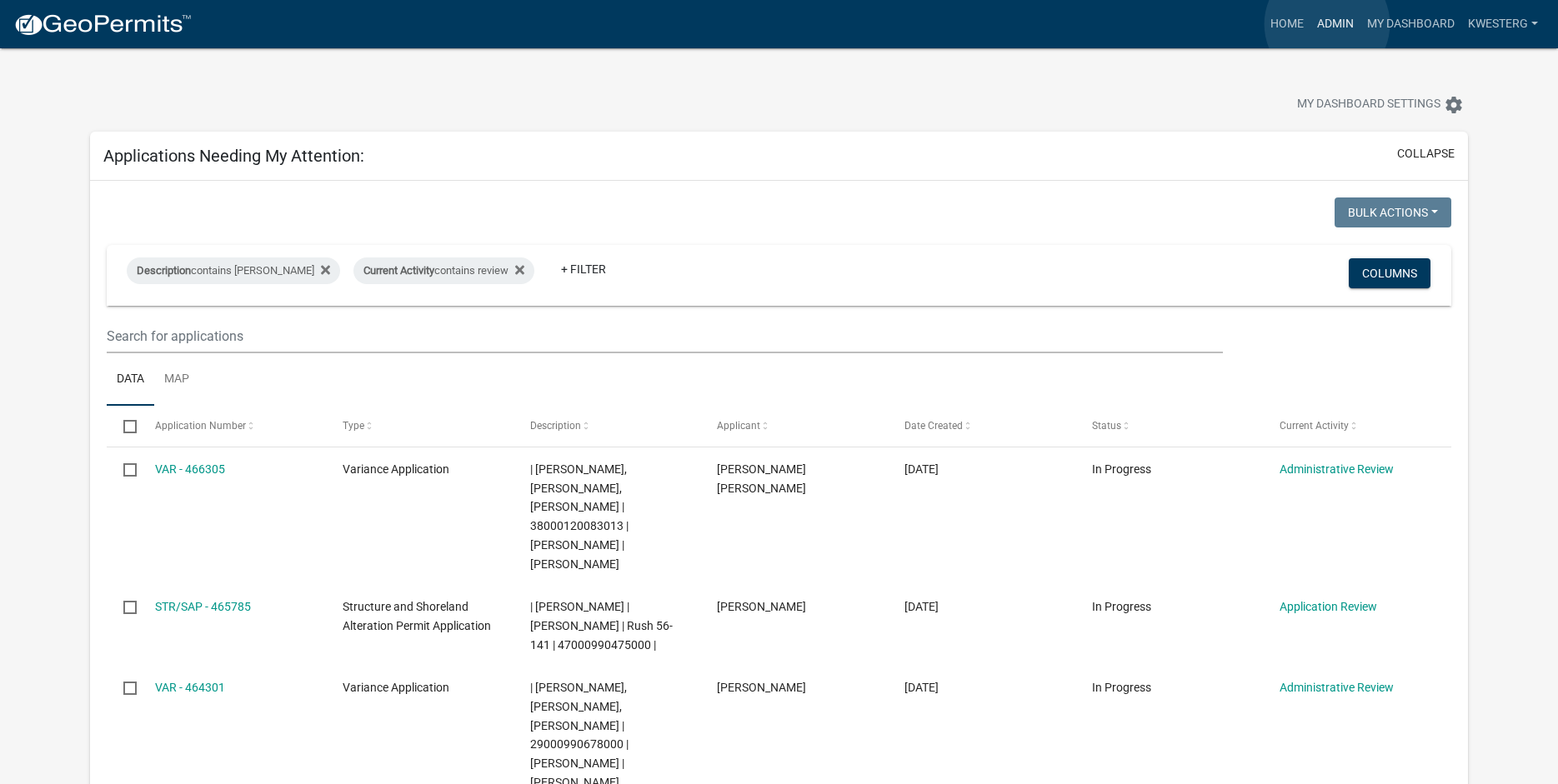
click at [1327, 24] on link "Admin" at bounding box center [1335, 24] width 50 height 32
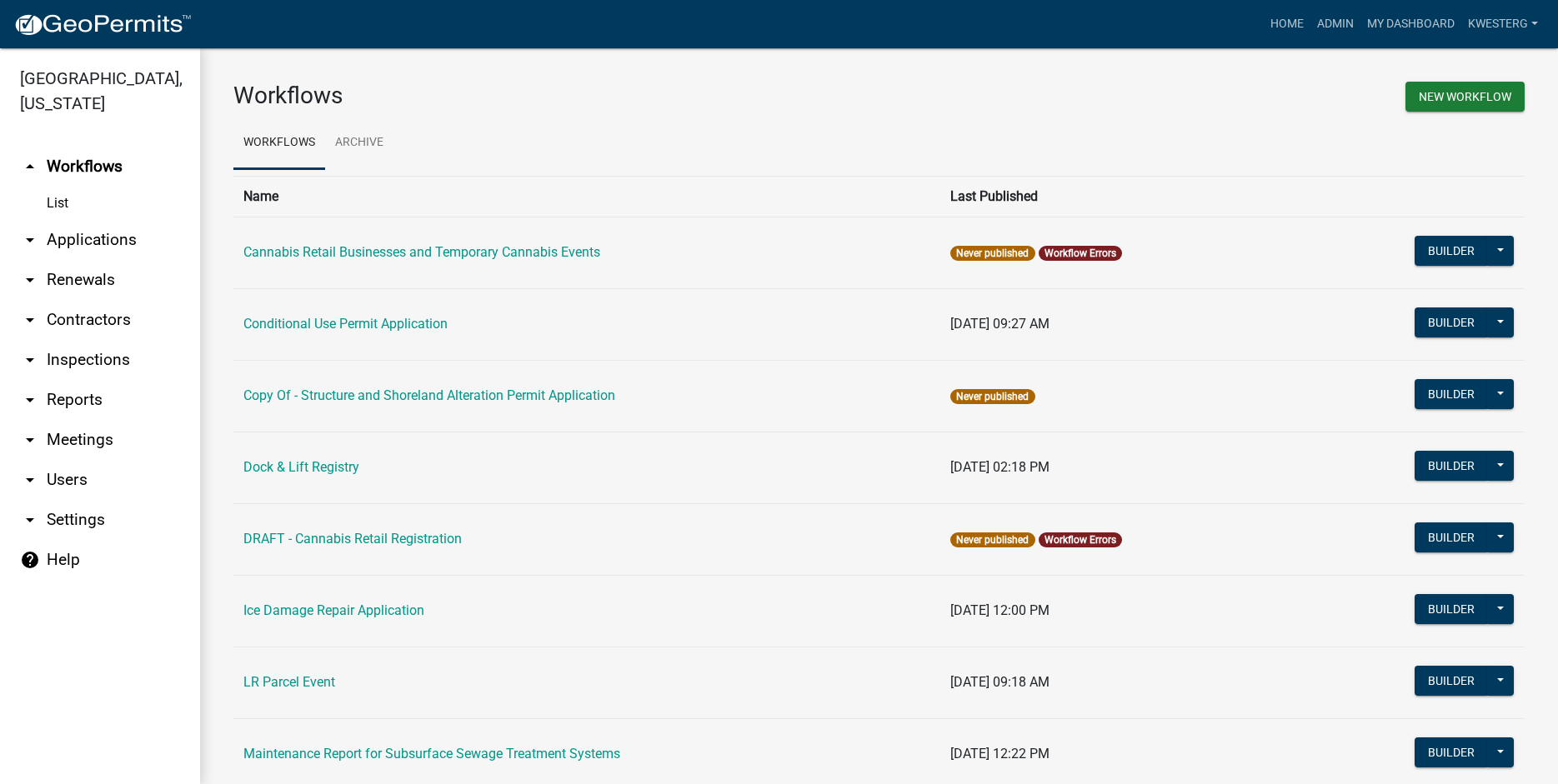
click at [70, 243] on link "arrow_drop_down Applications" at bounding box center [99, 239] width 200 height 40
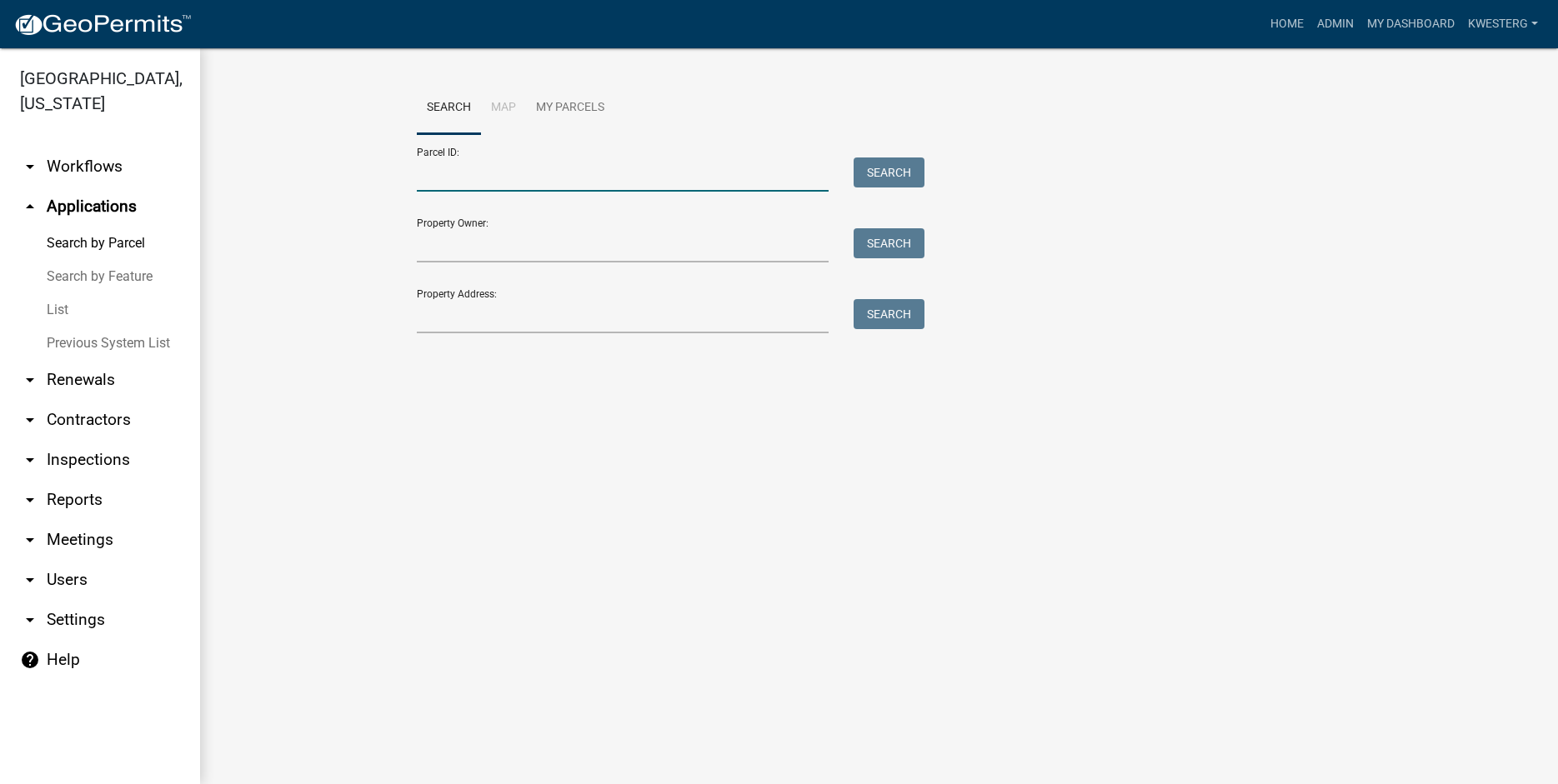
click at [437, 176] on input "Parcel ID:" at bounding box center [623, 174] width 413 height 34
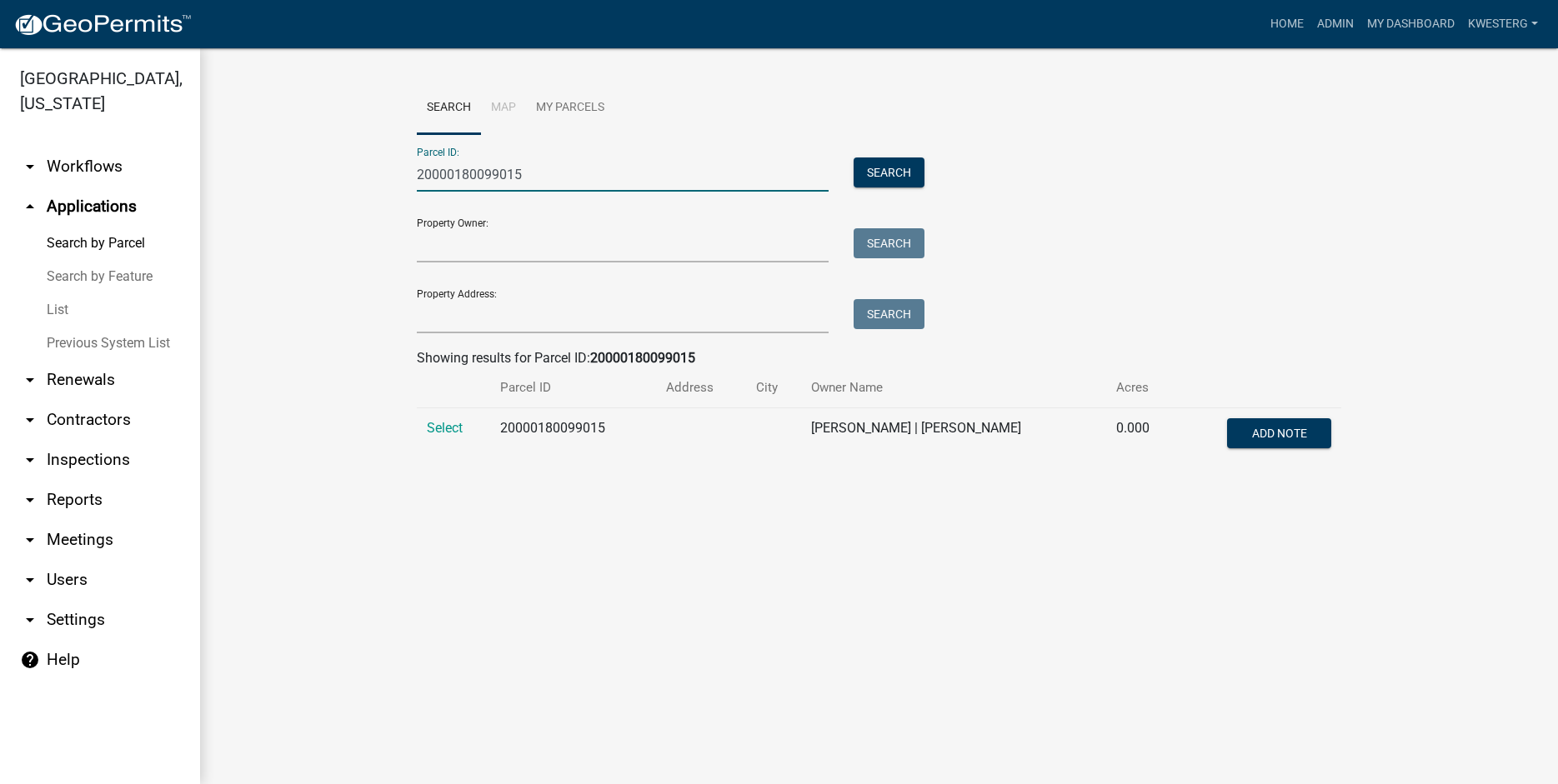
type input "20000180099015"
click at [441, 436] on td "Select" at bounding box center [454, 436] width 74 height 55
click at [435, 430] on span "Select" at bounding box center [445, 428] width 36 height 16
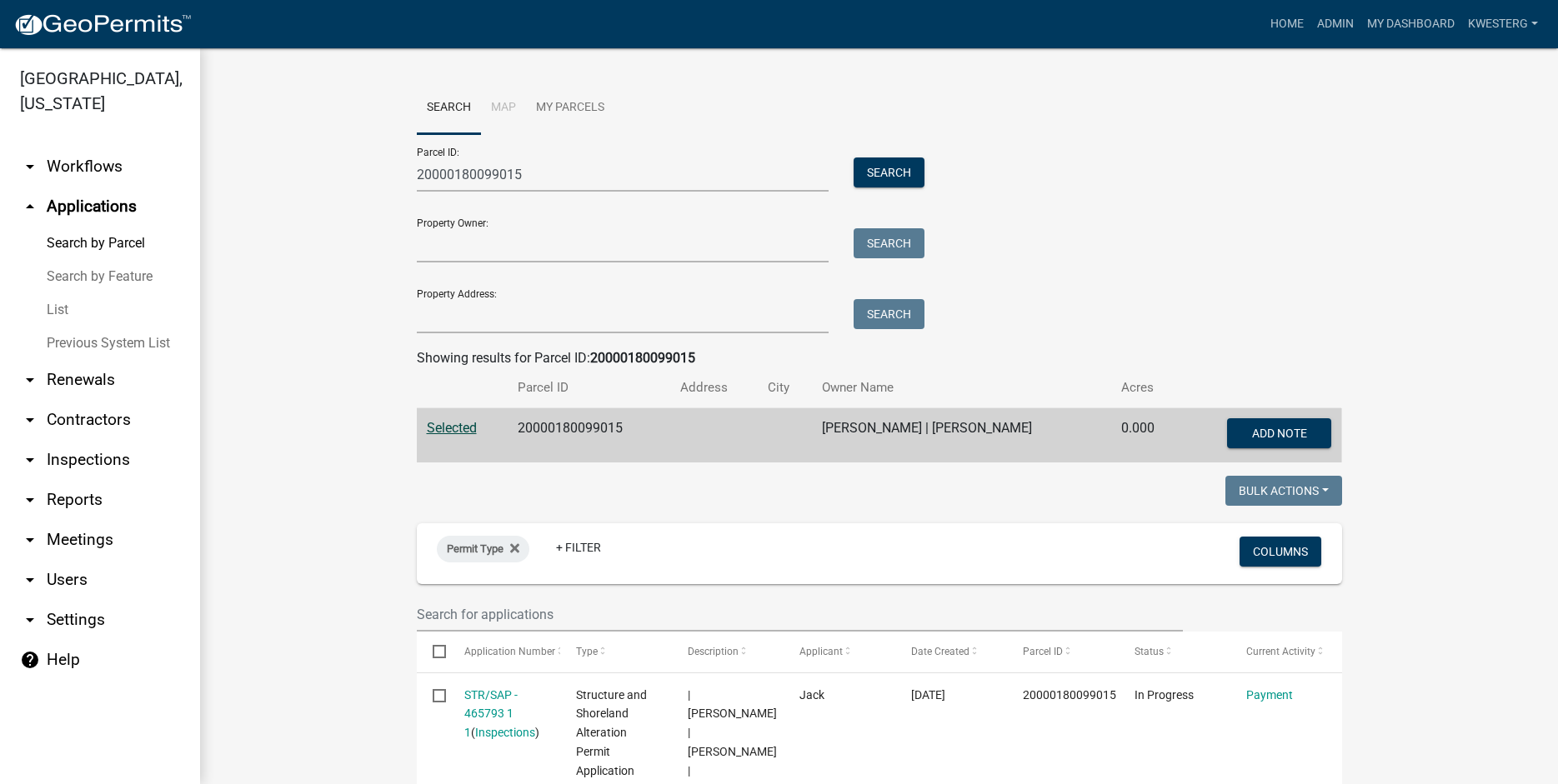
scroll to position [475, 0]
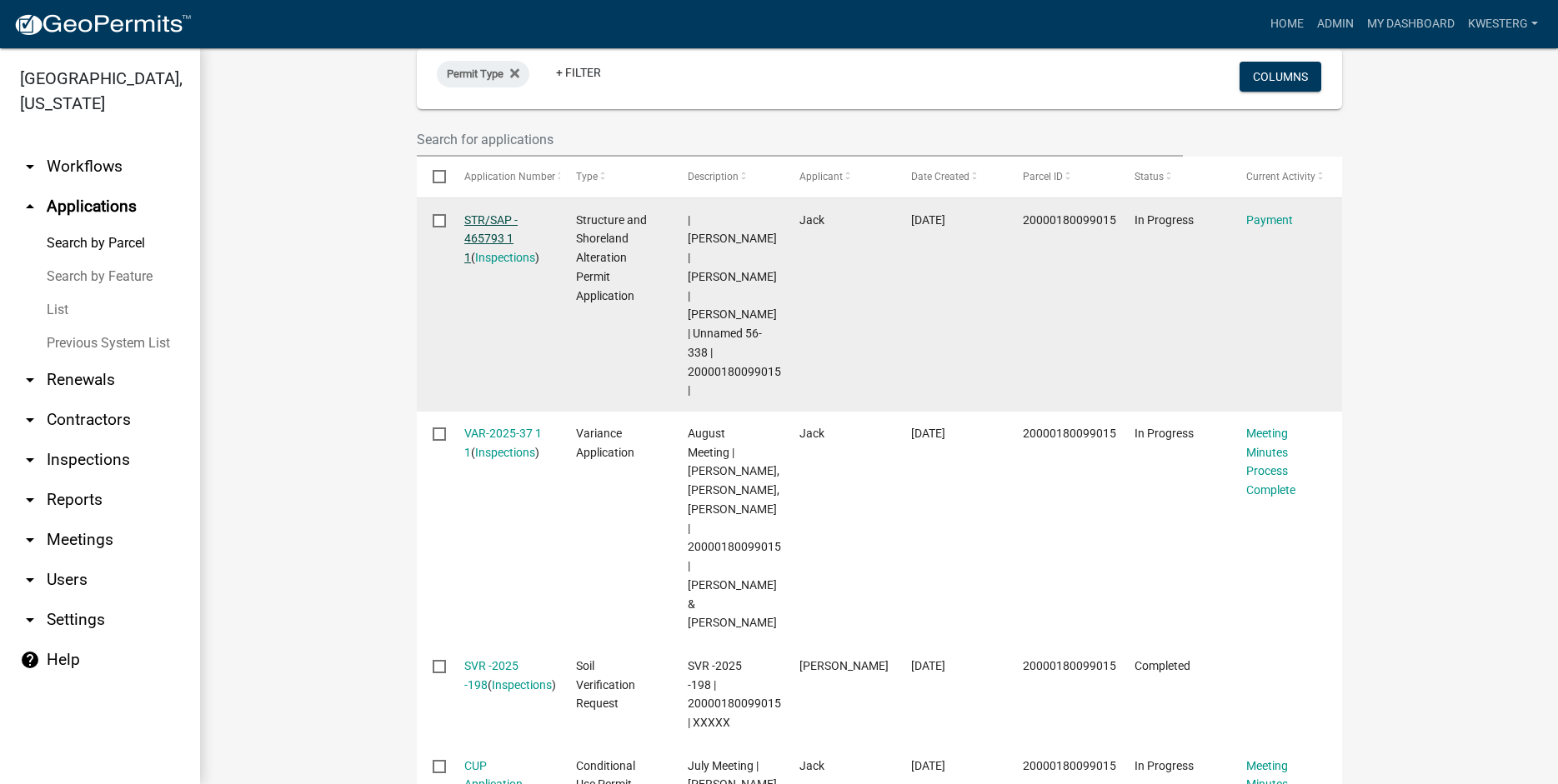
click at [482, 235] on link "STR/SAP - 465793 1 1" at bounding box center [491, 238] width 54 height 52
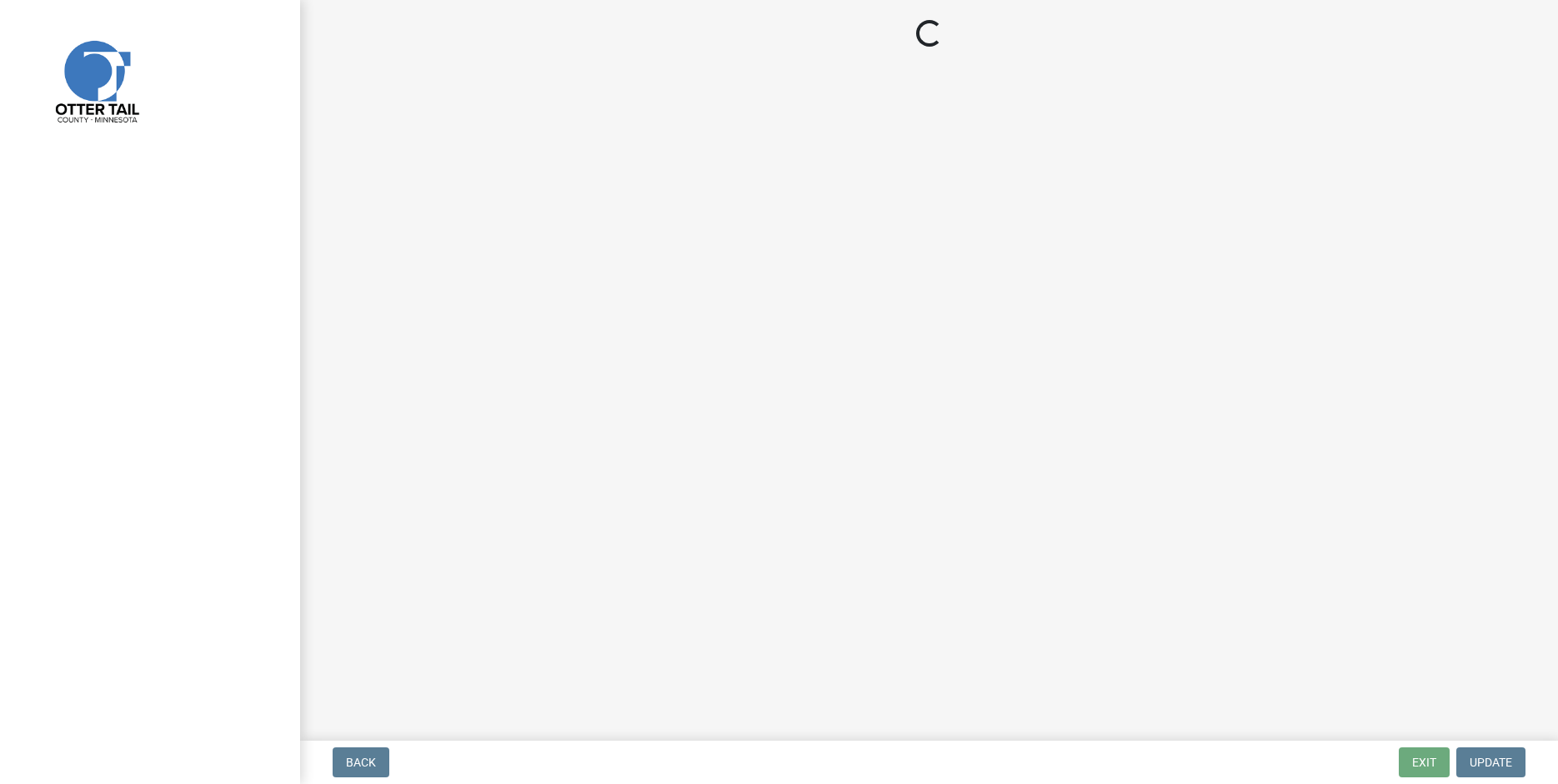
select select "3: 3"
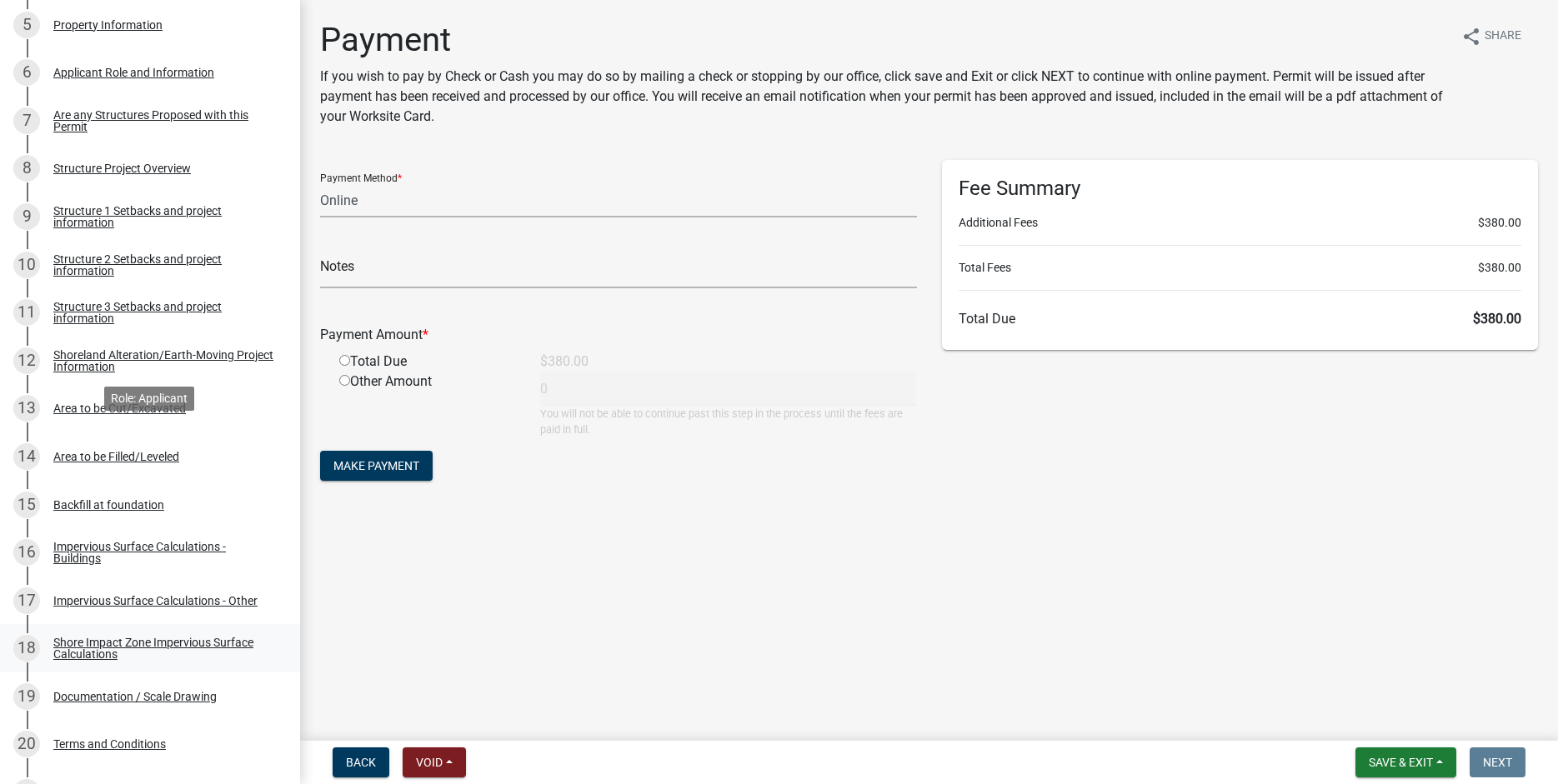
scroll to position [638, 0]
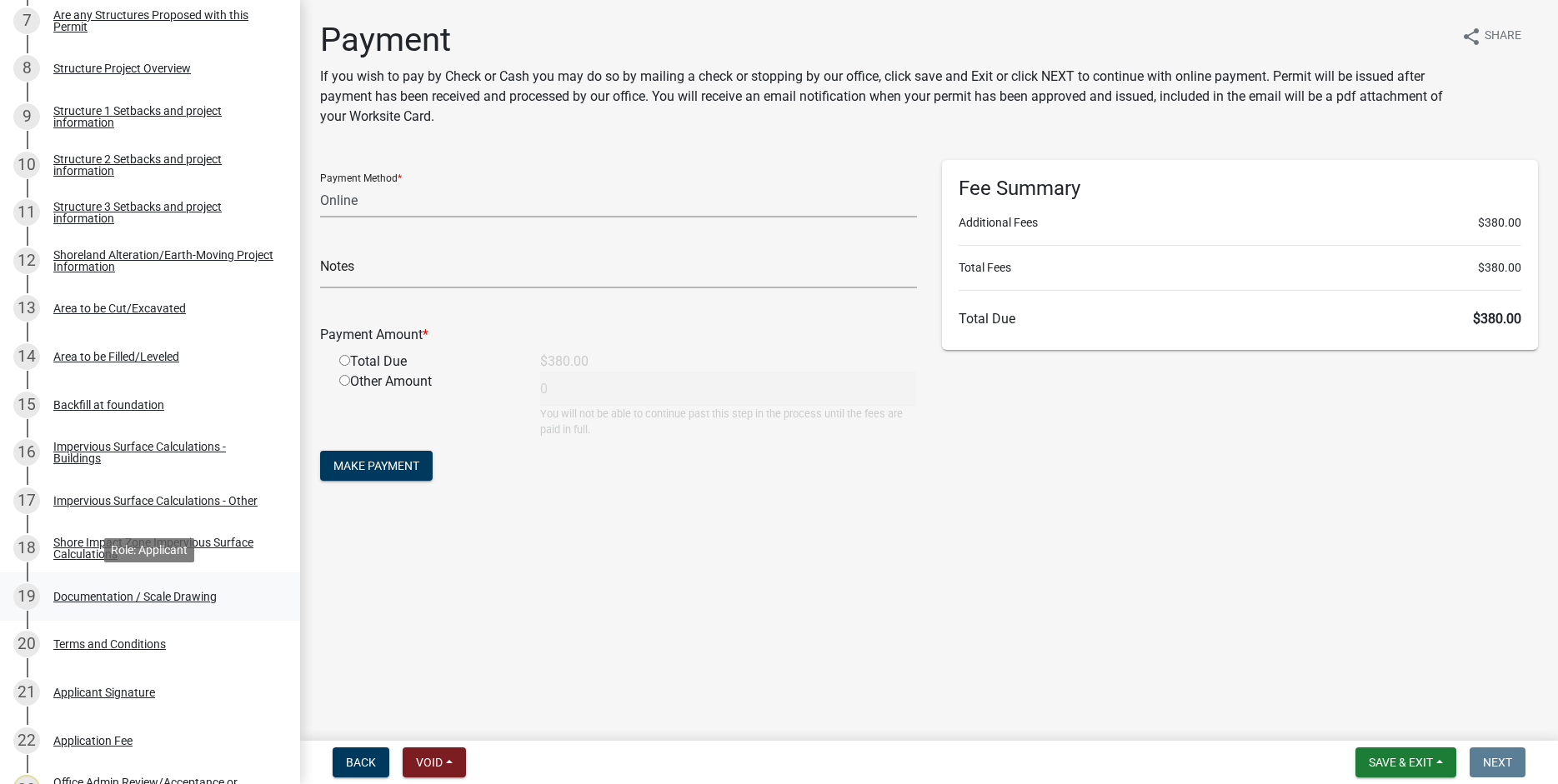
click at [117, 592] on div "Documentation / Scale Drawing" at bounding box center [136, 596] width 164 height 11
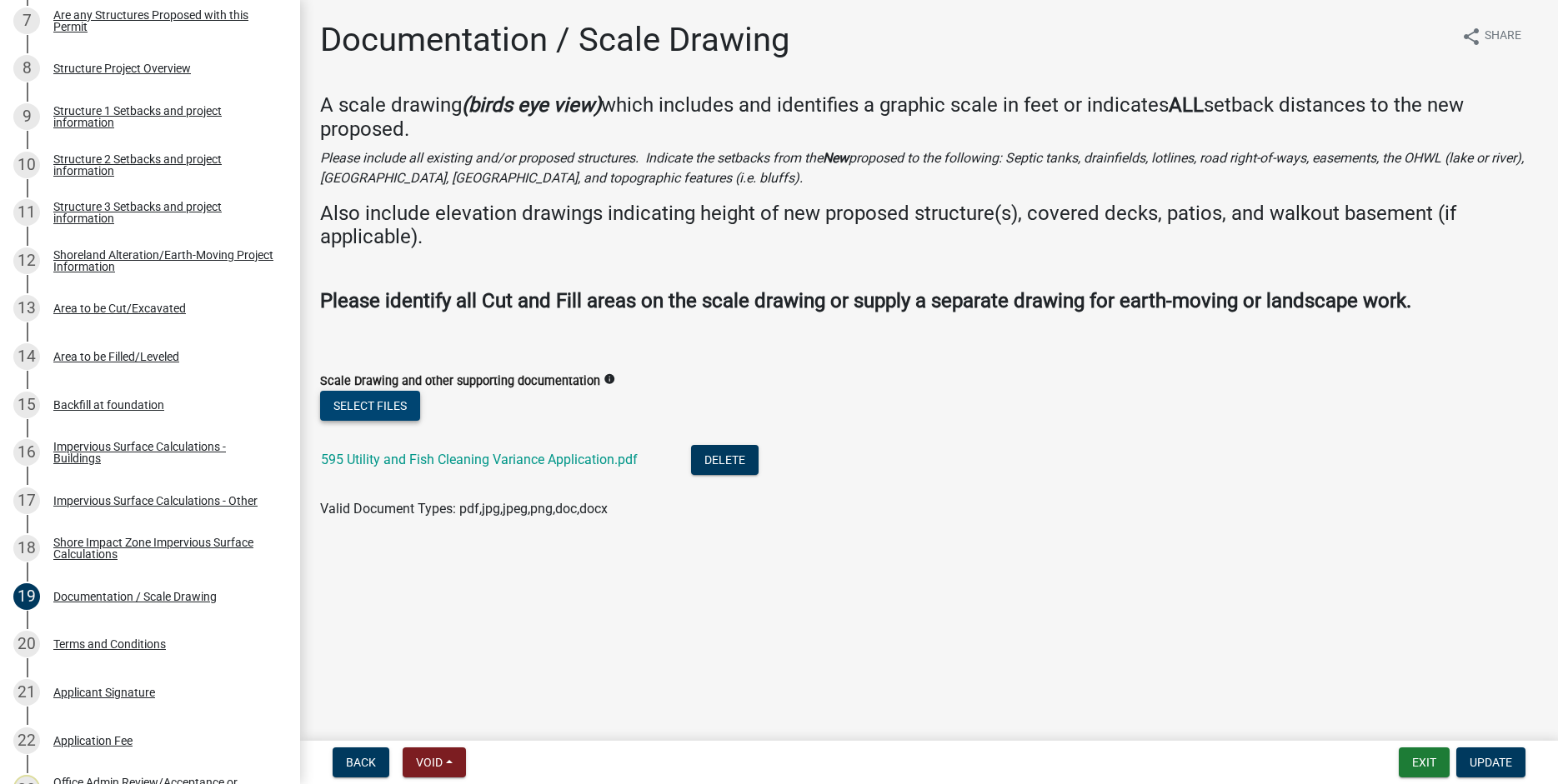
click at [375, 403] on button "Select files" at bounding box center [371, 406] width 100 height 30
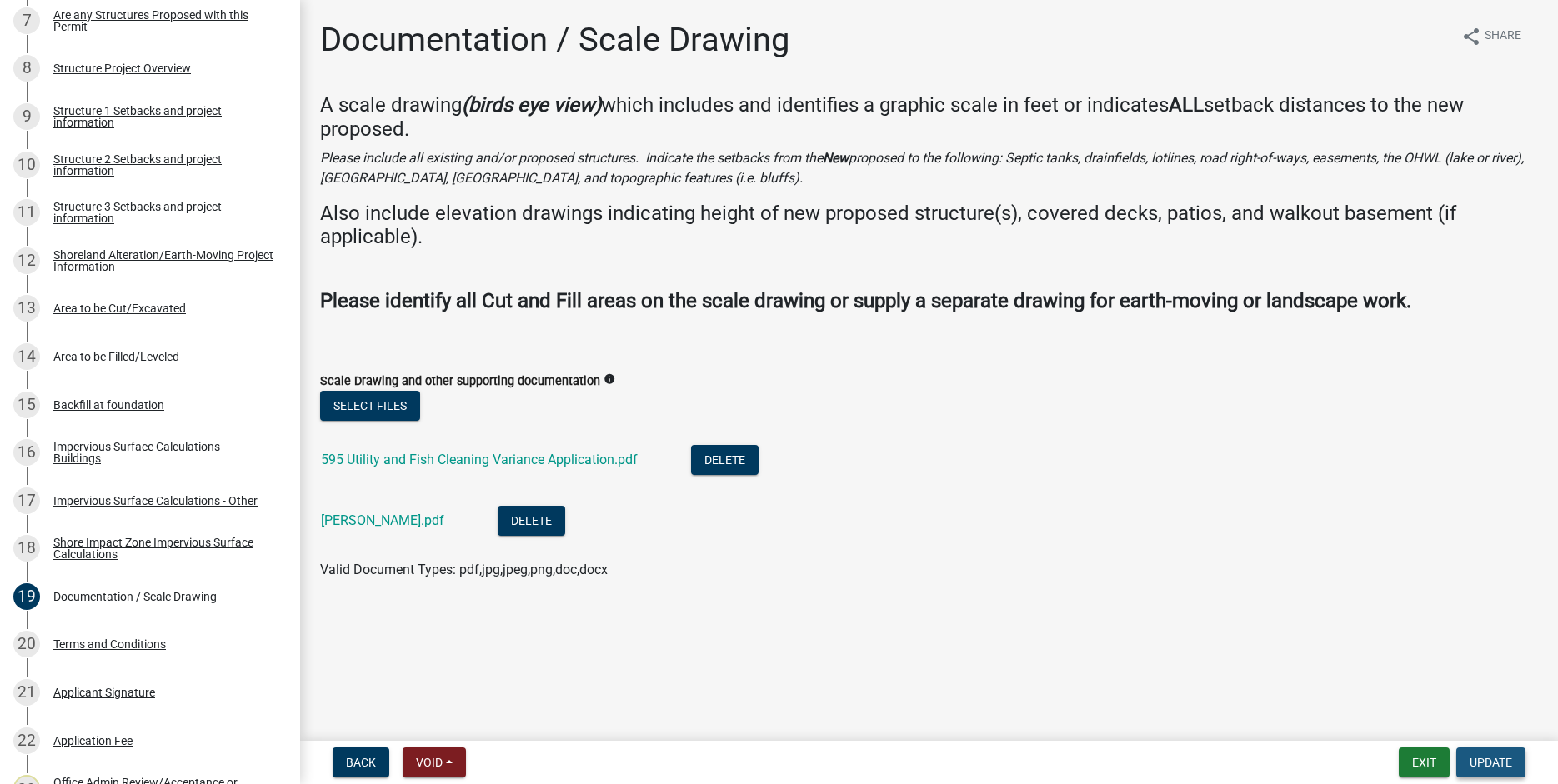
click at [1489, 762] on span "Update" at bounding box center [1491, 762] width 42 height 13
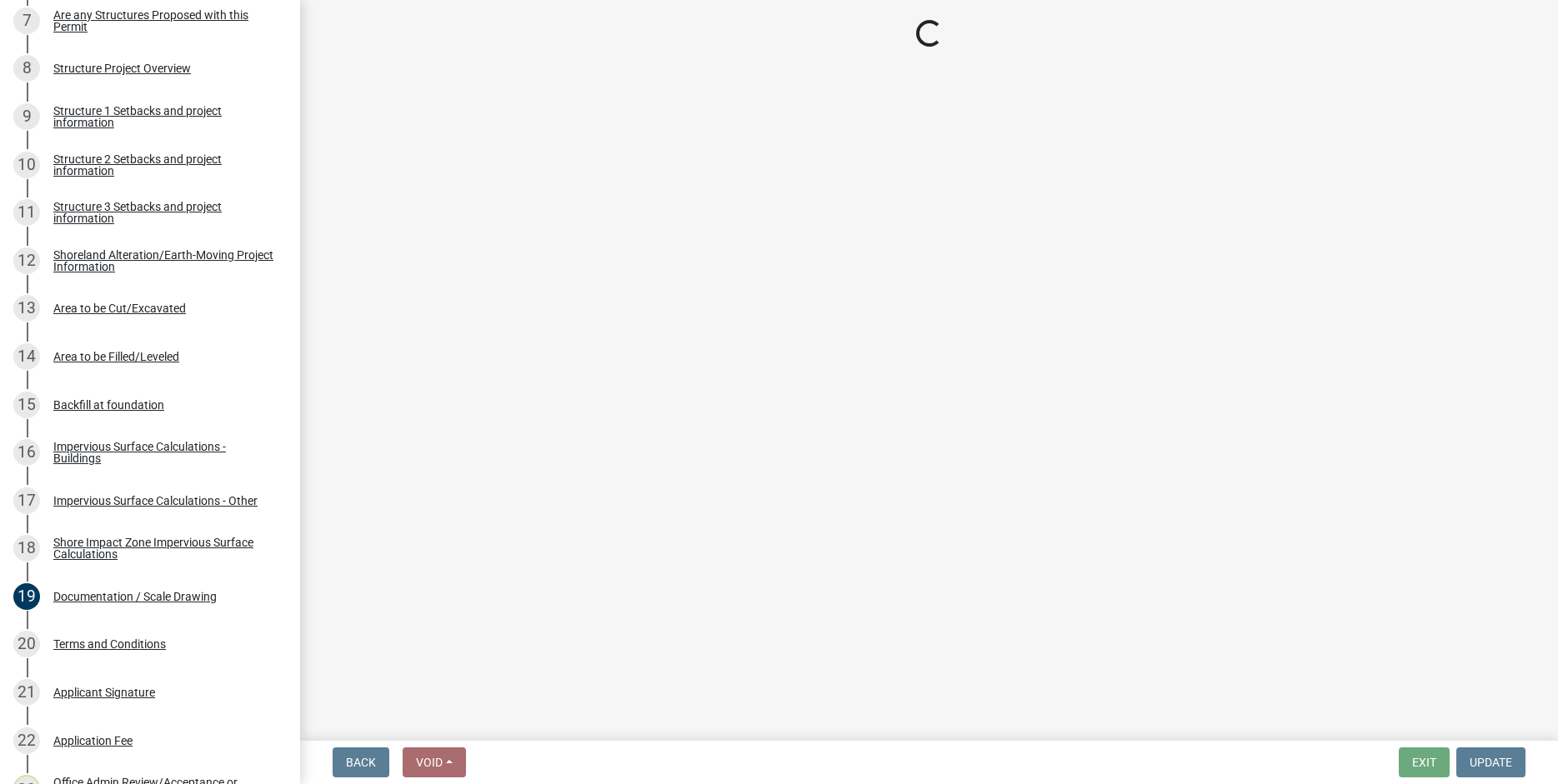
select select "3: 3"
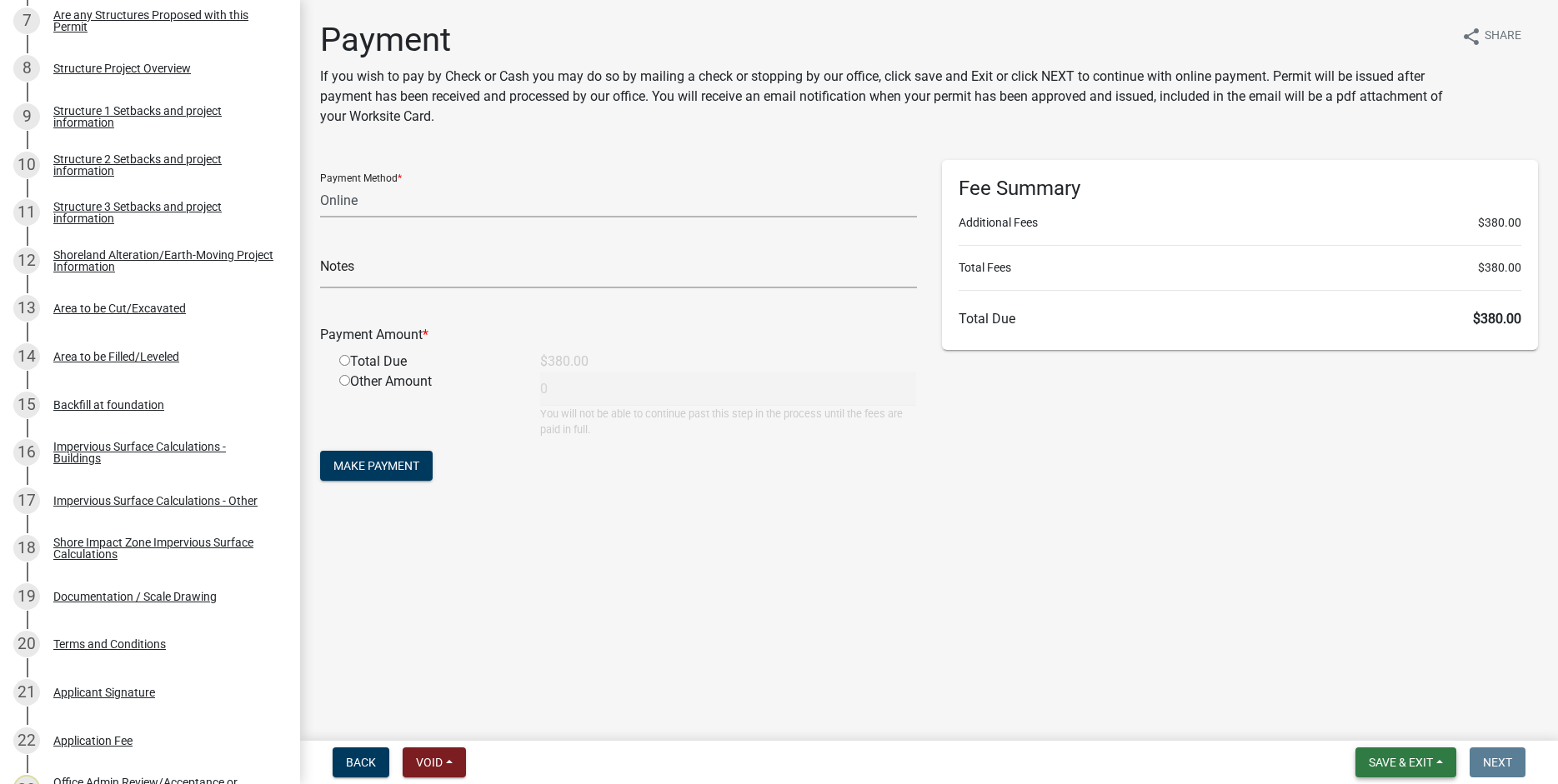
click at [1389, 770] on button "Save & Exit" at bounding box center [1406, 763] width 101 height 30
click at [1374, 723] on button "Save & Exit" at bounding box center [1390, 719] width 134 height 40
